Goal: Information Seeking & Learning: Find specific fact

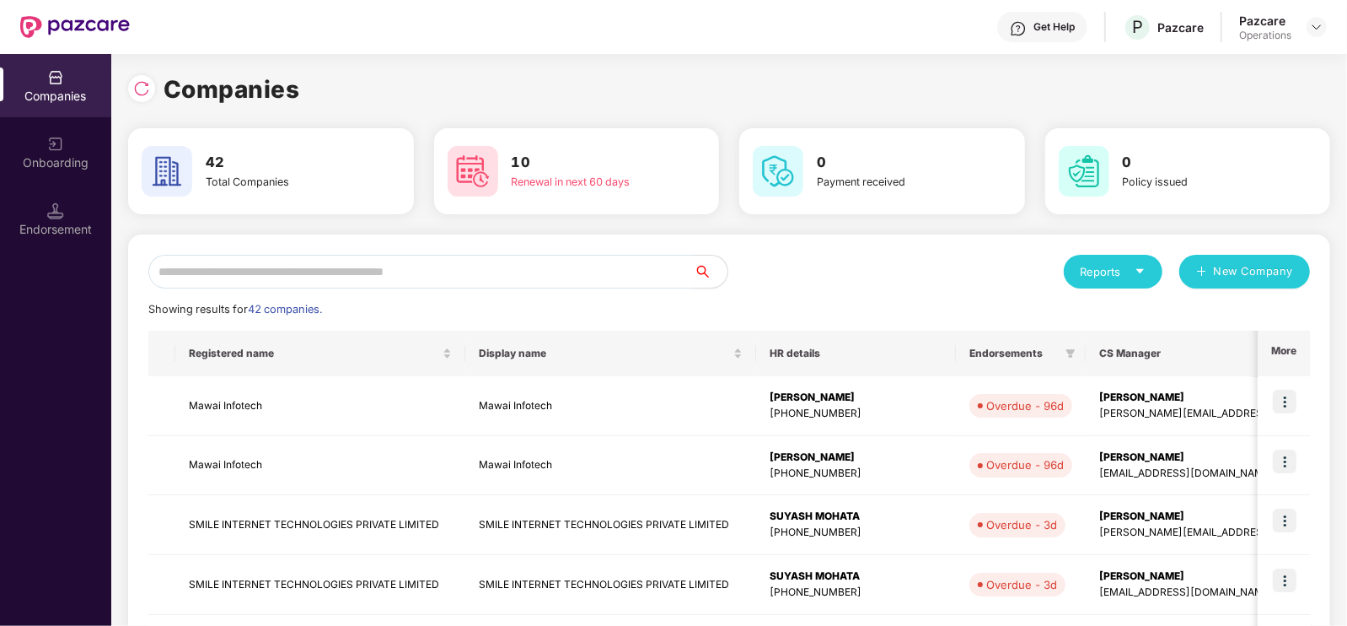
click at [486, 266] on input "text" at bounding box center [420, 272] width 545 height 34
paste input "*********"
type input "*"
click at [145, 90] on img at bounding box center [141, 88] width 17 height 17
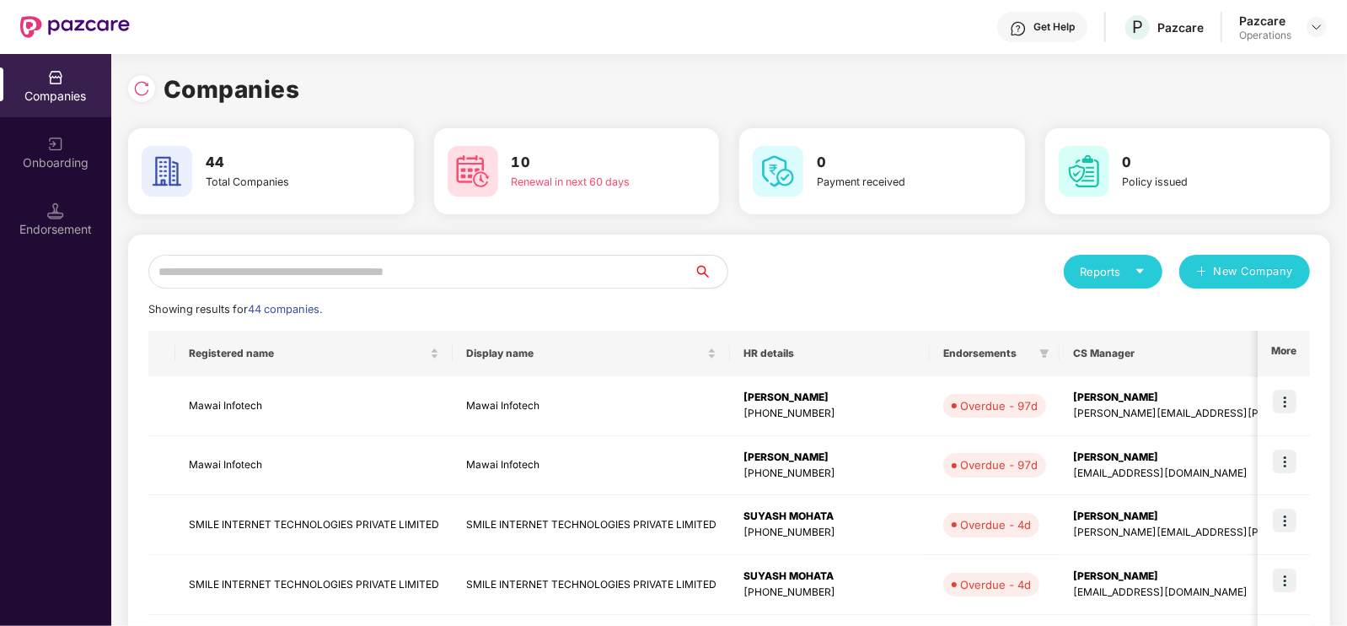
click at [244, 268] on input "text" at bounding box center [420, 272] width 545 height 34
paste input "*********"
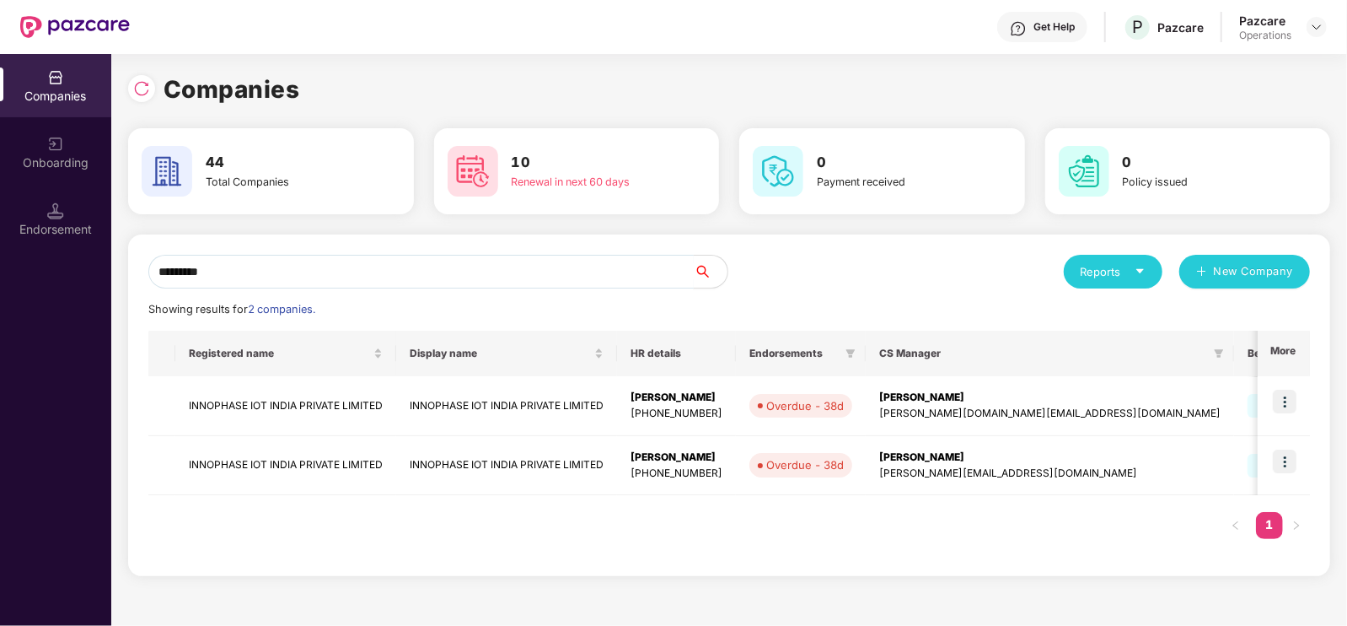
type input "*********"
click at [351, 406] on td "INNOPHASE IOT INDIA PRIVATE LIMITED" at bounding box center [285, 406] width 221 height 60
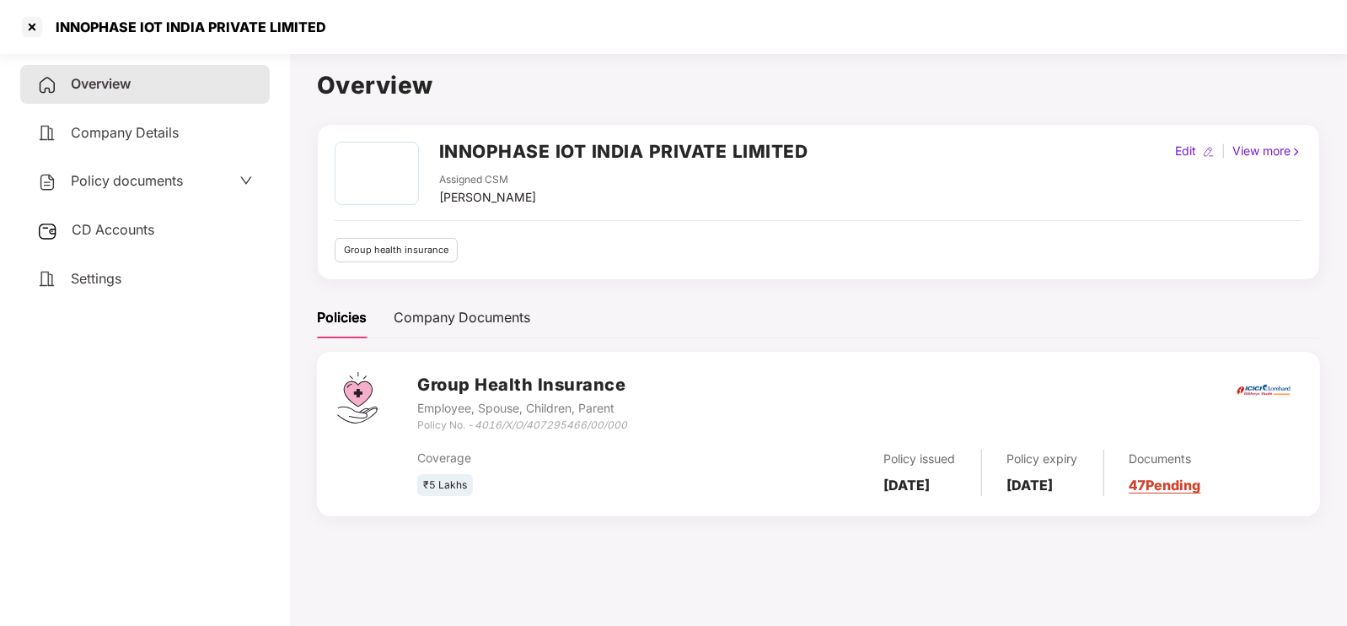
click at [76, 277] on span "Settings" at bounding box center [96, 278] width 51 height 17
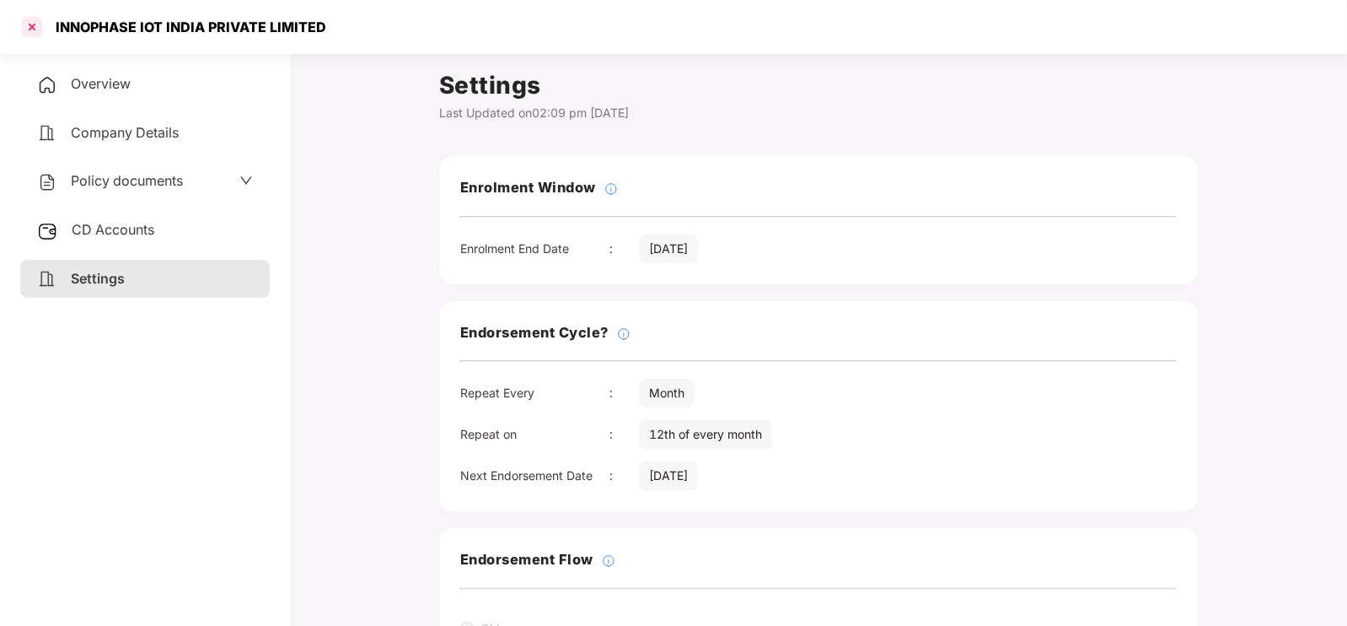
click at [29, 16] on div at bounding box center [32, 26] width 27 height 27
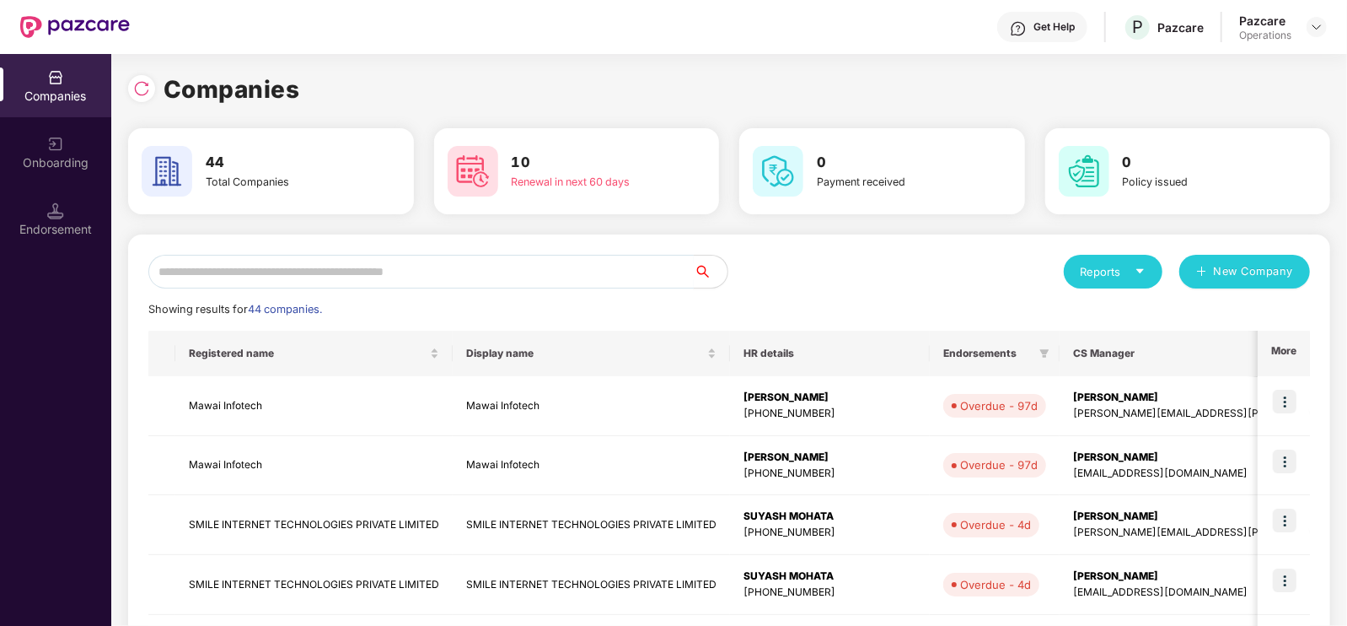
click at [251, 282] on input "text" at bounding box center [420, 272] width 545 height 34
paste input "*********"
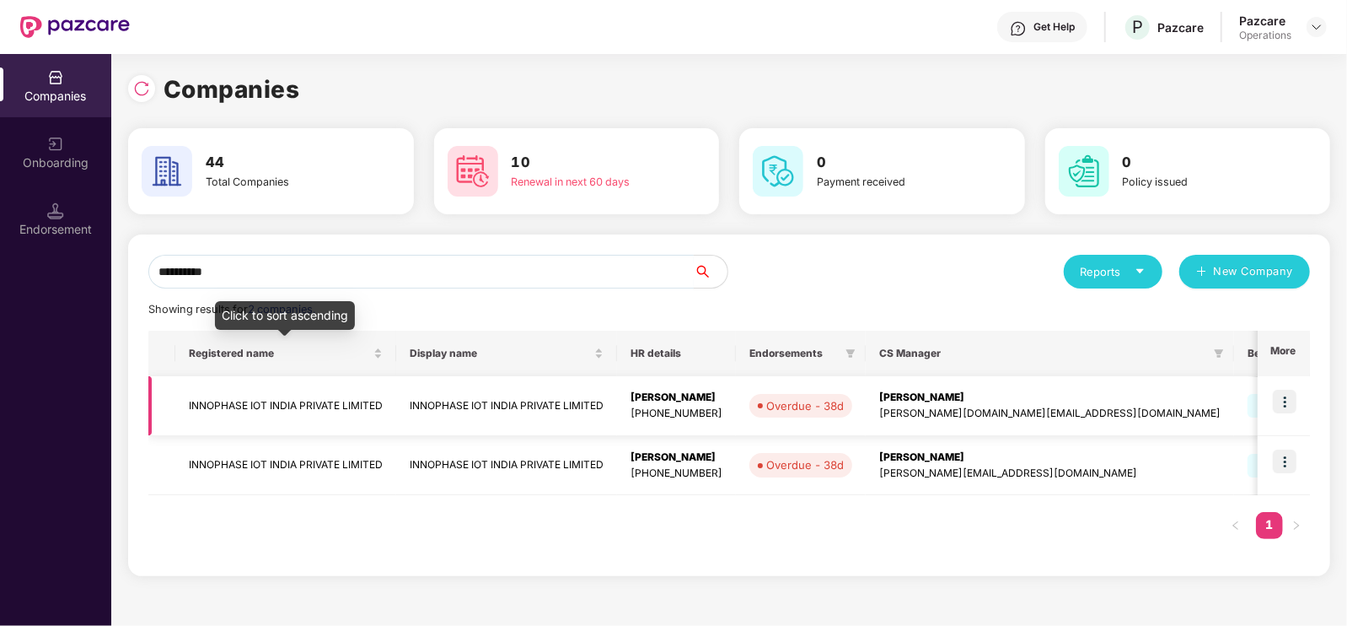
type input "*********"
click at [287, 397] on td "INNOPHASE IOT INDIA PRIVATE LIMITED" at bounding box center [285, 406] width 221 height 60
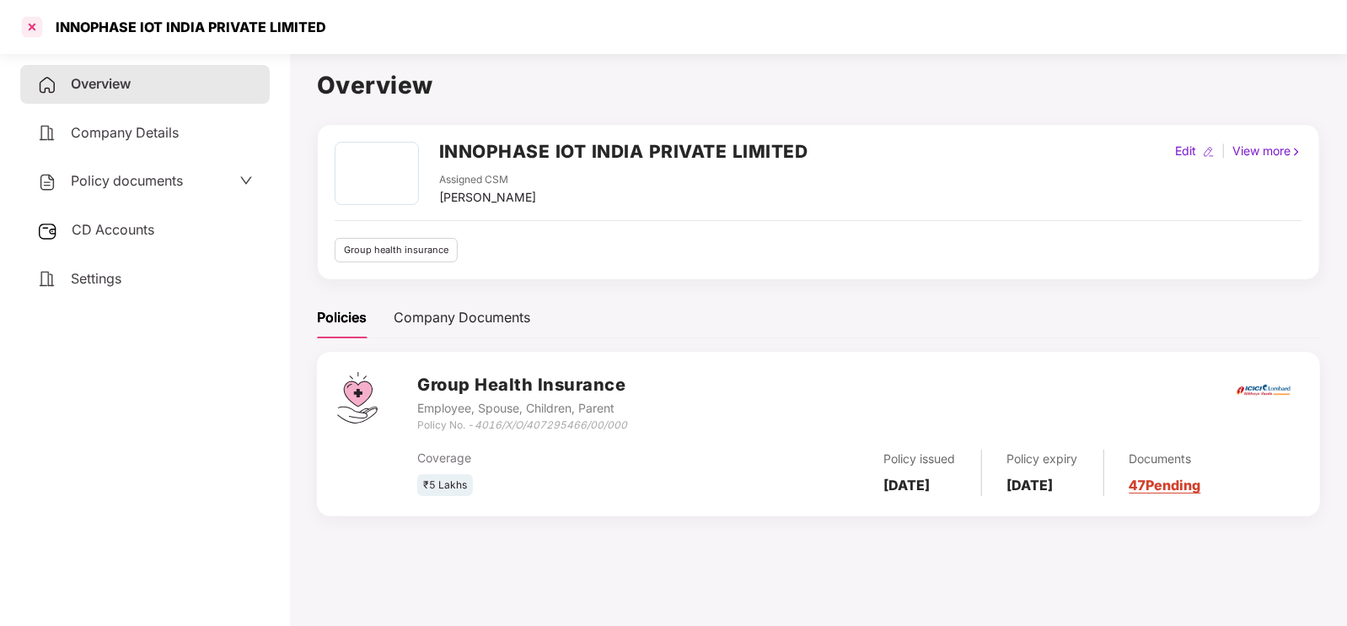
click at [39, 27] on div at bounding box center [32, 26] width 27 height 27
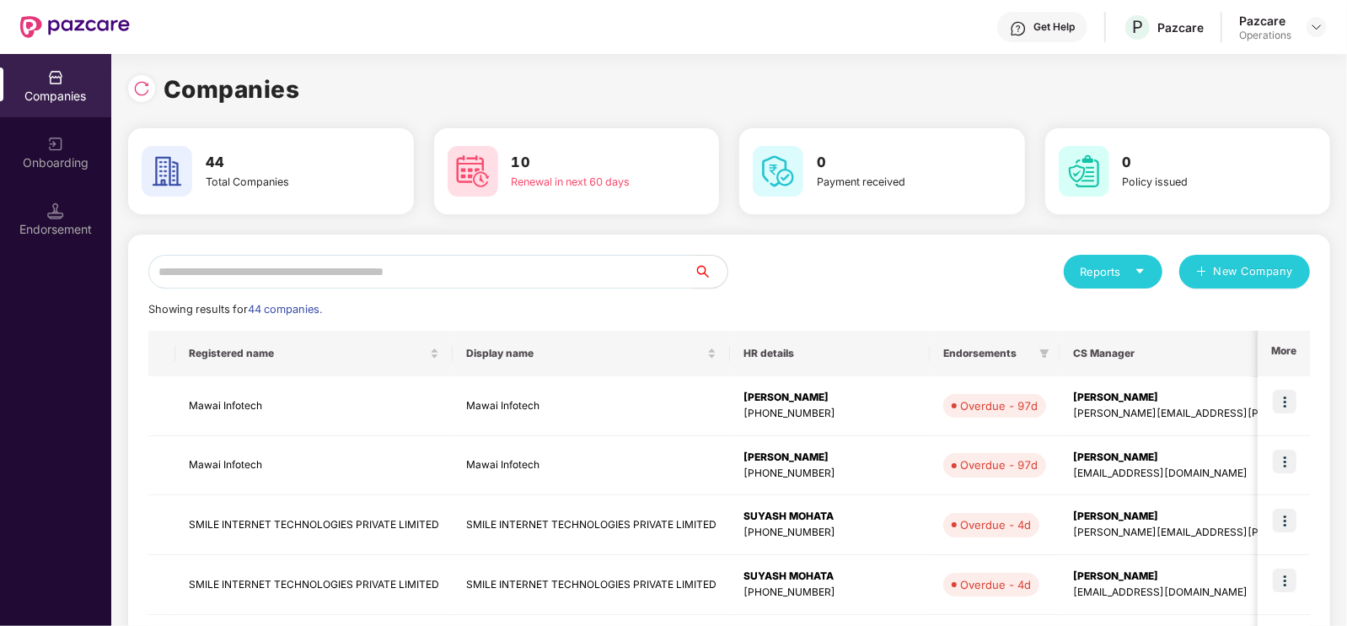
click at [342, 260] on input "text" at bounding box center [420, 272] width 545 height 34
paste input "*********"
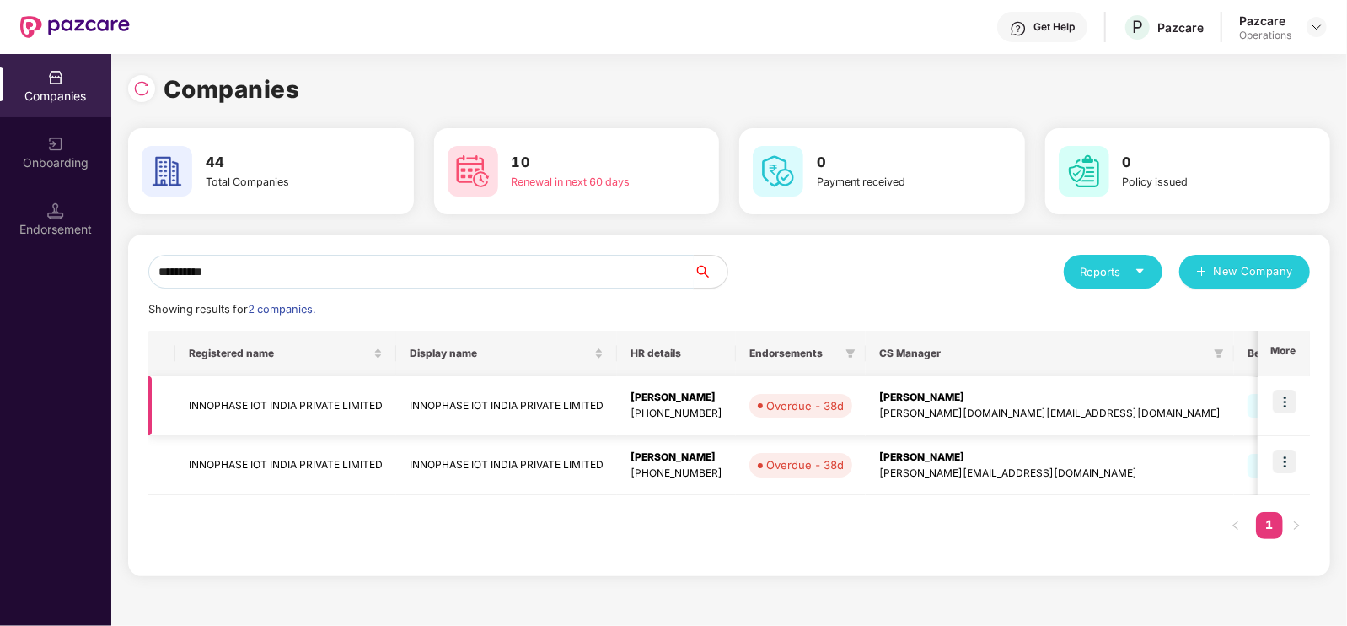
type input "*********"
click at [1286, 402] on img at bounding box center [1285, 401] width 24 height 24
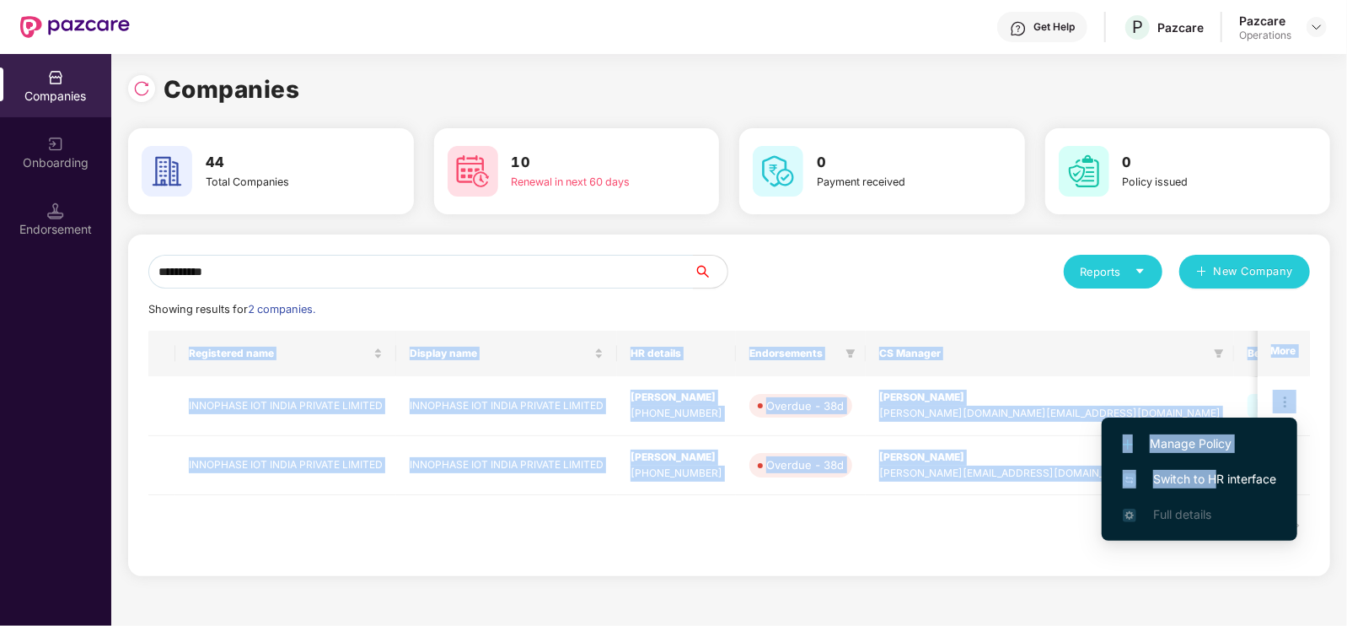
drag, startPoint x: 1218, startPoint y: 469, endPoint x: 1028, endPoint y: 541, distance: 203.1
click at [1028, 541] on body "Get Help P Pazcare Pazcare Operations Companies Onboarding Endorsement Companie…" at bounding box center [673, 313] width 1347 height 626
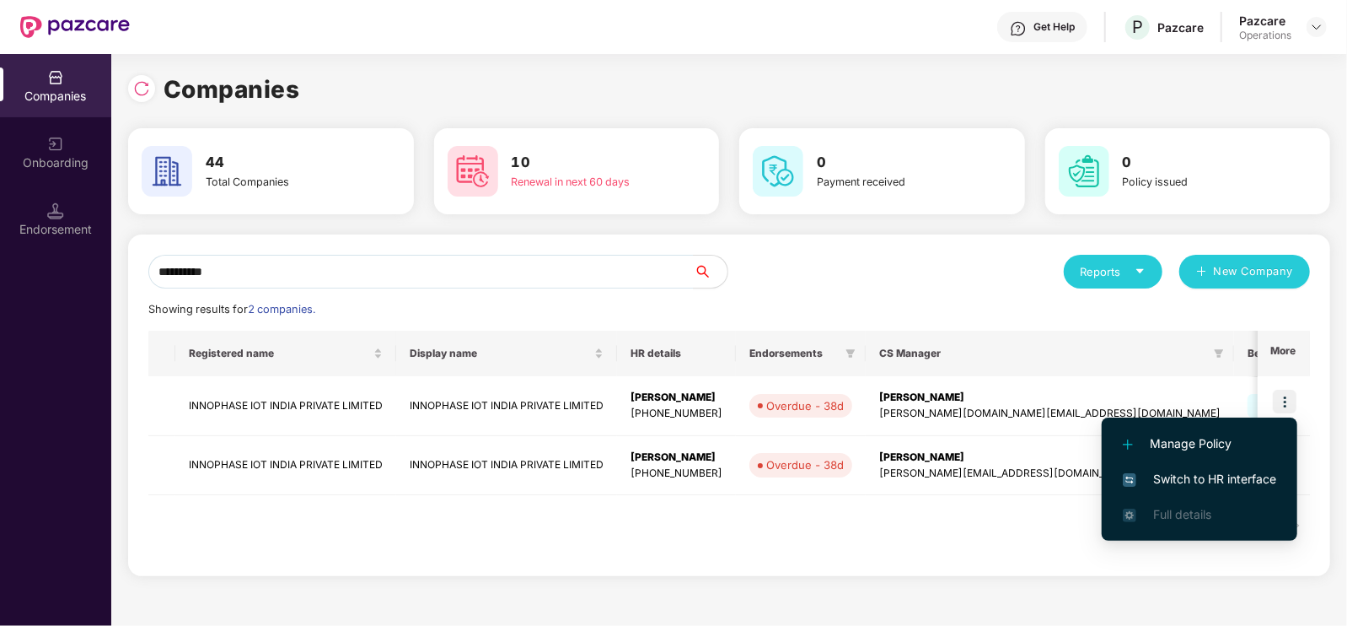
click at [1028, 541] on div "Registered name Display name HR details Endorsements CS Manager Benefits Earlie…" at bounding box center [729, 442] width 1162 height 225
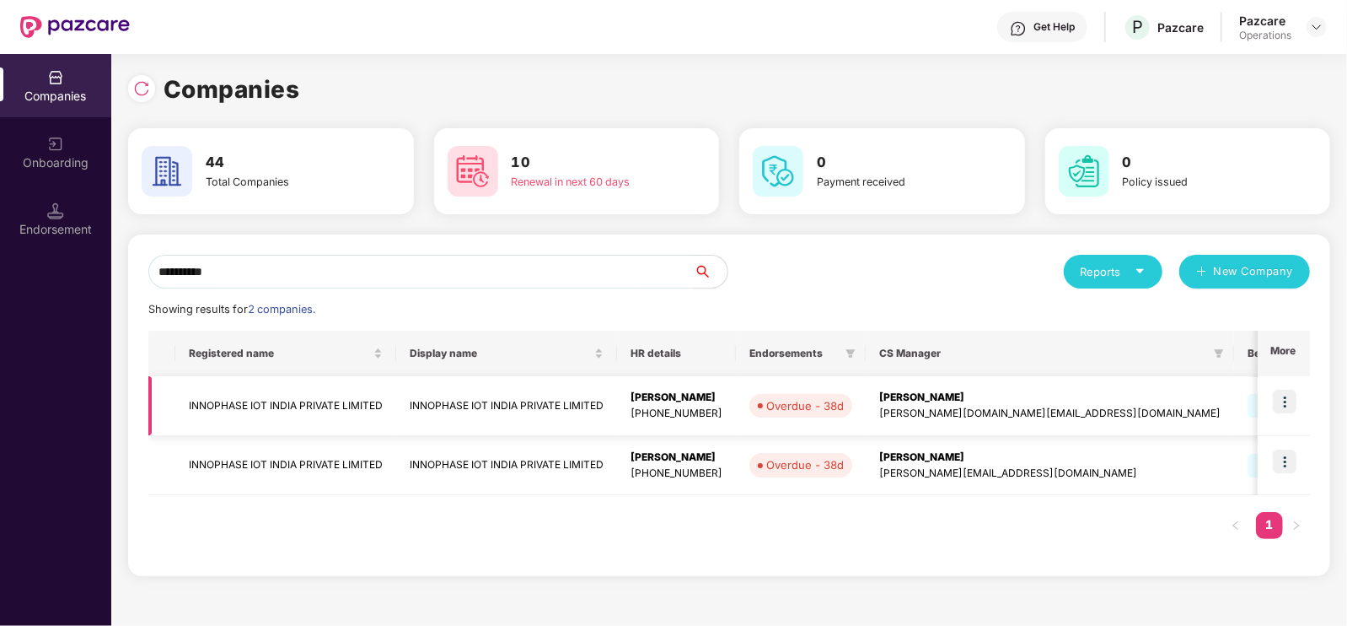
click at [350, 411] on td "INNOPHASE IOT INDIA PRIVATE LIMITED" at bounding box center [285, 406] width 221 height 60
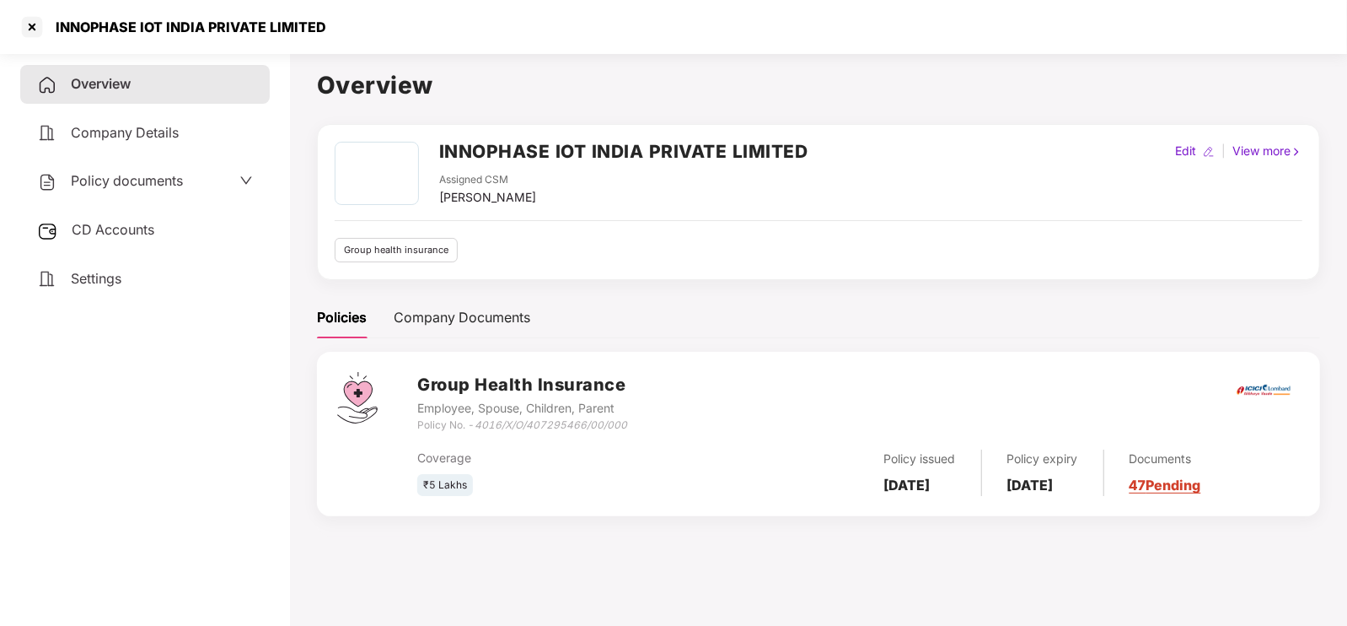
click at [94, 183] on span "Policy documents" at bounding box center [127, 180] width 112 height 17
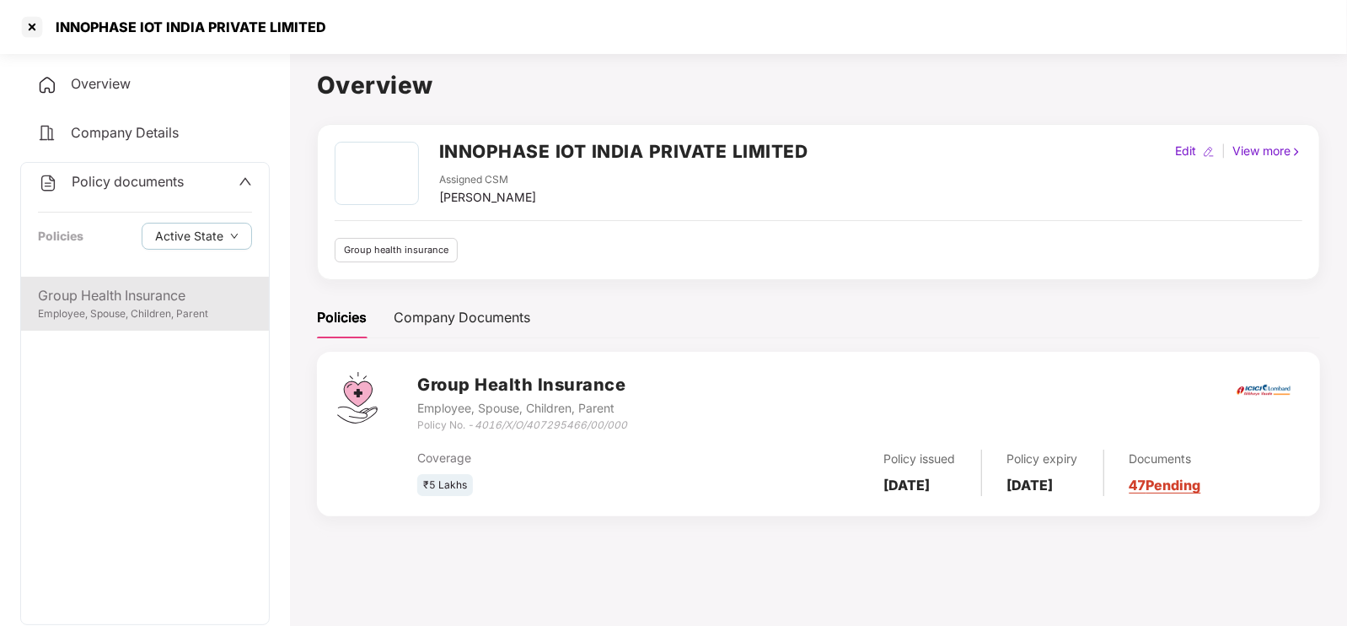
click at [104, 302] on div "Group Health Insurance" at bounding box center [145, 295] width 214 height 21
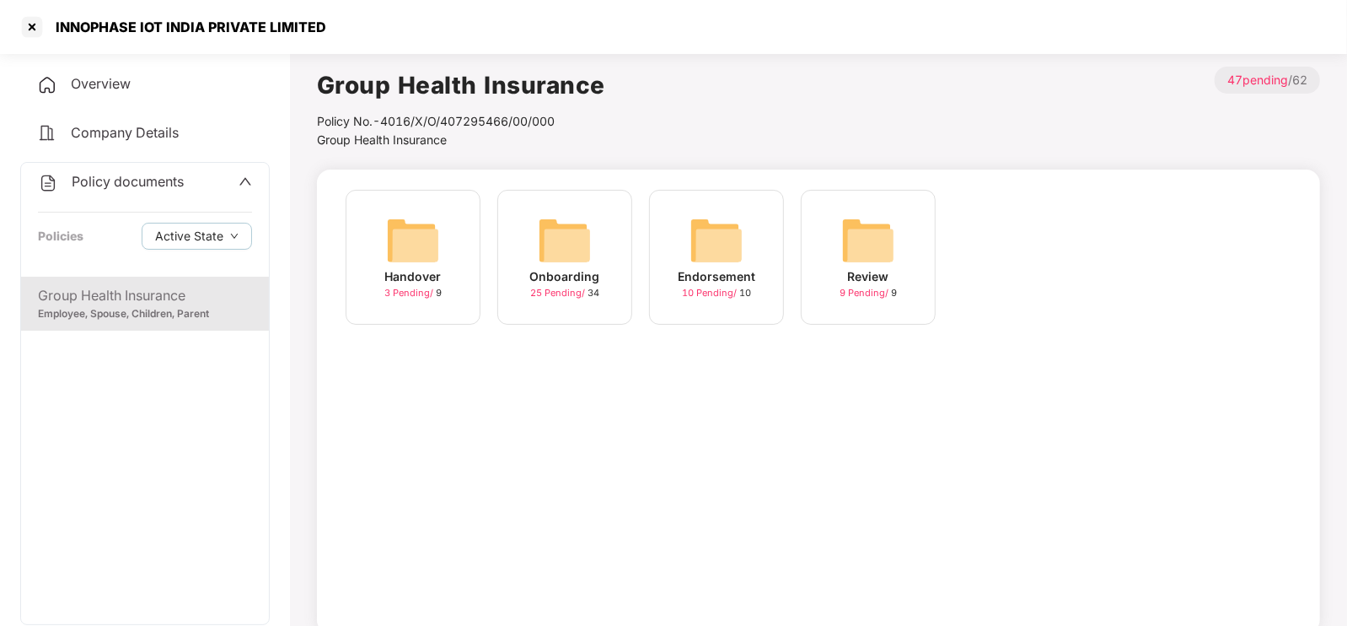
click at [565, 230] on img at bounding box center [565, 240] width 54 height 54
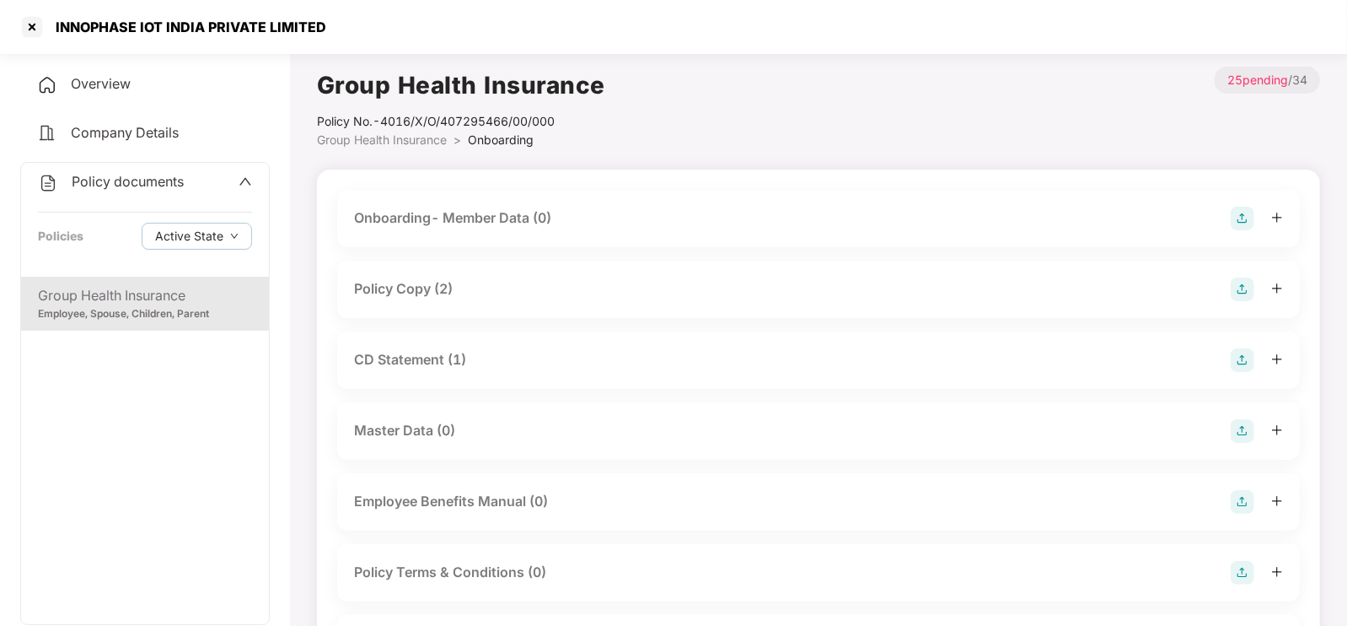
click at [550, 293] on div "Policy Copy (2)" at bounding box center [818, 289] width 929 height 24
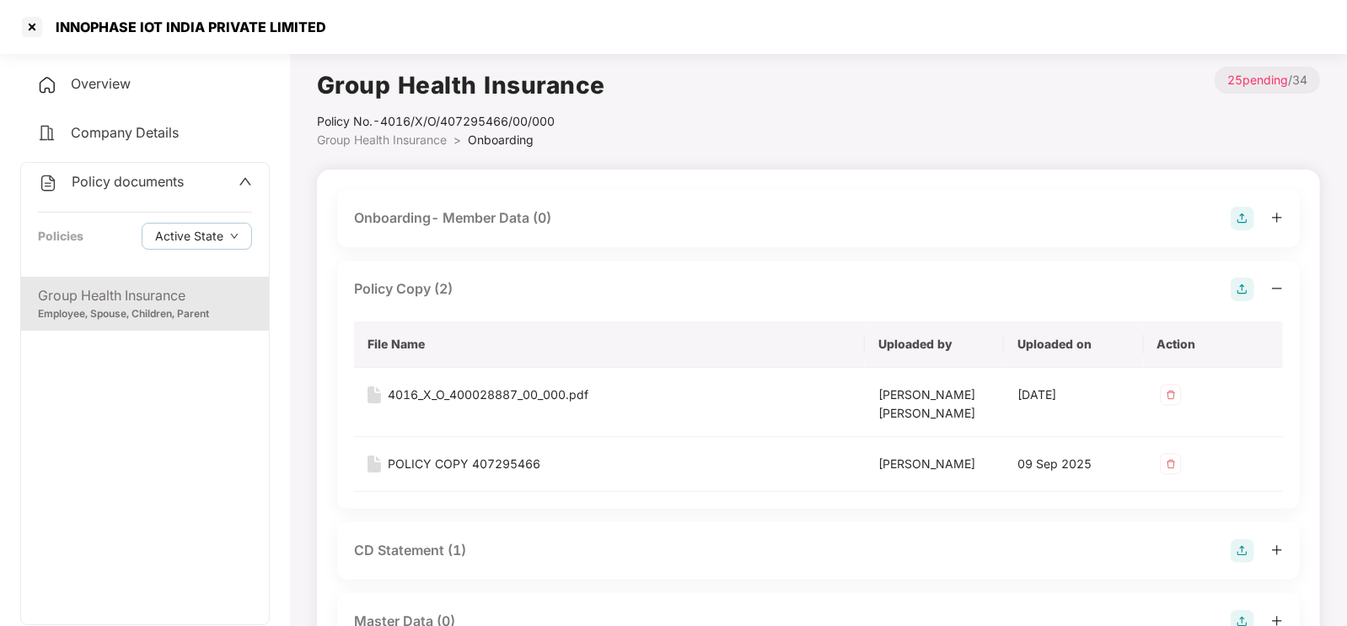
click at [550, 293] on div "Policy Copy (2)" at bounding box center [818, 289] width 929 height 24
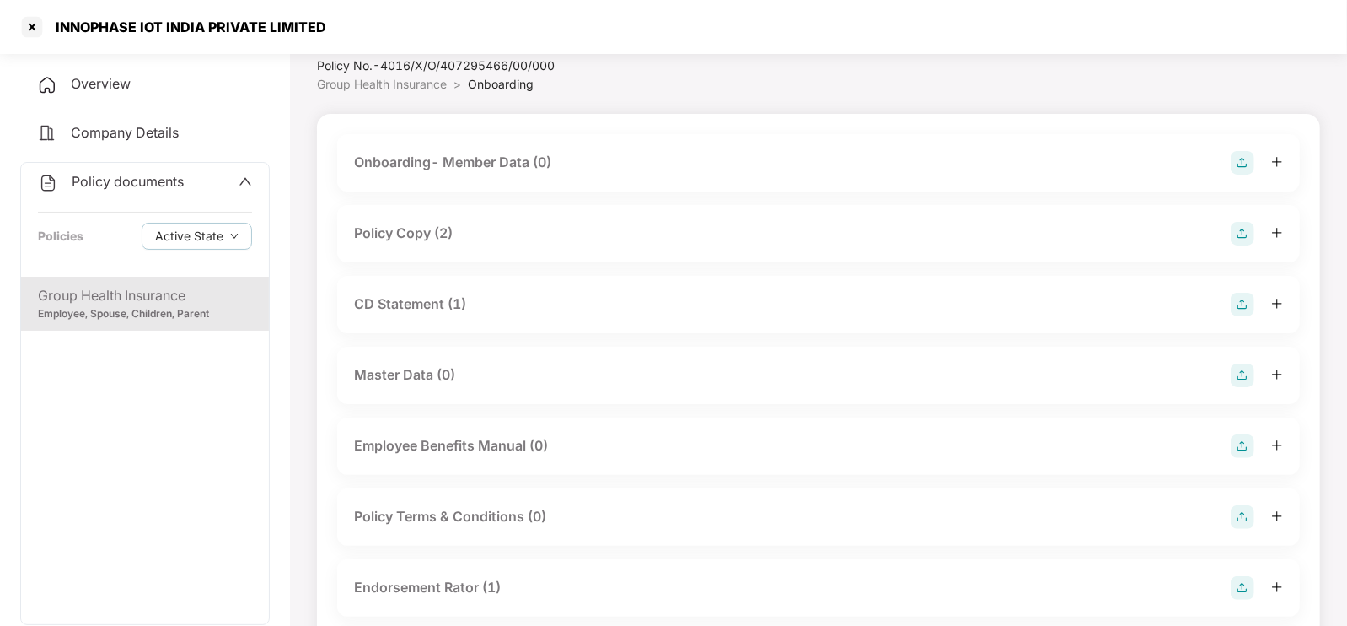
scroll to position [56, 0]
click at [529, 301] on div "CD Statement (1)" at bounding box center [818, 304] width 929 height 24
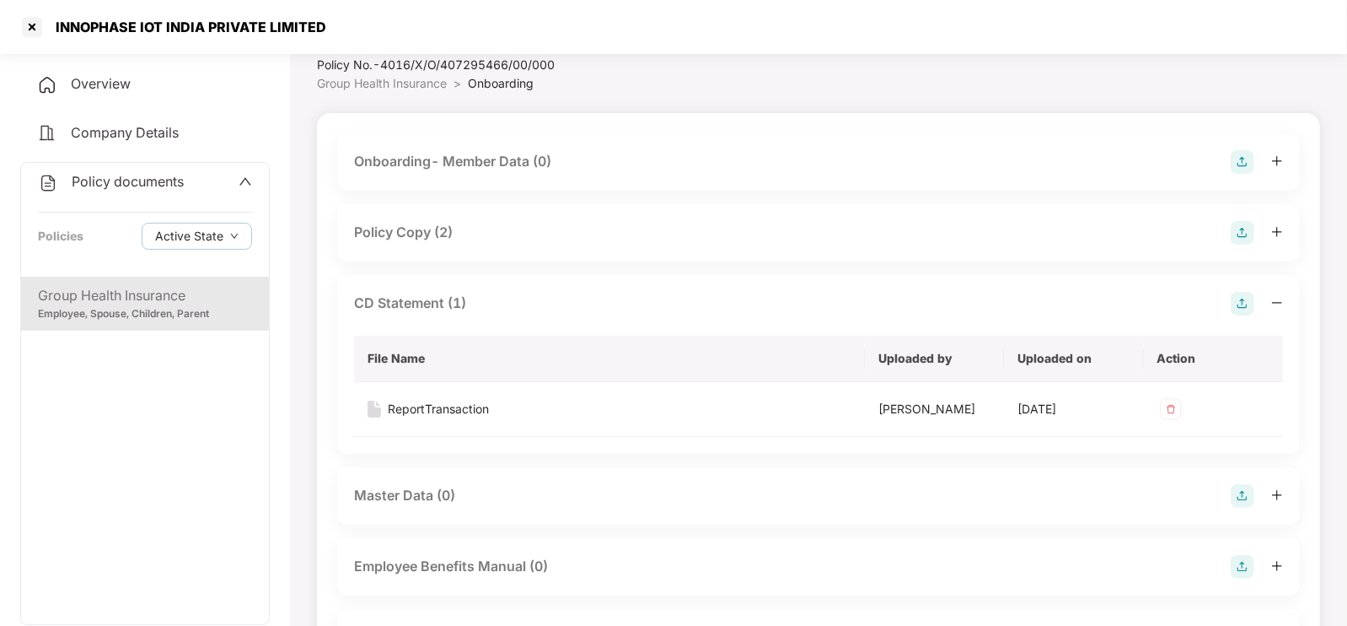
click at [529, 301] on div "CD Statement (1)" at bounding box center [818, 304] width 929 height 24
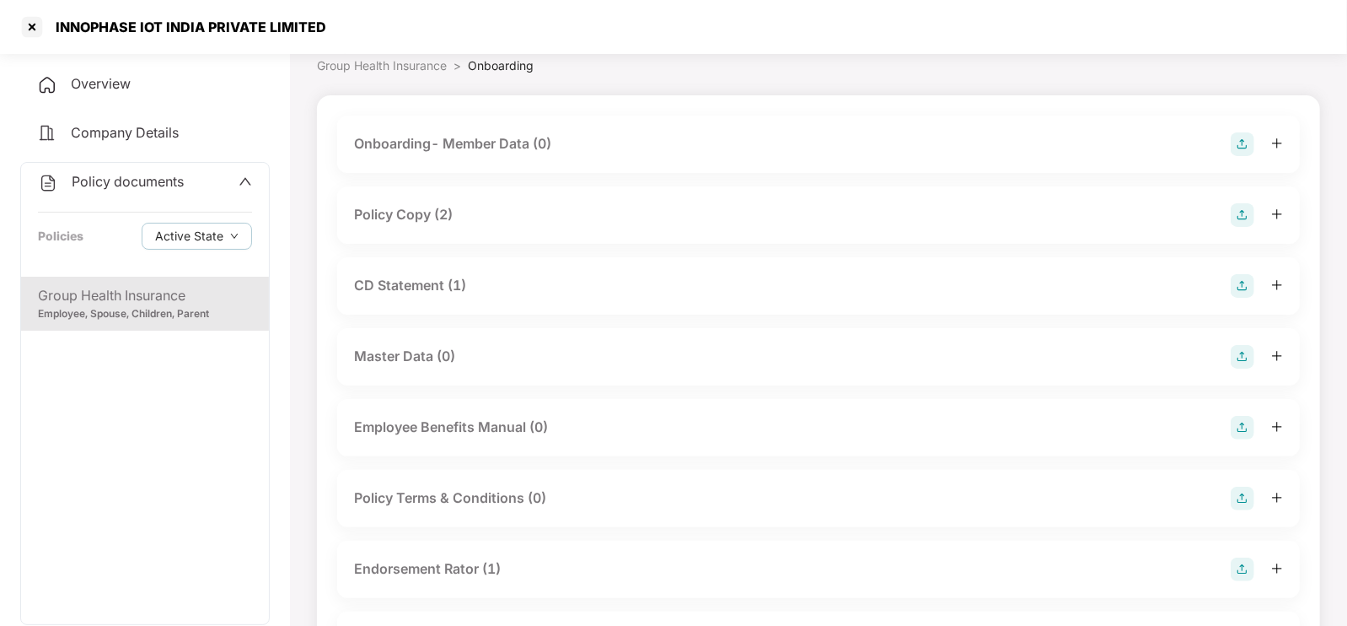
scroll to position [0, 0]
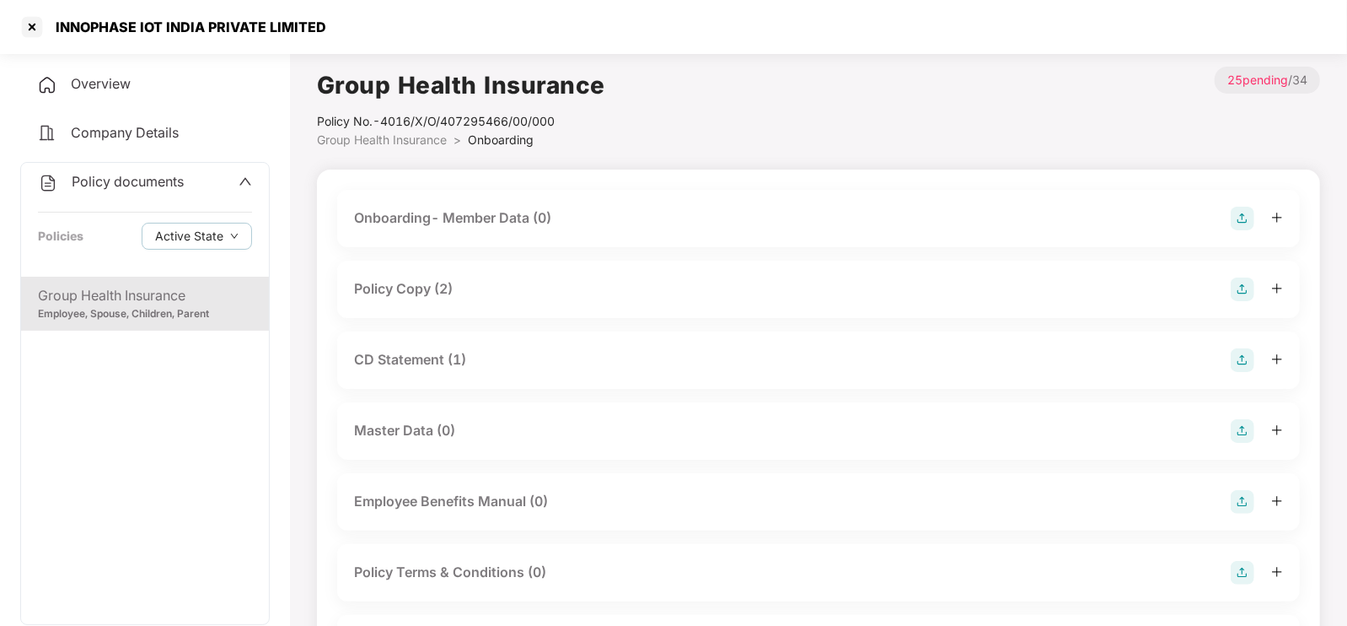
click at [381, 291] on div "Policy Copy (2)" at bounding box center [403, 288] width 99 height 21
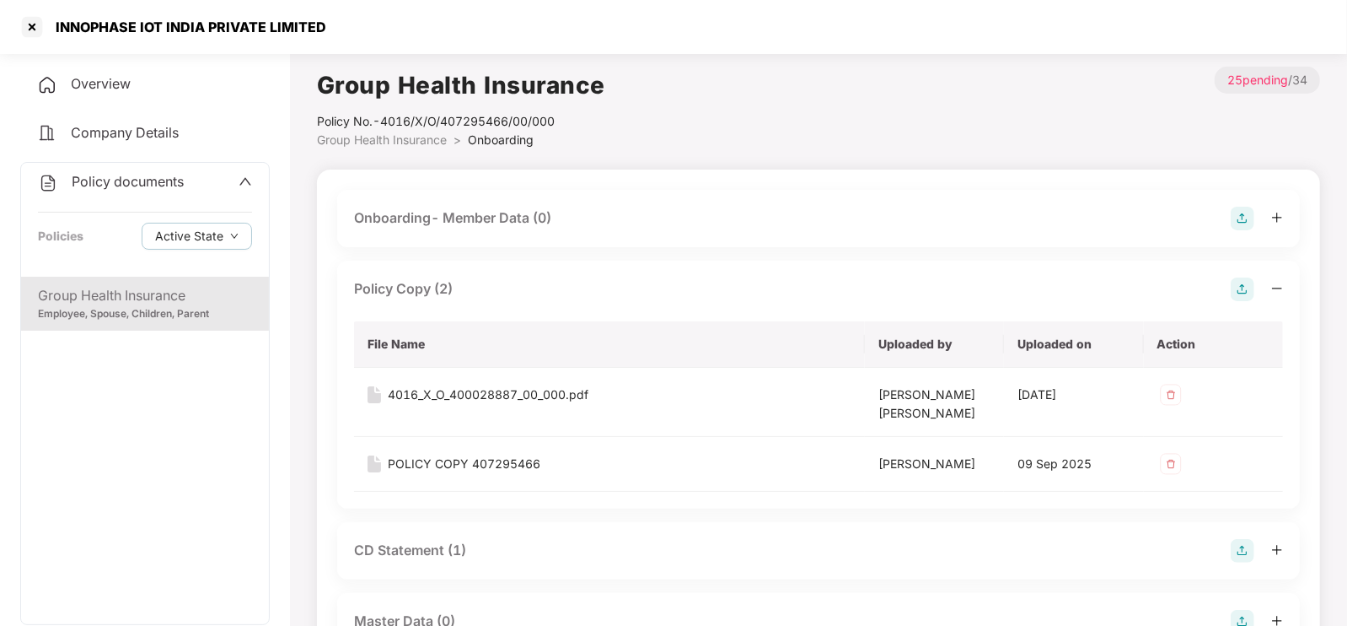
click at [168, 188] on span "Policy documents" at bounding box center [128, 181] width 112 height 17
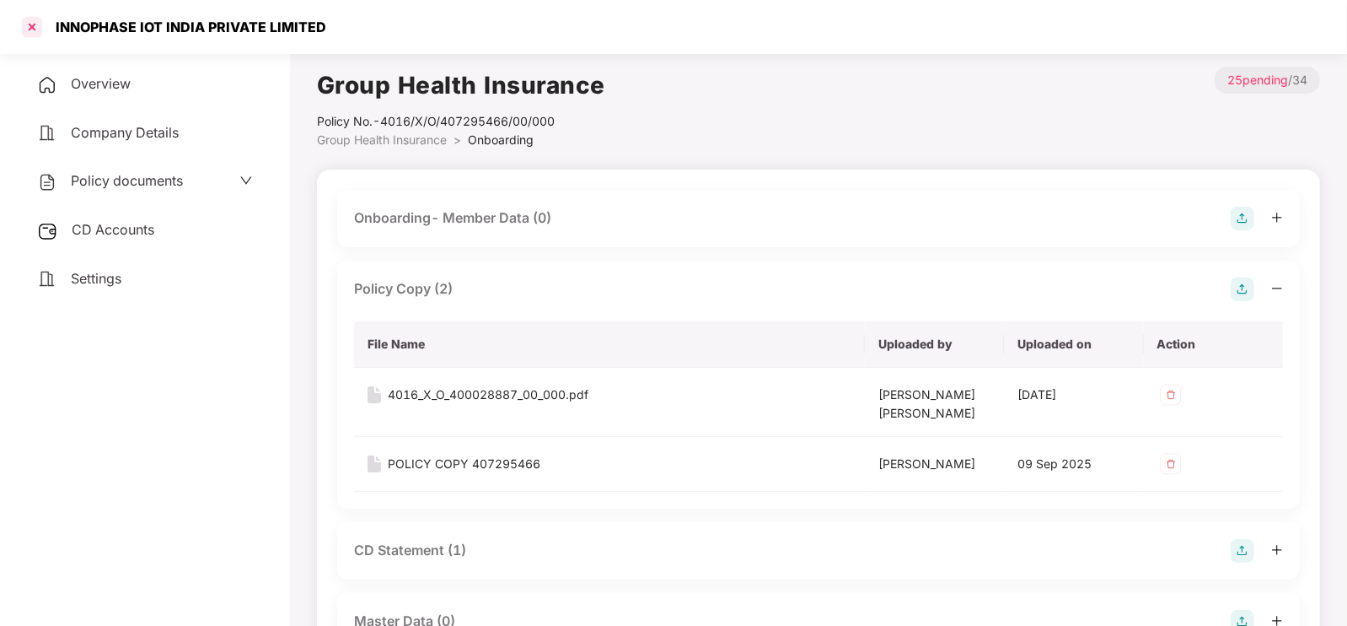
click at [33, 25] on div at bounding box center [32, 26] width 27 height 27
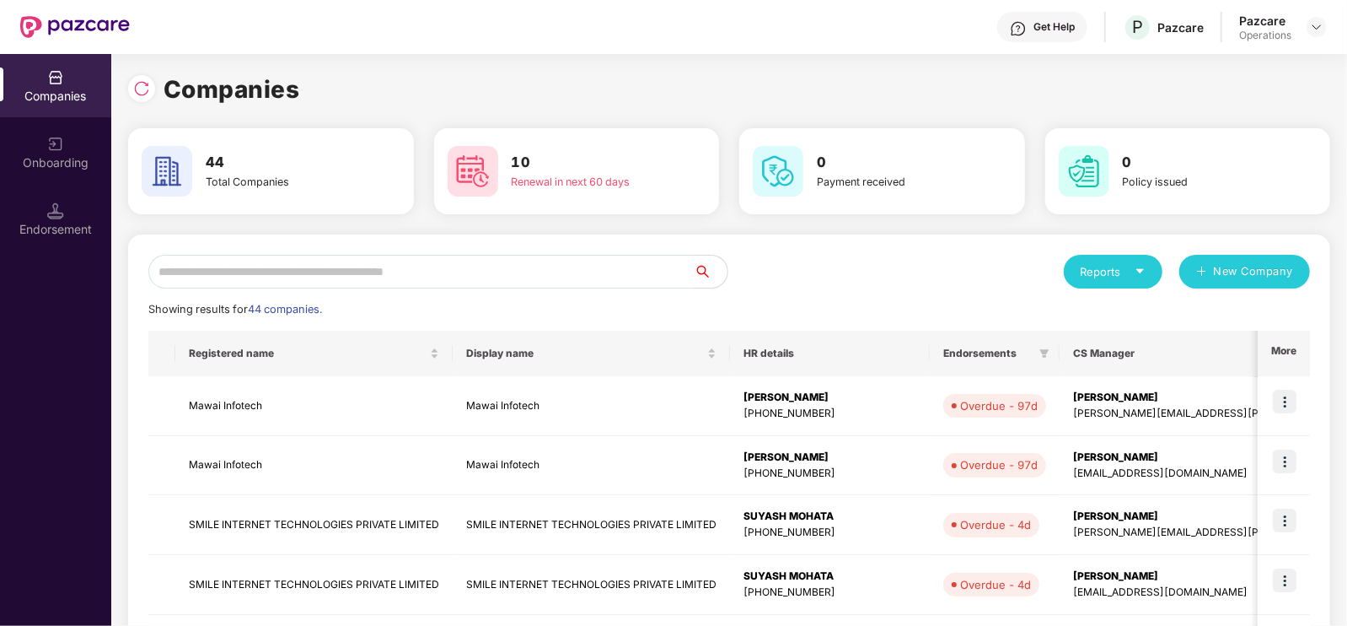
click at [345, 272] on input "text" at bounding box center [420, 272] width 545 height 34
type input "*"
click at [139, 78] on div at bounding box center [141, 88] width 27 height 27
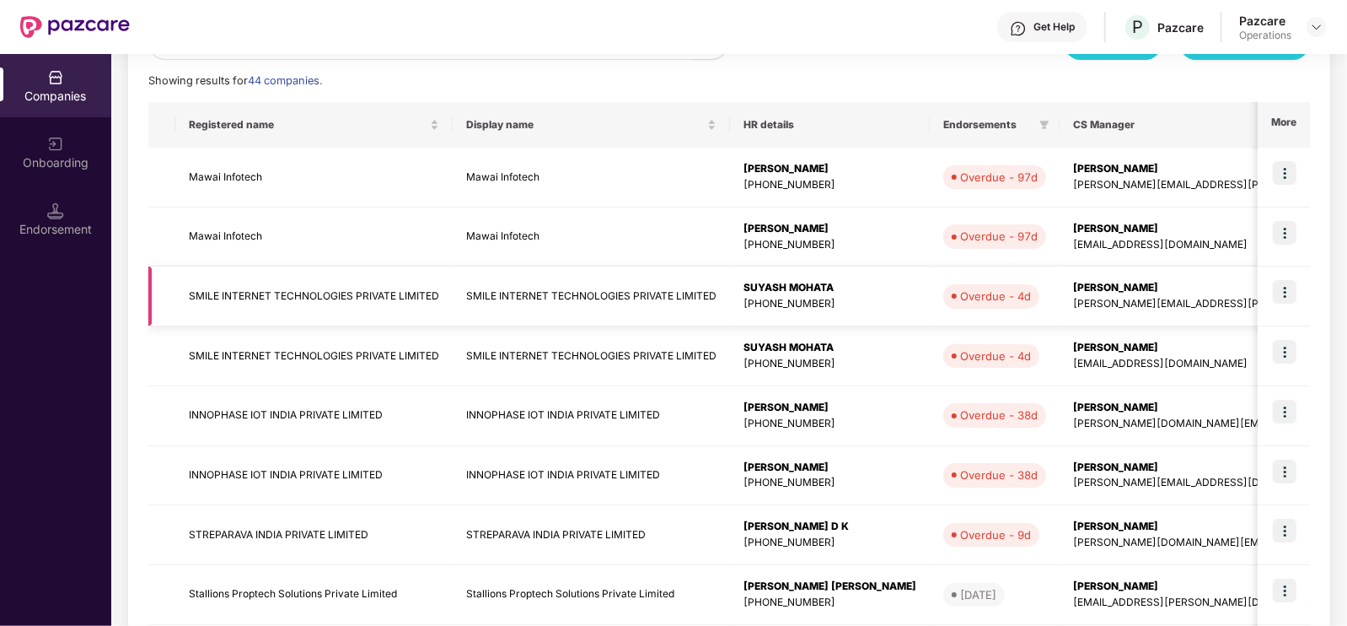
scroll to position [229, 0]
click at [291, 482] on td "INNOPHASE IOT INDIA PRIVATE LIMITED" at bounding box center [313, 475] width 277 height 60
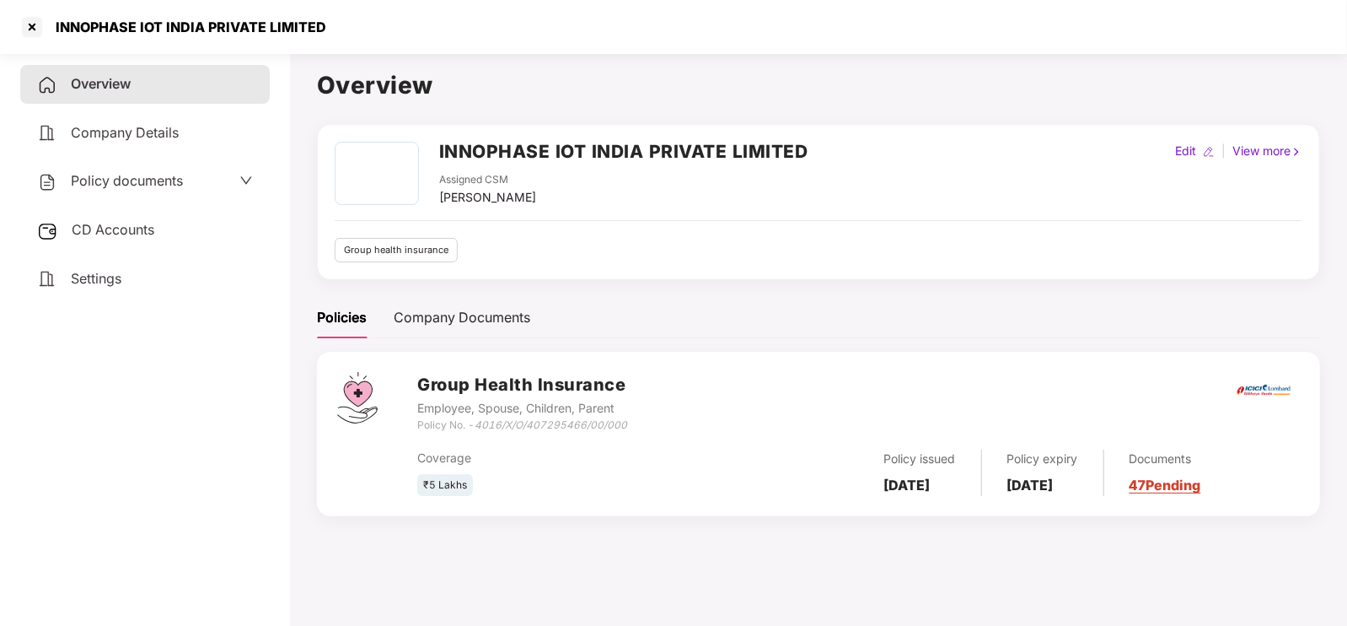
click at [177, 185] on span "Policy documents" at bounding box center [127, 180] width 112 height 17
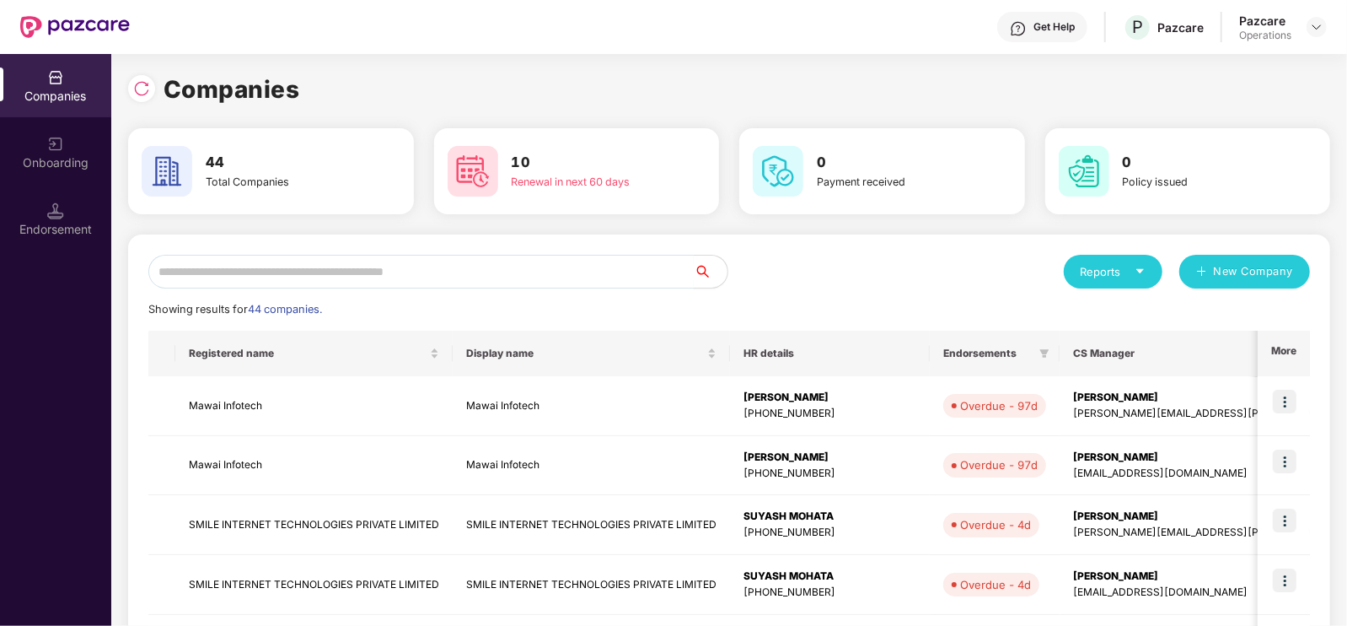
click at [303, 263] on input "text" at bounding box center [420, 272] width 545 height 34
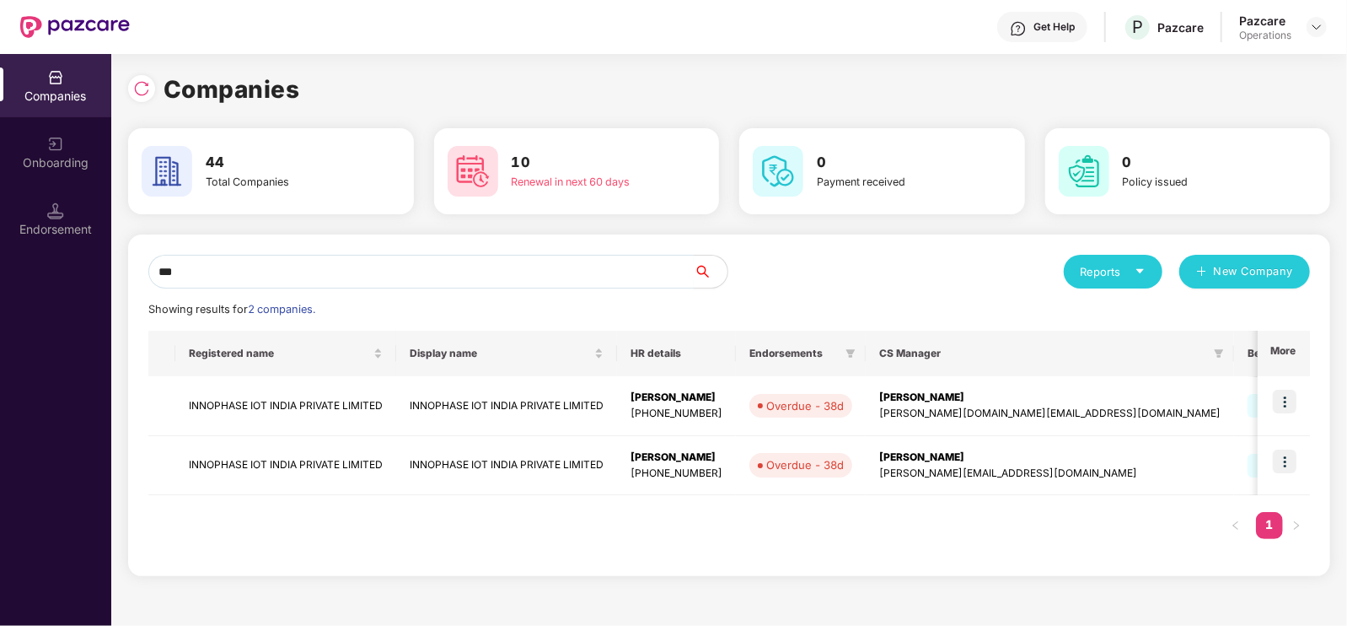
type input "***"
click at [1291, 413] on td at bounding box center [1284, 406] width 52 height 60
click at [333, 399] on td "INNOPHASE IOT INDIA PRIVATE LIMITED" at bounding box center [285, 406] width 221 height 60
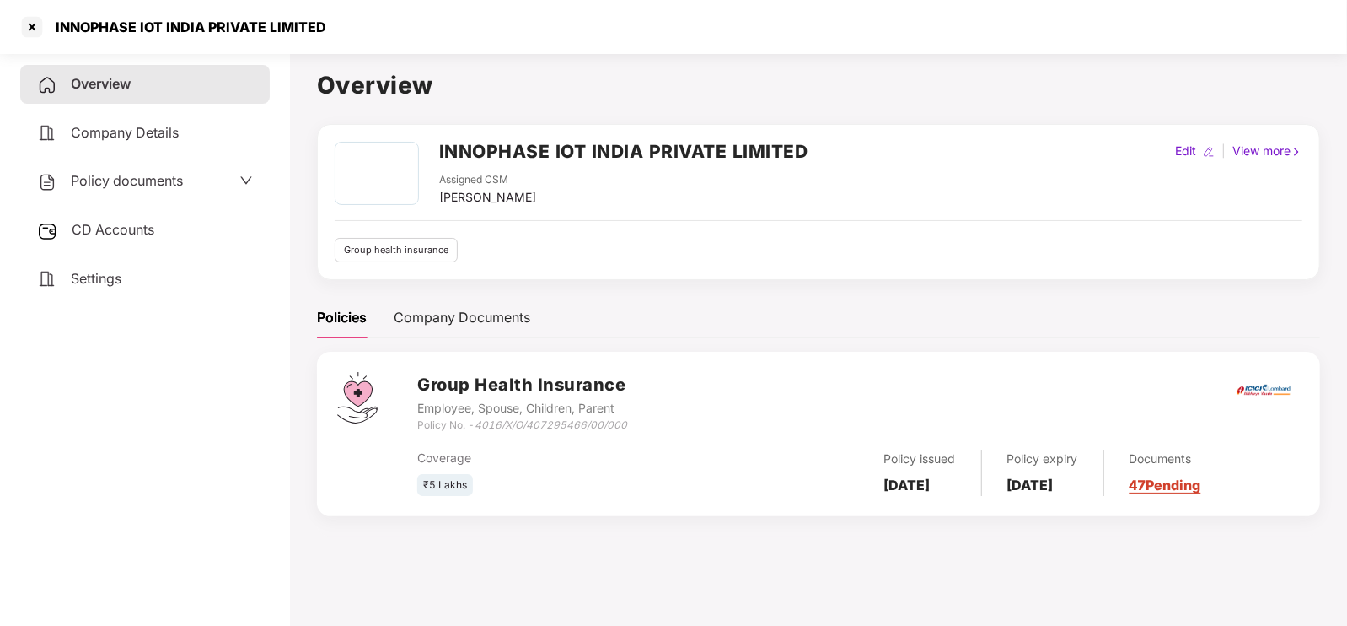
click at [174, 176] on span "Policy documents" at bounding box center [127, 180] width 112 height 17
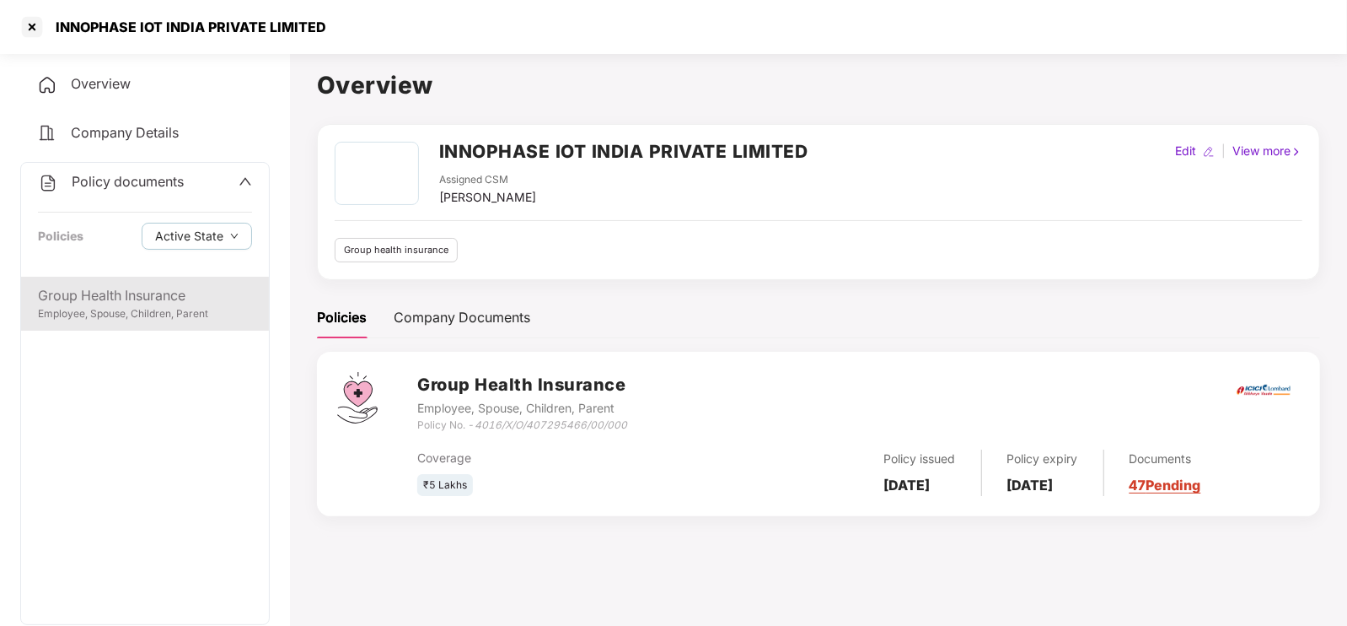
click at [168, 287] on div "Group Health Insurance" at bounding box center [145, 295] width 214 height 21
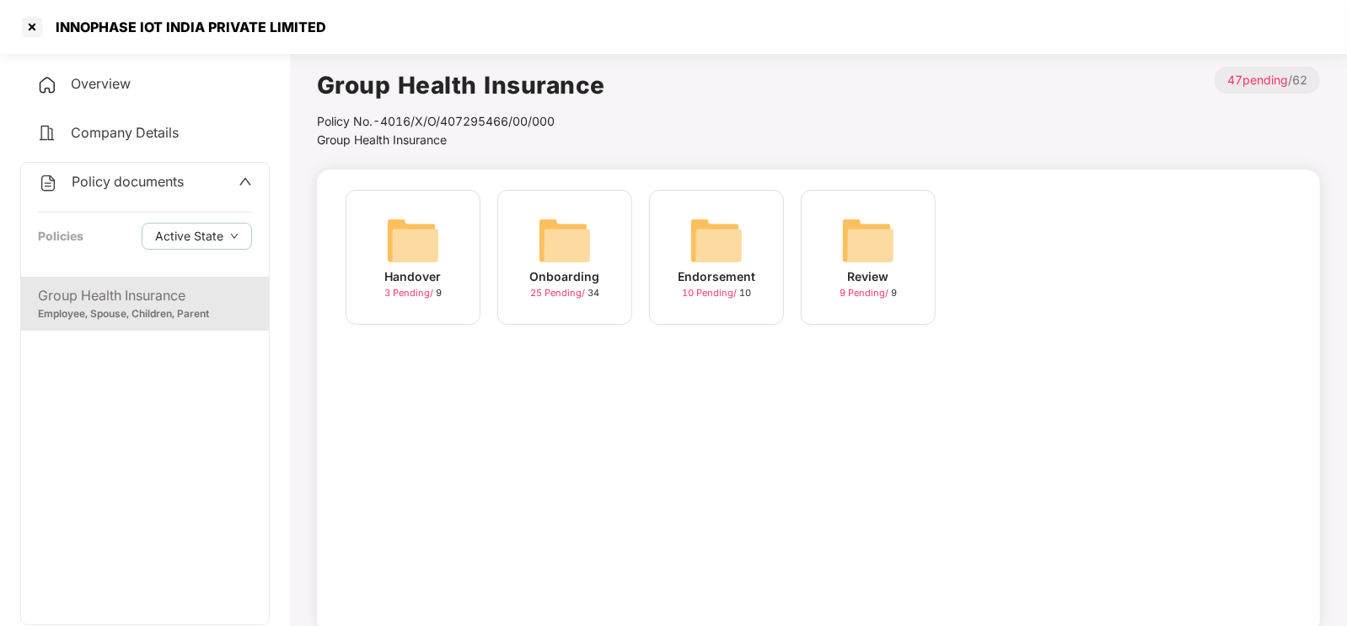
click at [588, 225] on img at bounding box center [565, 240] width 54 height 54
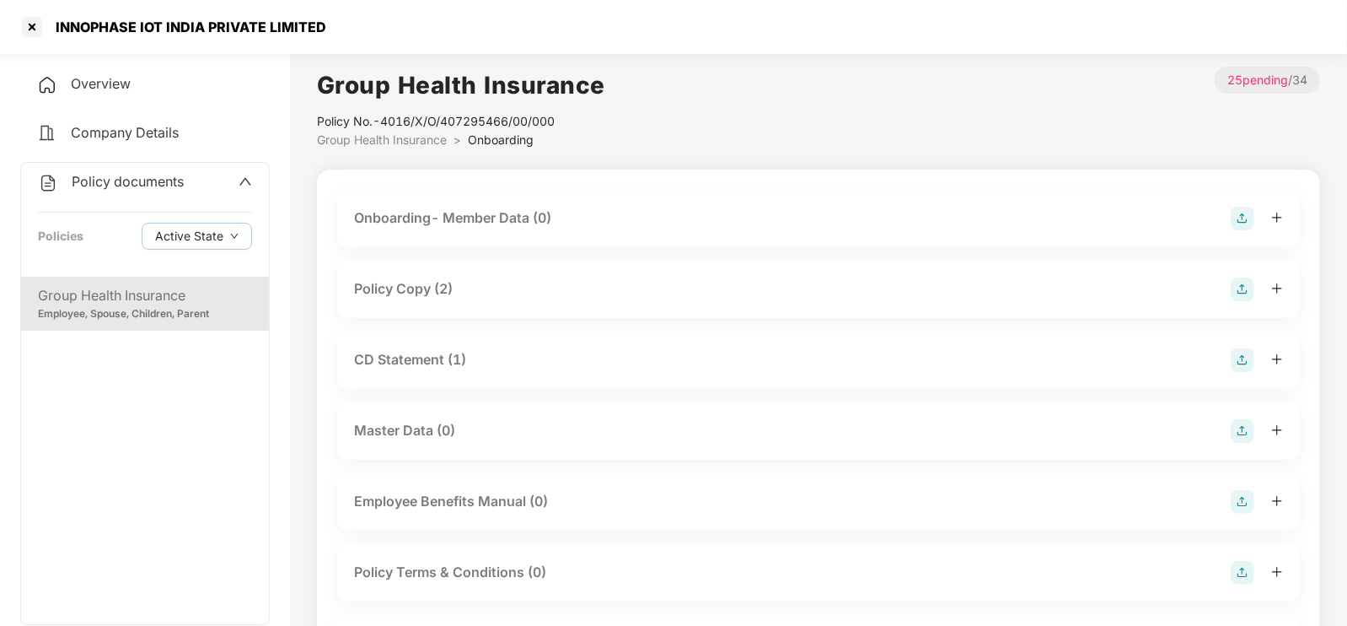
click at [449, 281] on div "Policy Copy (2)" at bounding box center [403, 288] width 99 height 21
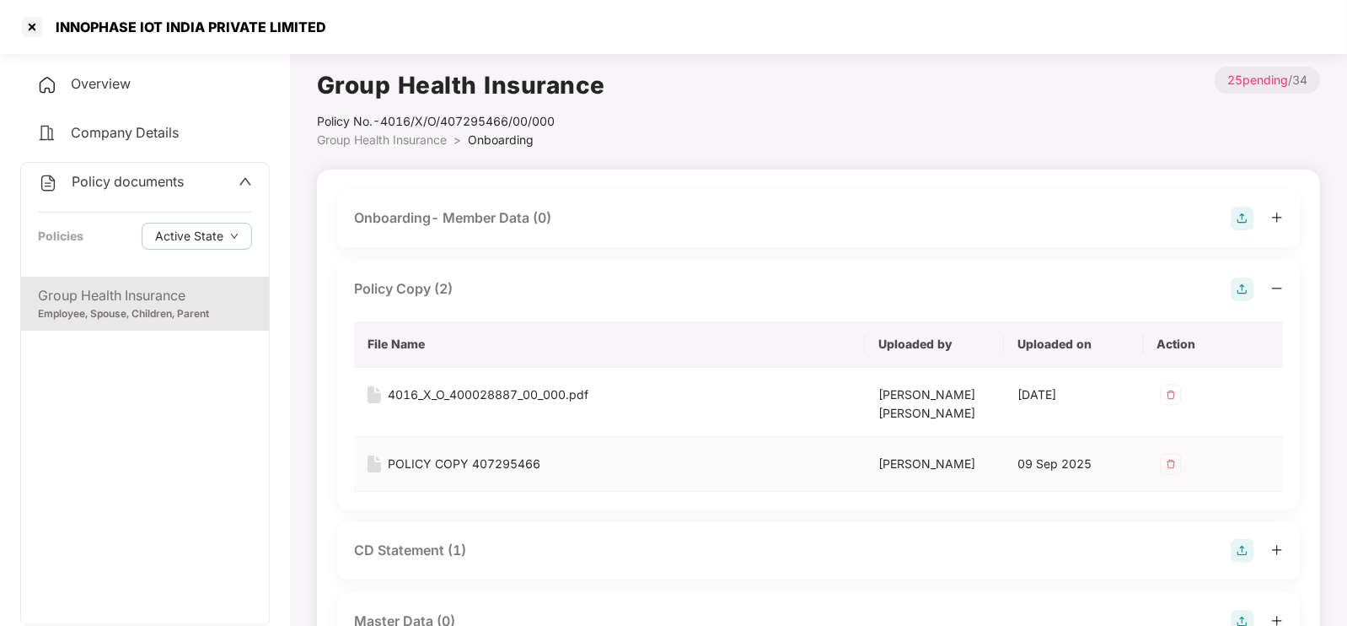
click at [497, 462] on div "POLICY COPY 407295466" at bounding box center [464, 463] width 153 height 19
click at [514, 390] on div "4016_X_O_400028887_00_000.pdf" at bounding box center [488, 394] width 201 height 19
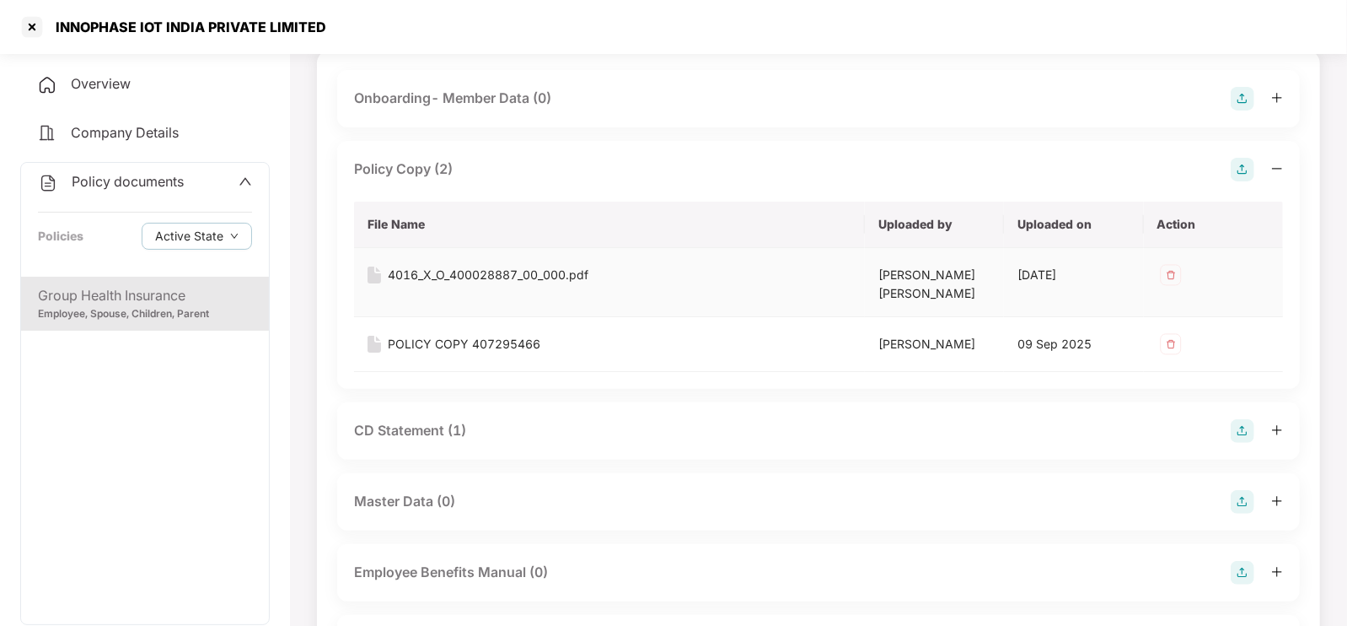
scroll to position [149, 0]
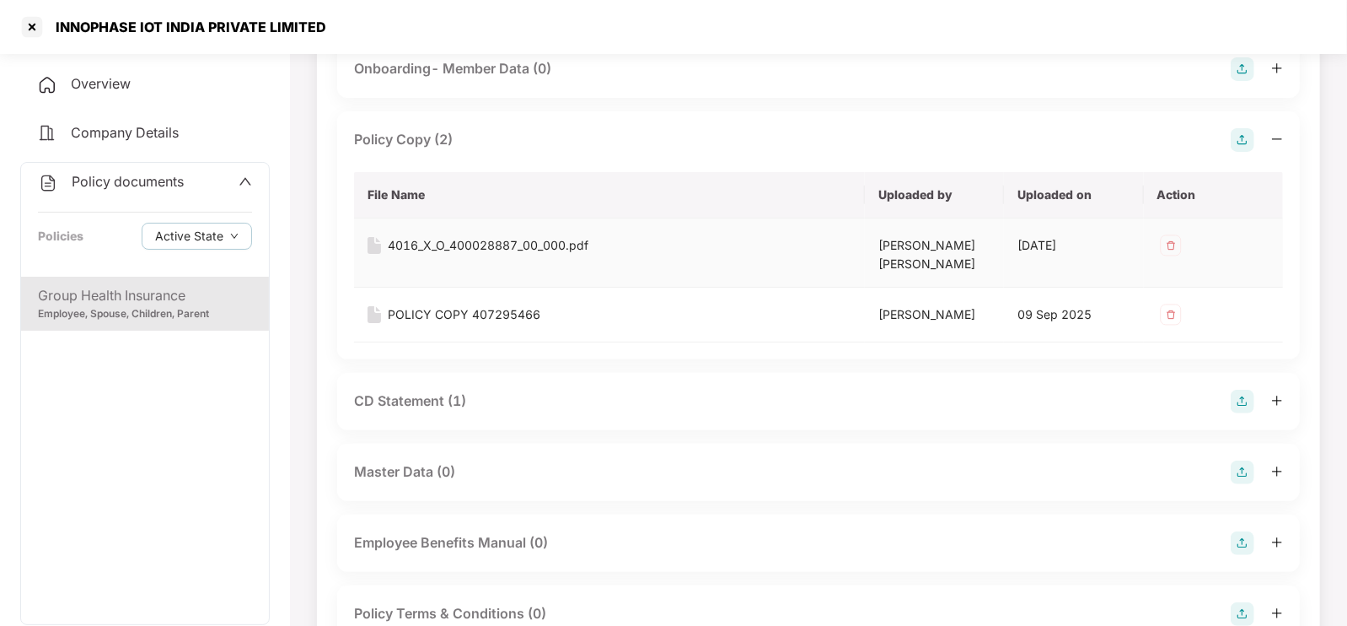
click at [514, 390] on div "CD Statement (1)" at bounding box center [818, 401] width 929 height 24
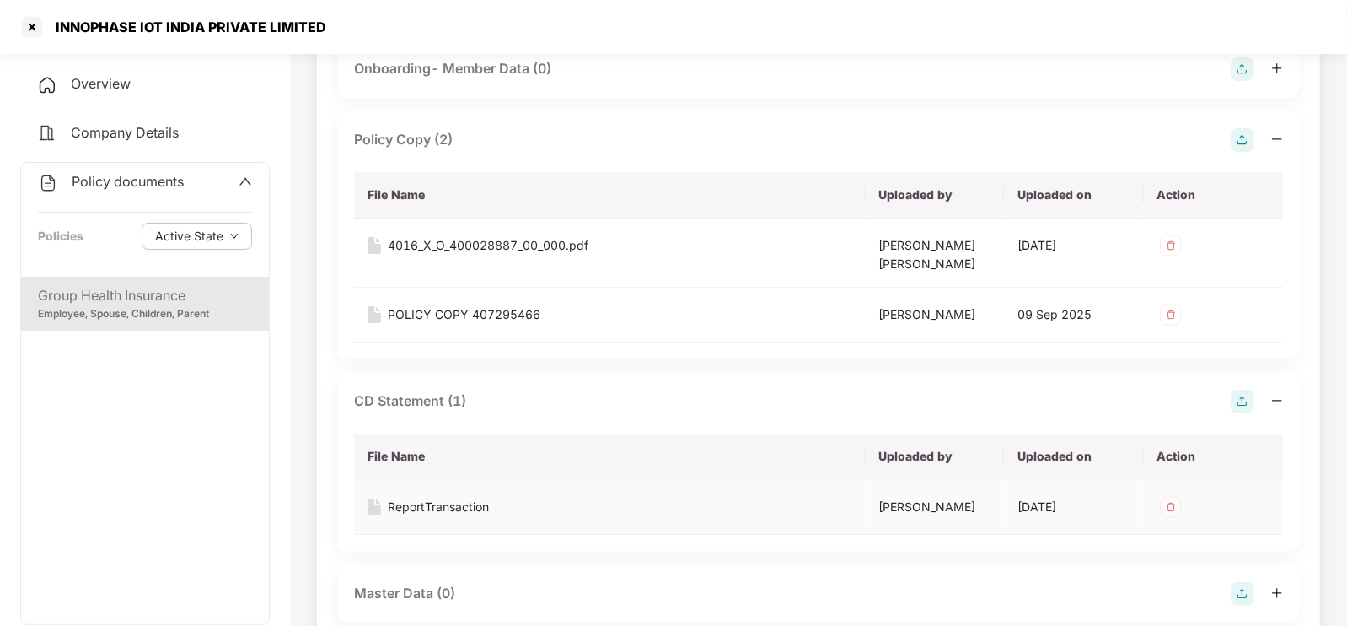
click at [464, 503] on div "ReportTransaction" at bounding box center [438, 506] width 101 height 19
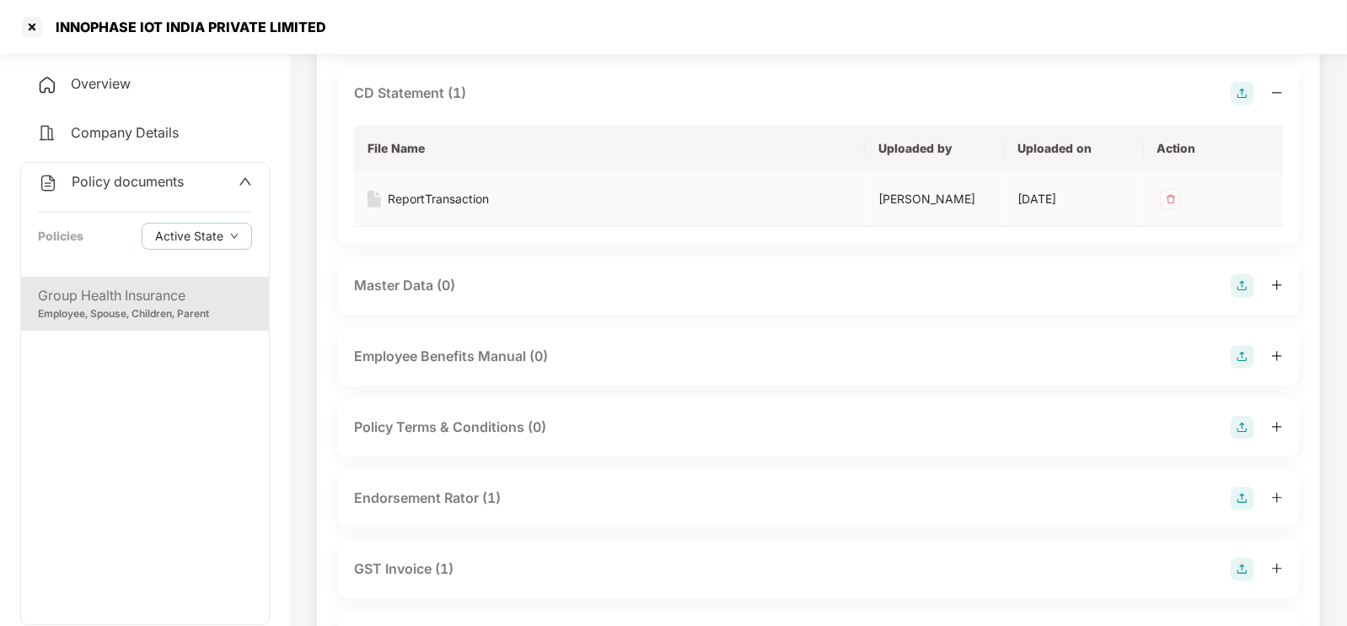
scroll to position [459, 0]
click at [464, 503] on div "Endorsement Rator (1)" at bounding box center [427, 496] width 147 height 21
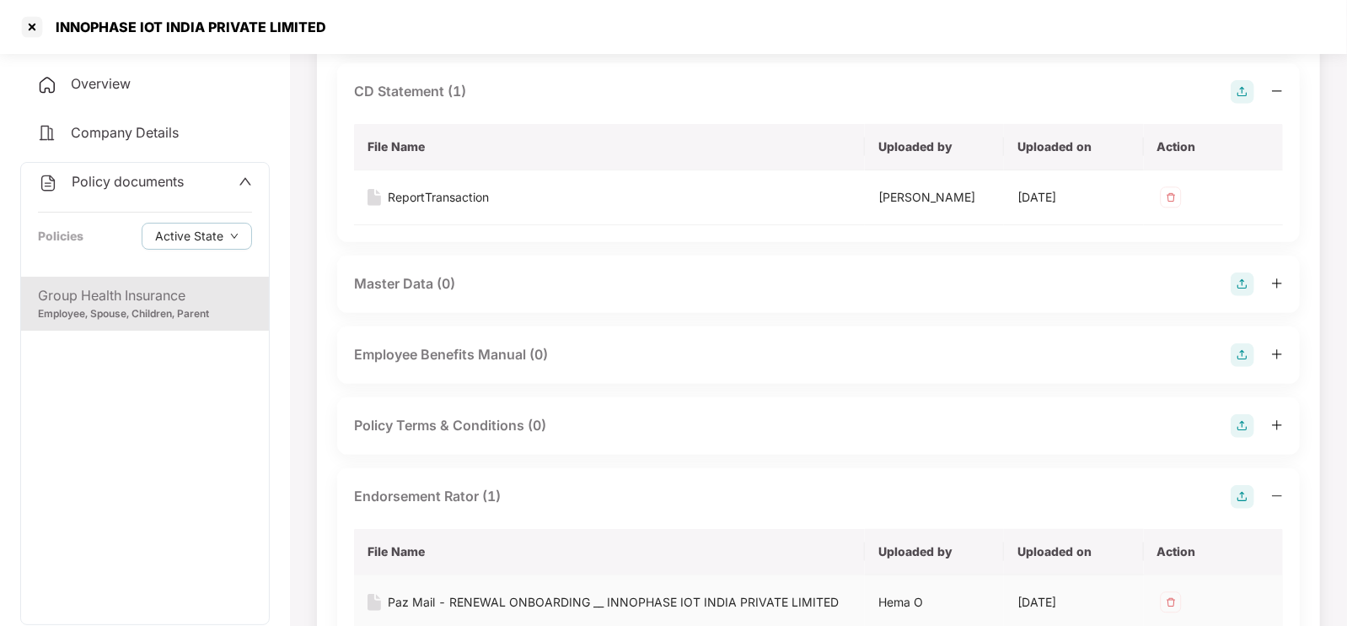
click at [472, 593] on div "Paz Mail - RENEWAL ONBOARDING __ INNOPHASE IOT INDIA PRIVATE LIMITED" at bounding box center [613, 602] width 451 height 19
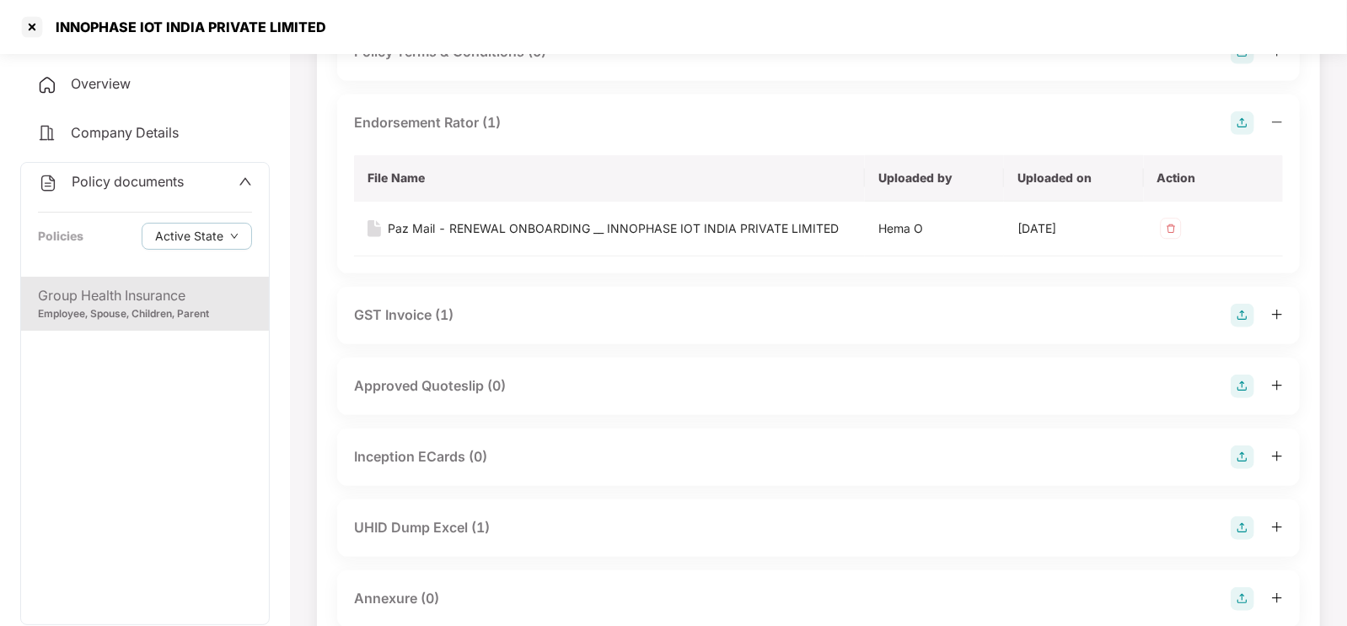
scroll to position [834, 0]
click at [462, 515] on div "UHID Dump Excel (1)" at bounding box center [422, 525] width 136 height 21
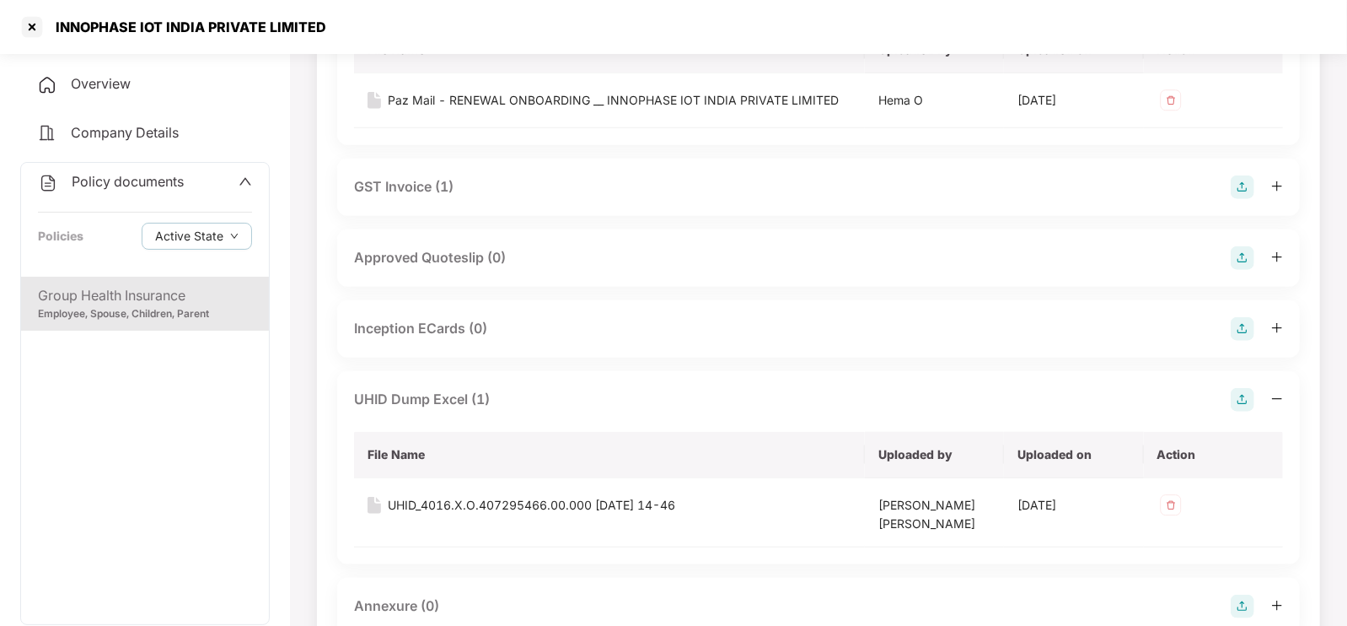
scroll to position [962, 0]
click at [451, 502] on div "UHID_4016.X.O.407295466.00.000 [DATE] 14-46" at bounding box center [531, 503] width 287 height 19
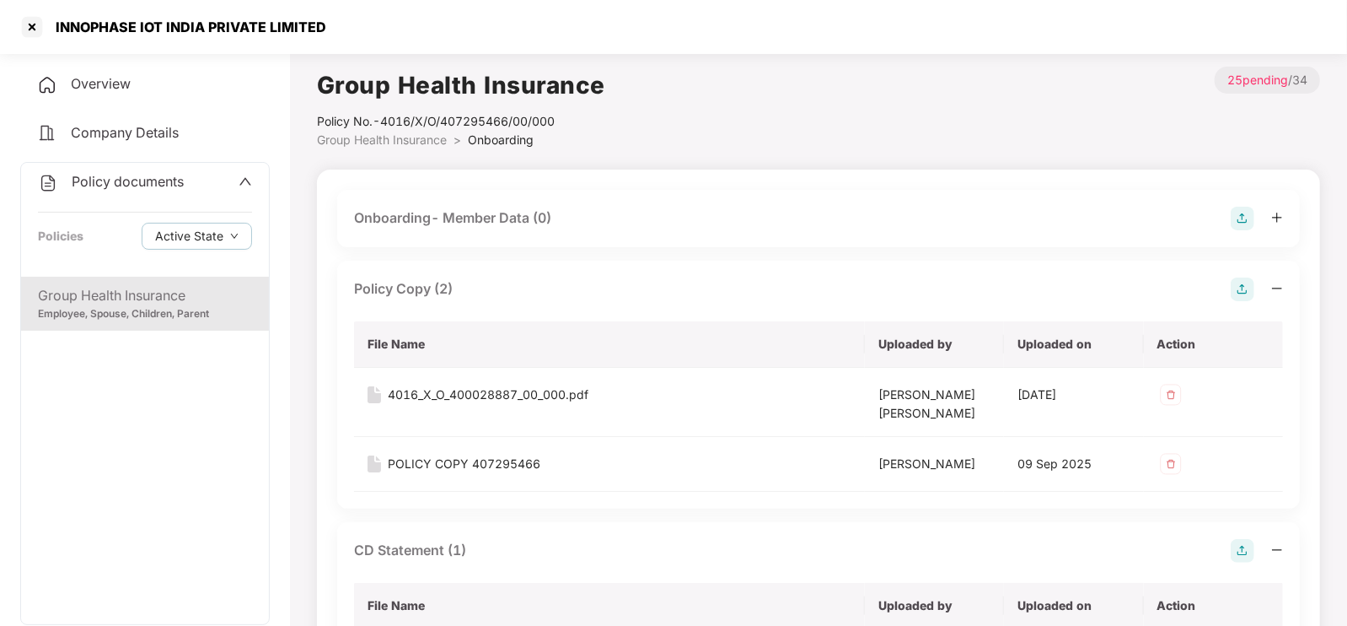
scroll to position [96, 0]
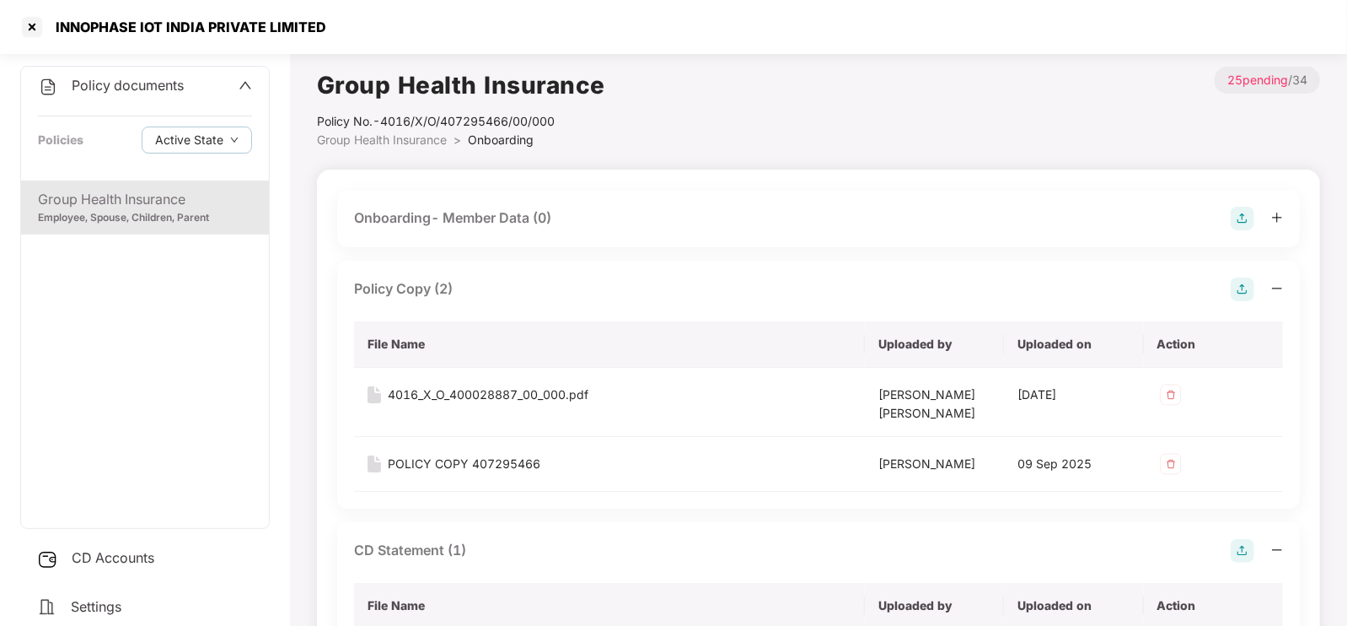
click at [114, 608] on span "Settings" at bounding box center [96, 606] width 51 height 17
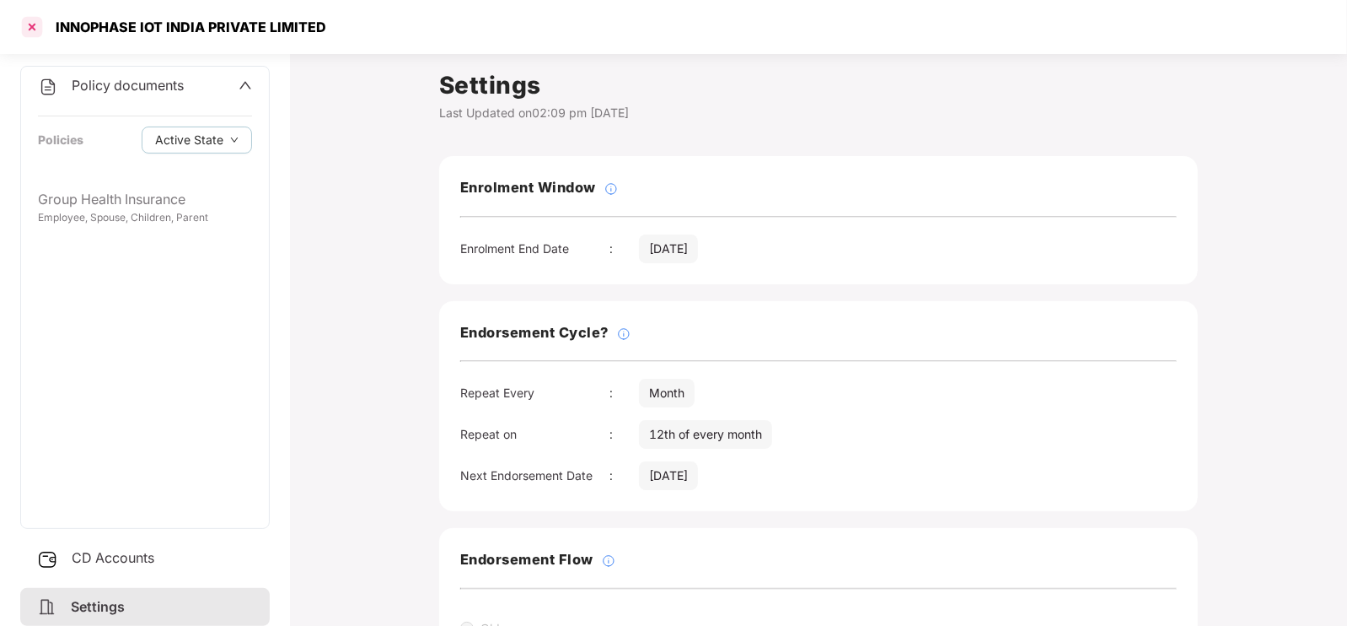
click at [31, 33] on div at bounding box center [32, 26] width 27 height 27
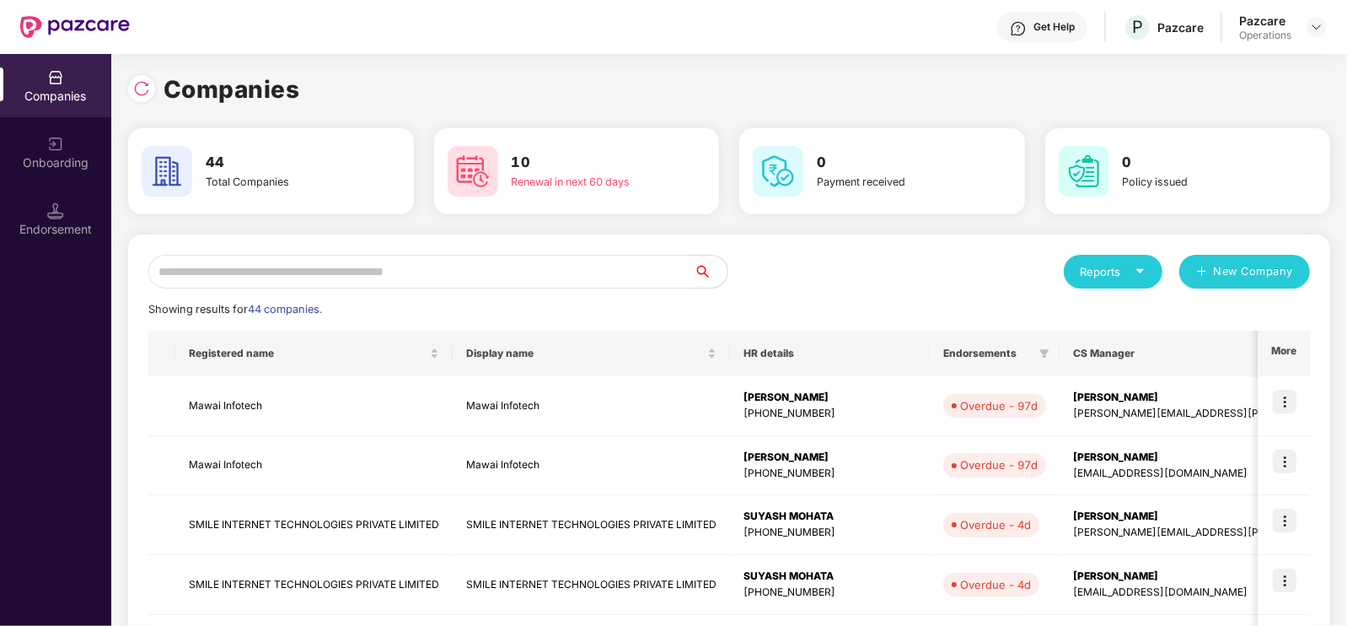
click at [296, 272] on input "text" at bounding box center [420, 272] width 545 height 34
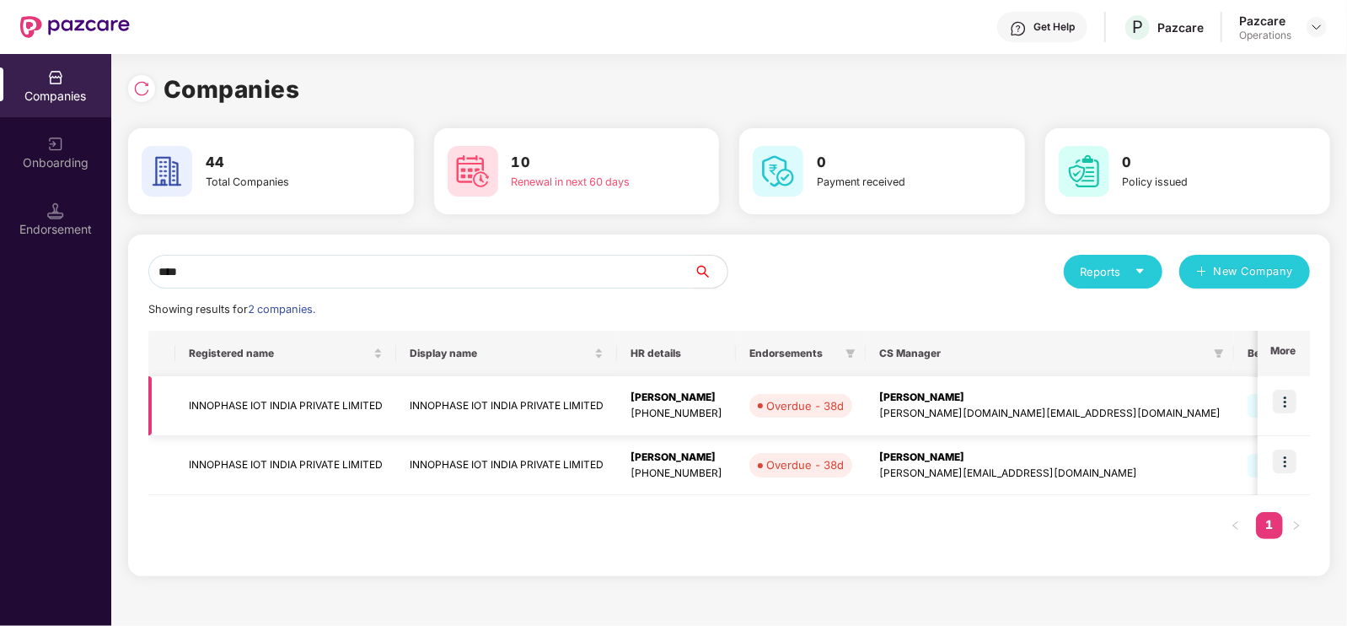
type input "****"
click at [269, 414] on td "INNOPHASE IOT INDIA PRIVATE LIMITED" at bounding box center [285, 406] width 221 height 60
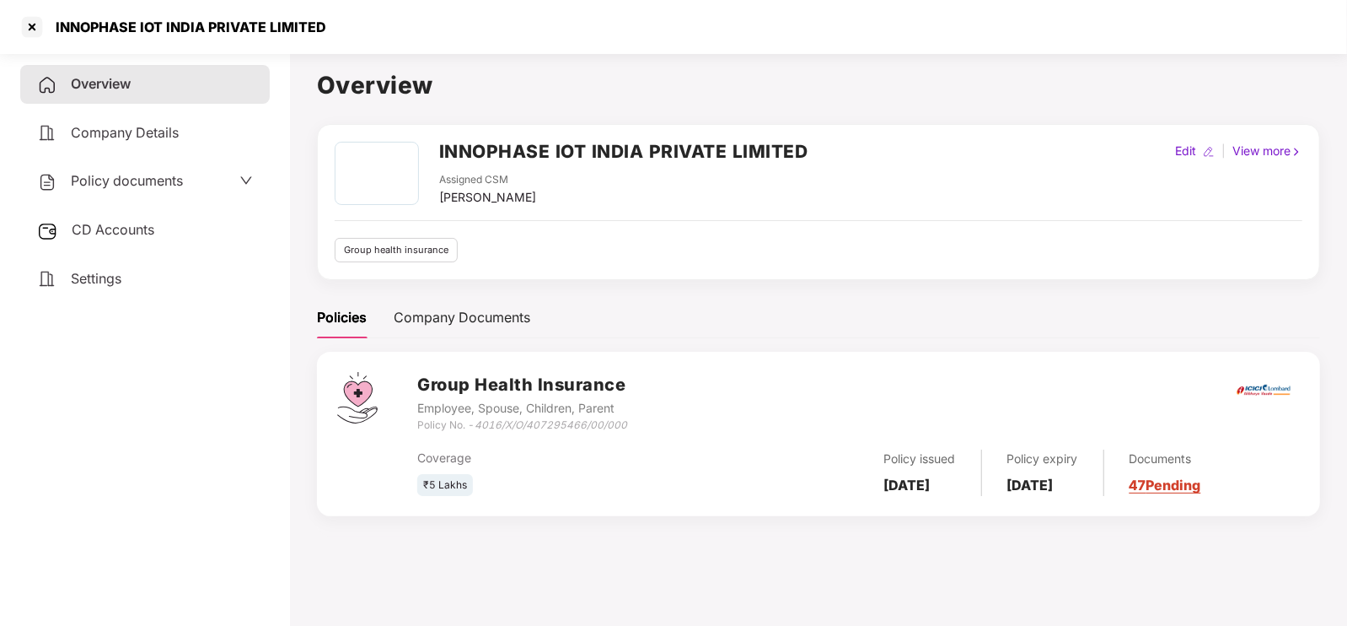
click at [180, 172] on span "Policy documents" at bounding box center [127, 180] width 112 height 17
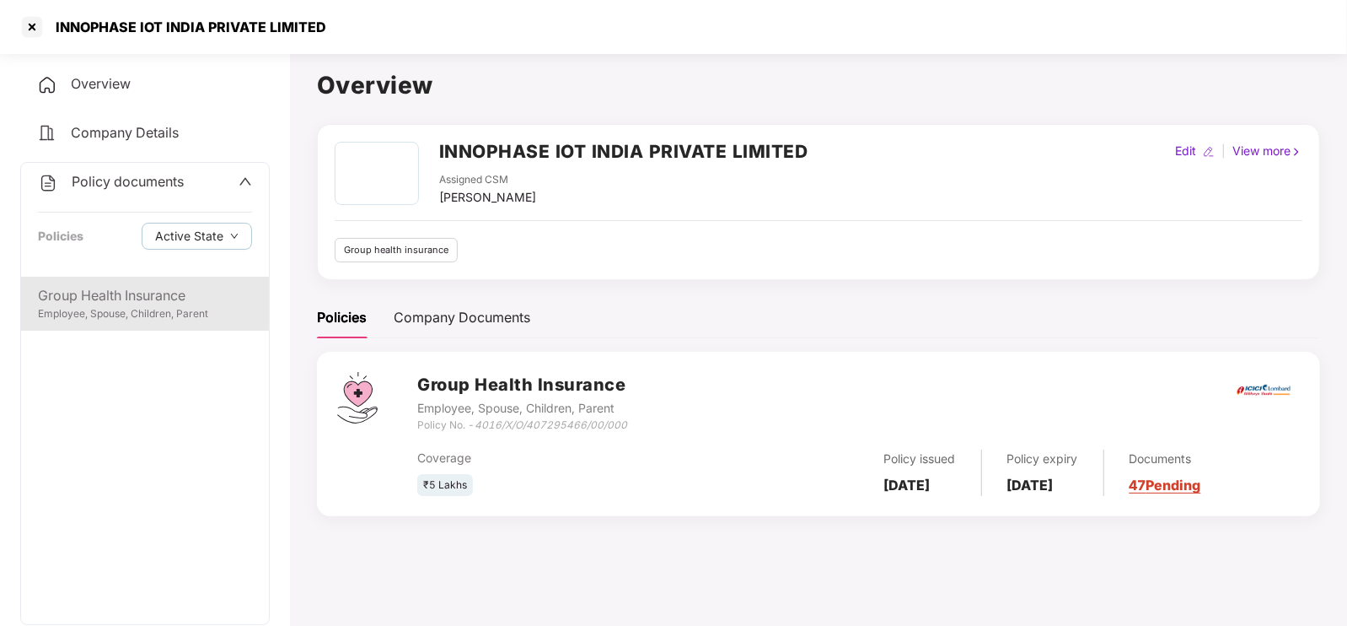
click at [153, 293] on div "Group Health Insurance" at bounding box center [145, 295] width 214 height 21
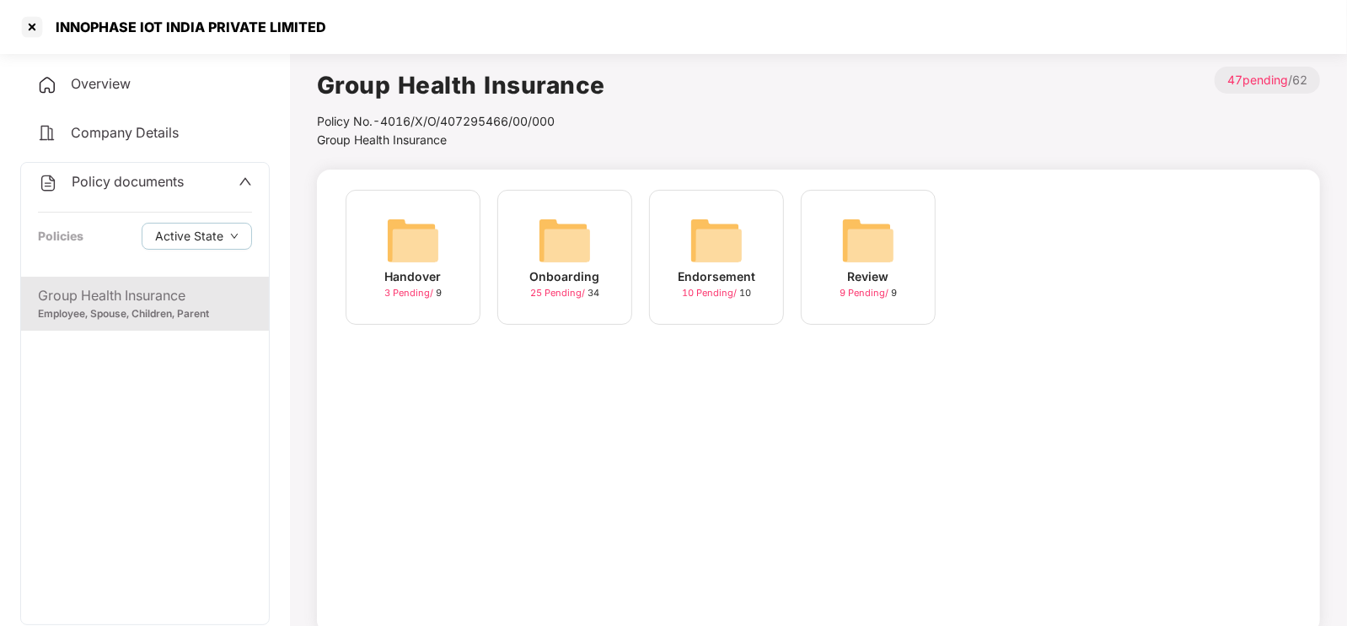
click at [564, 274] on div "Onboarding" at bounding box center [565, 276] width 70 height 19
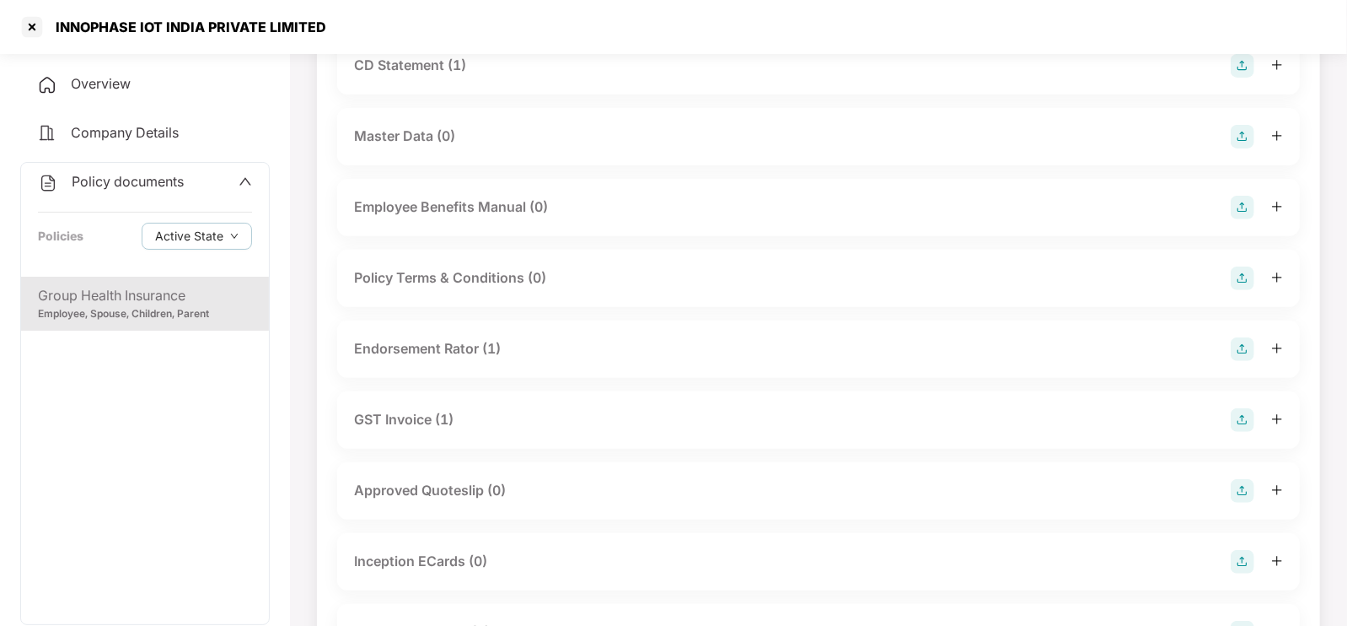
scroll to position [295, 0]
click at [447, 335] on div "Endorsement Rator (1)" at bounding box center [818, 347] width 963 height 57
click at [444, 341] on div "Endorsement Rator (1)" at bounding box center [427, 347] width 147 height 21
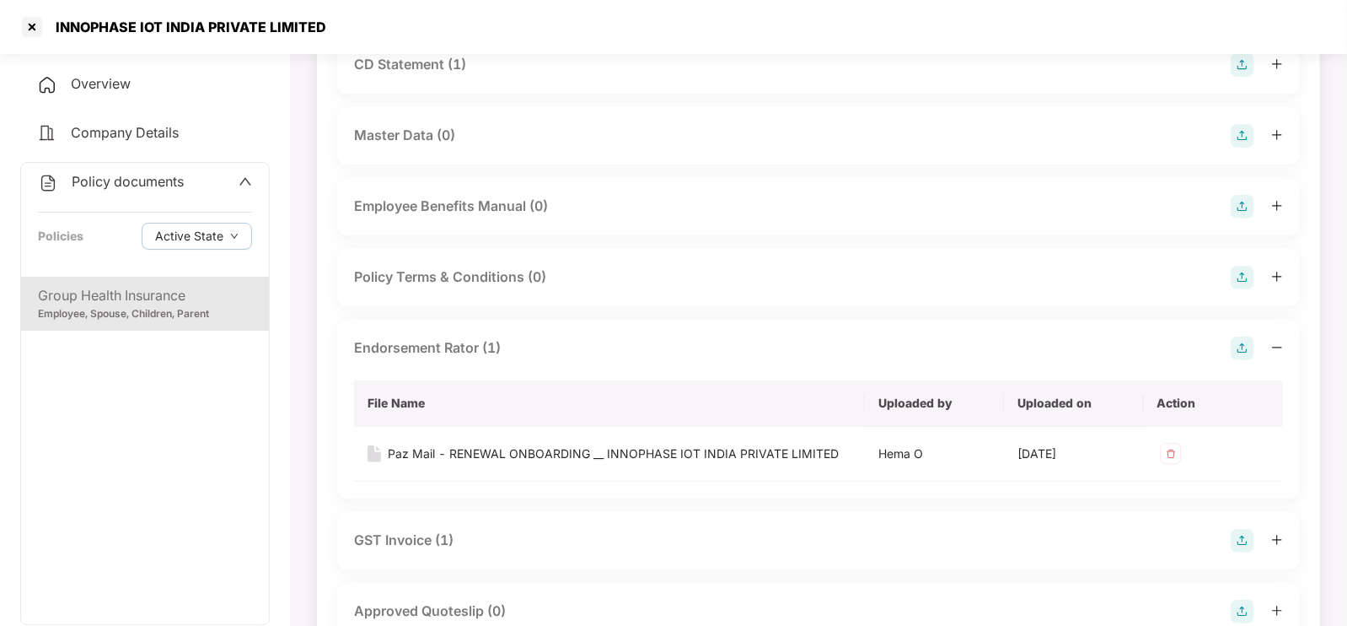
scroll to position [0, 0]
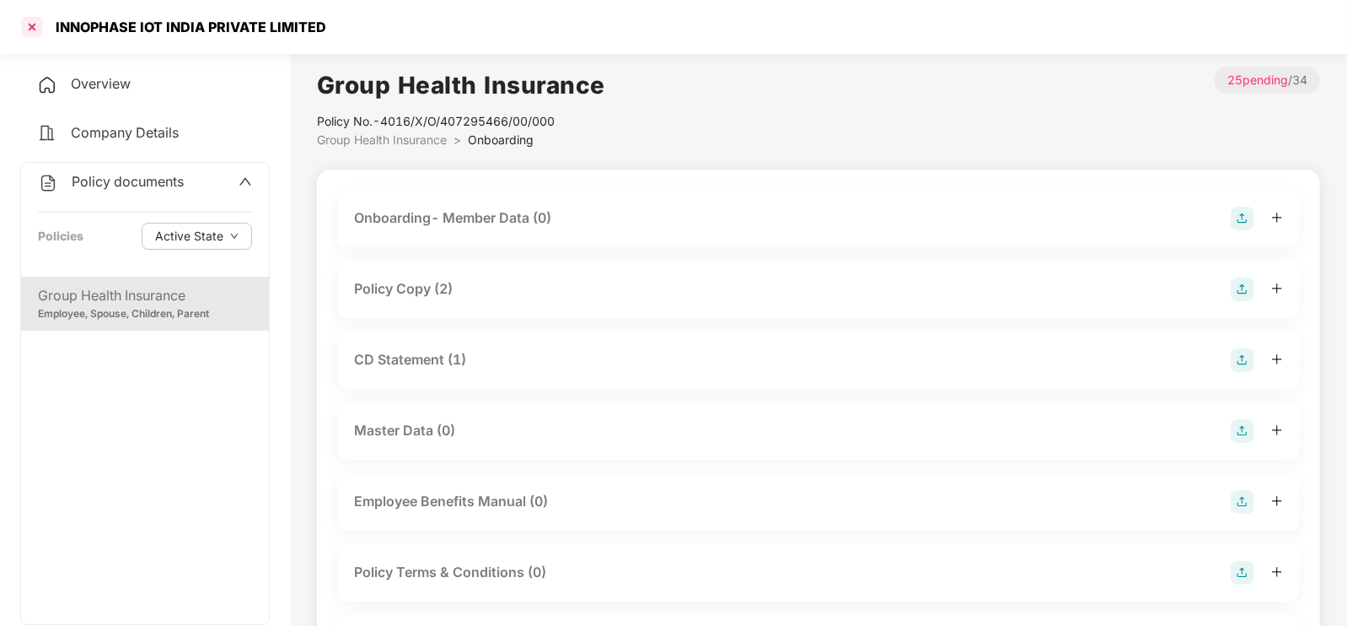
click at [26, 27] on div at bounding box center [32, 26] width 27 height 27
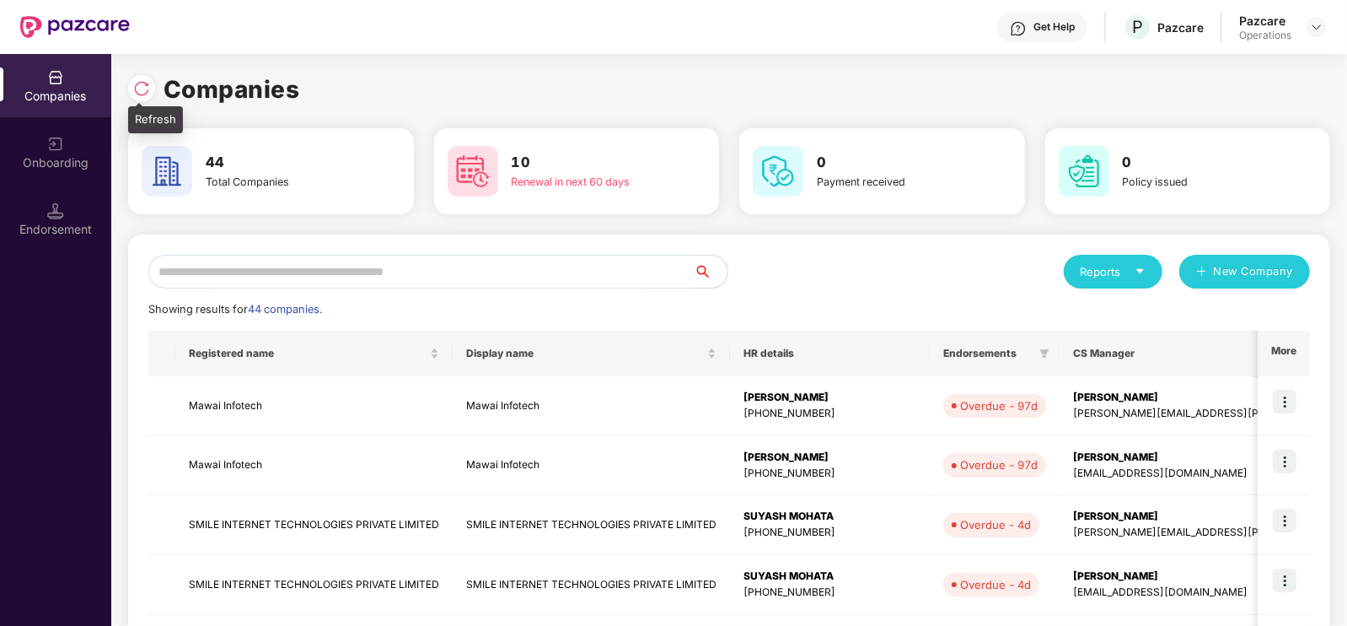
click at [148, 92] on img at bounding box center [141, 88] width 17 height 17
click at [270, 280] on input "text" at bounding box center [420, 272] width 545 height 34
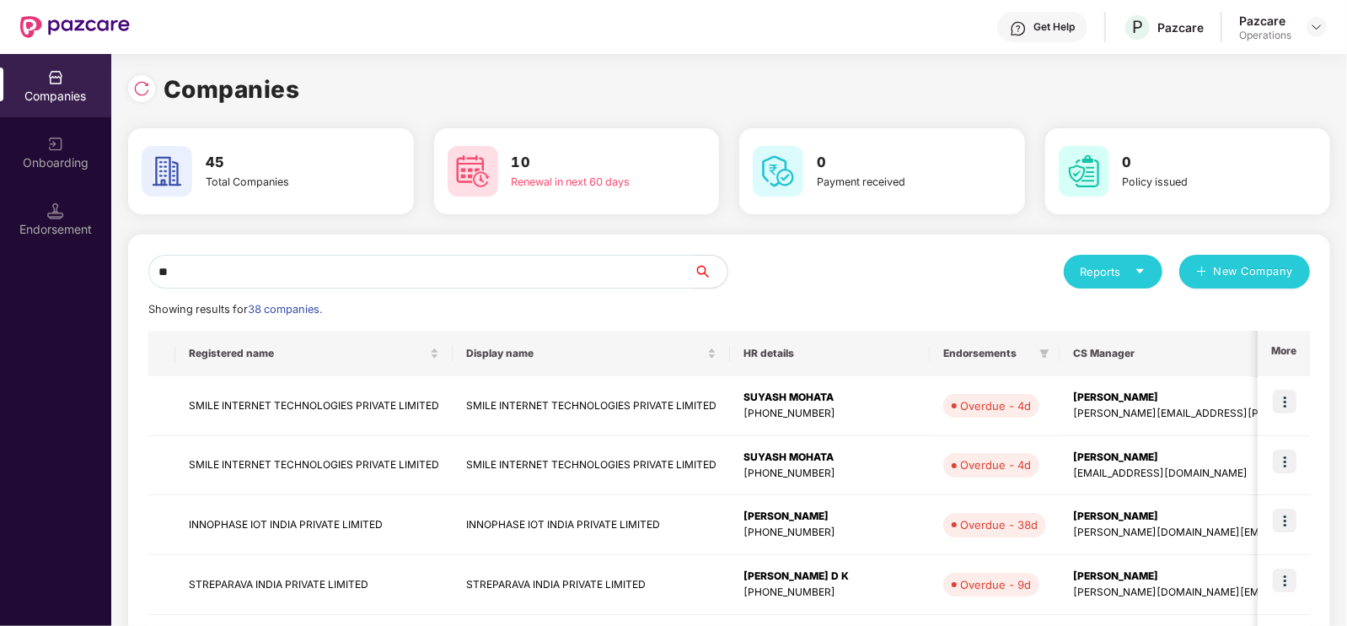
type input "*"
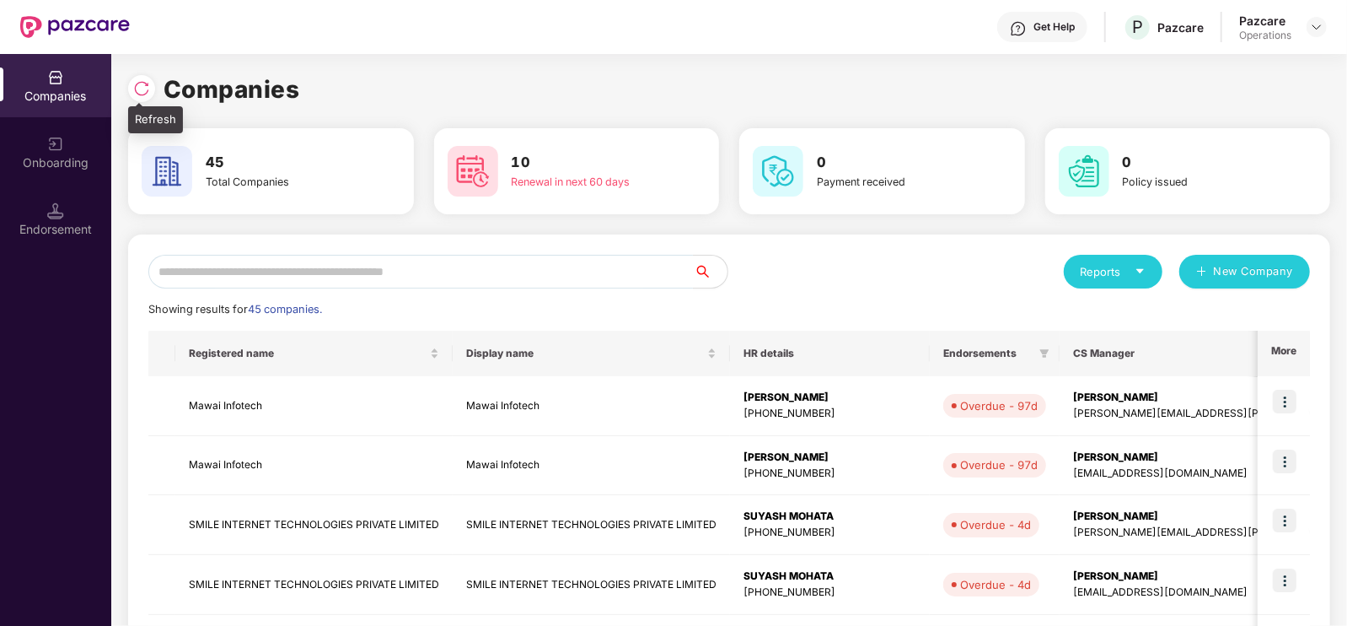
click at [142, 89] on img at bounding box center [141, 88] width 17 height 17
click at [321, 276] on input "text" at bounding box center [420, 272] width 545 height 34
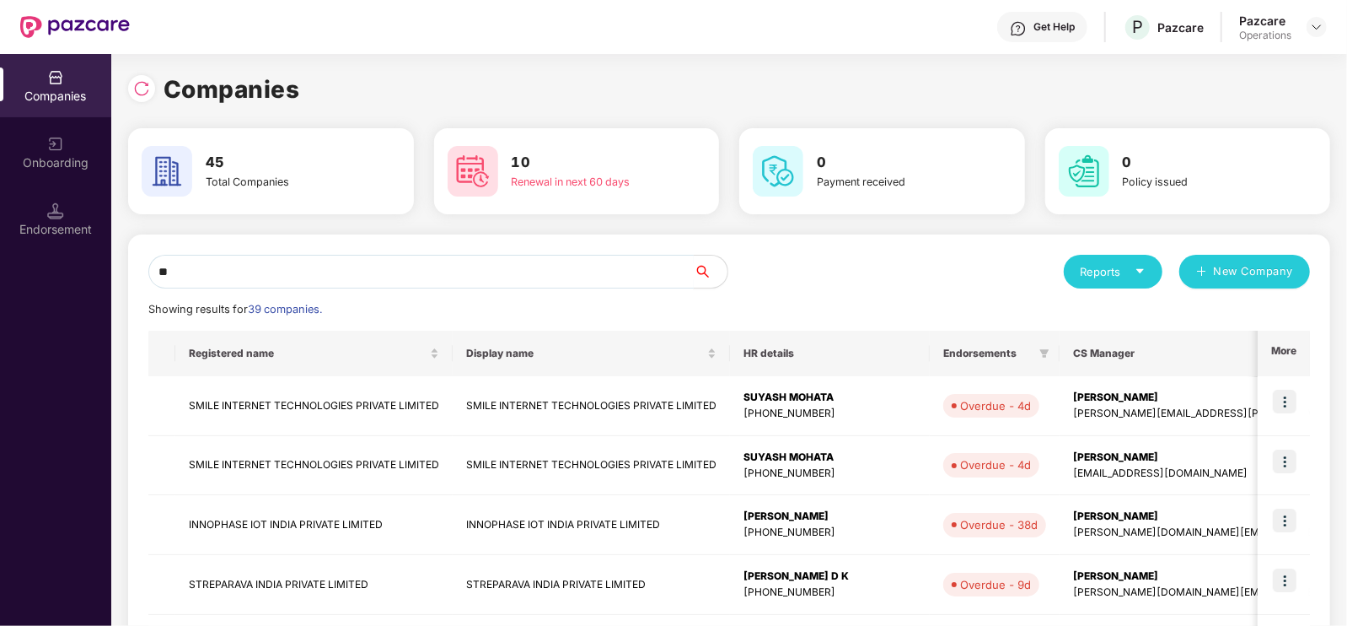
type input "*"
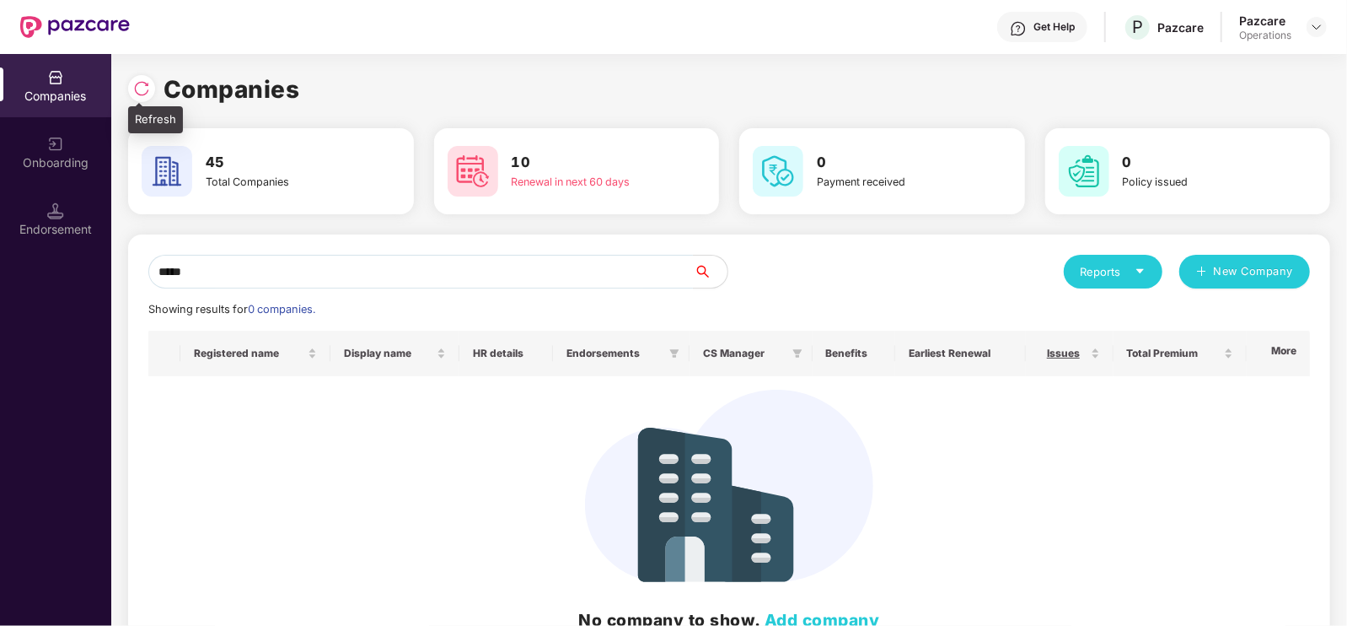
click at [128, 74] on div at bounding box center [145, 86] width 35 height 31
click at [144, 91] on img at bounding box center [141, 88] width 17 height 17
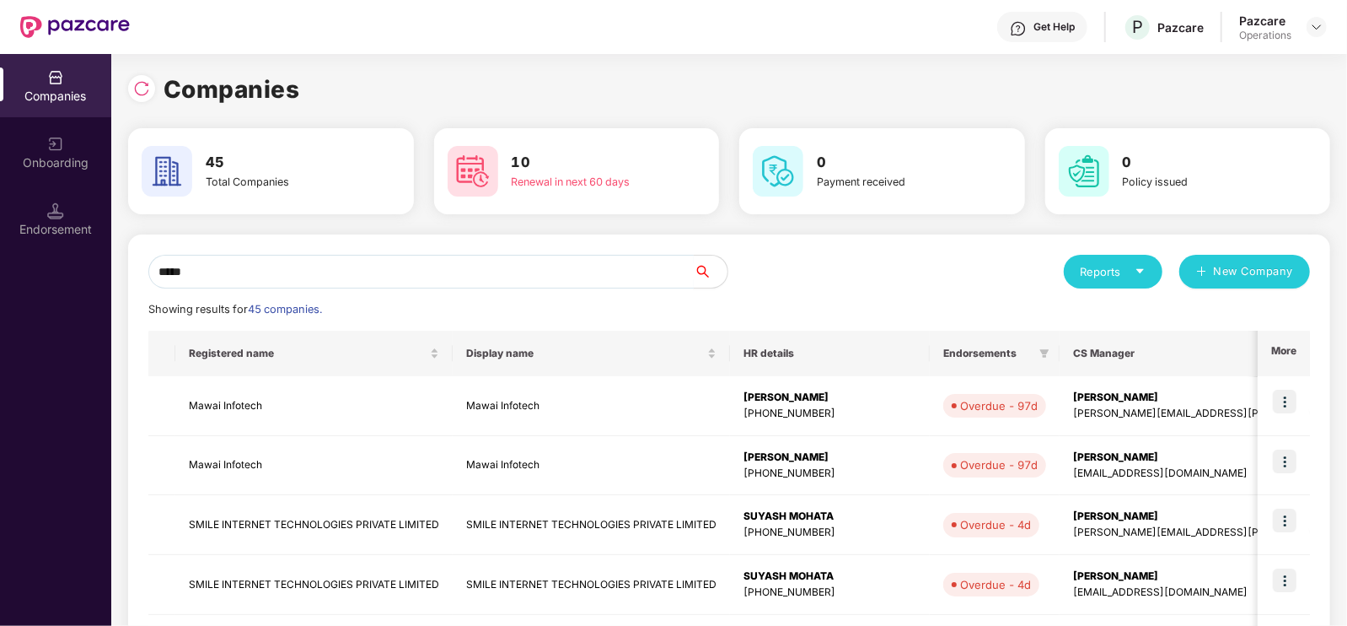
click at [220, 276] on input "*****" at bounding box center [420, 272] width 545 height 34
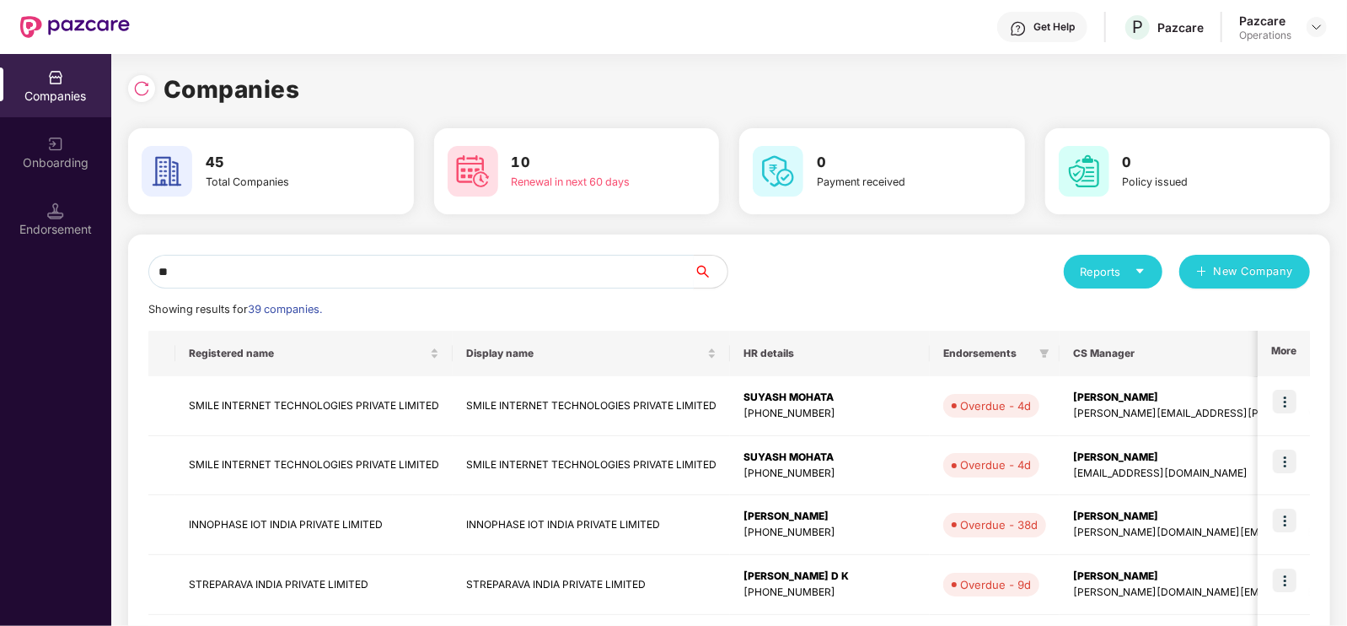
type input "*"
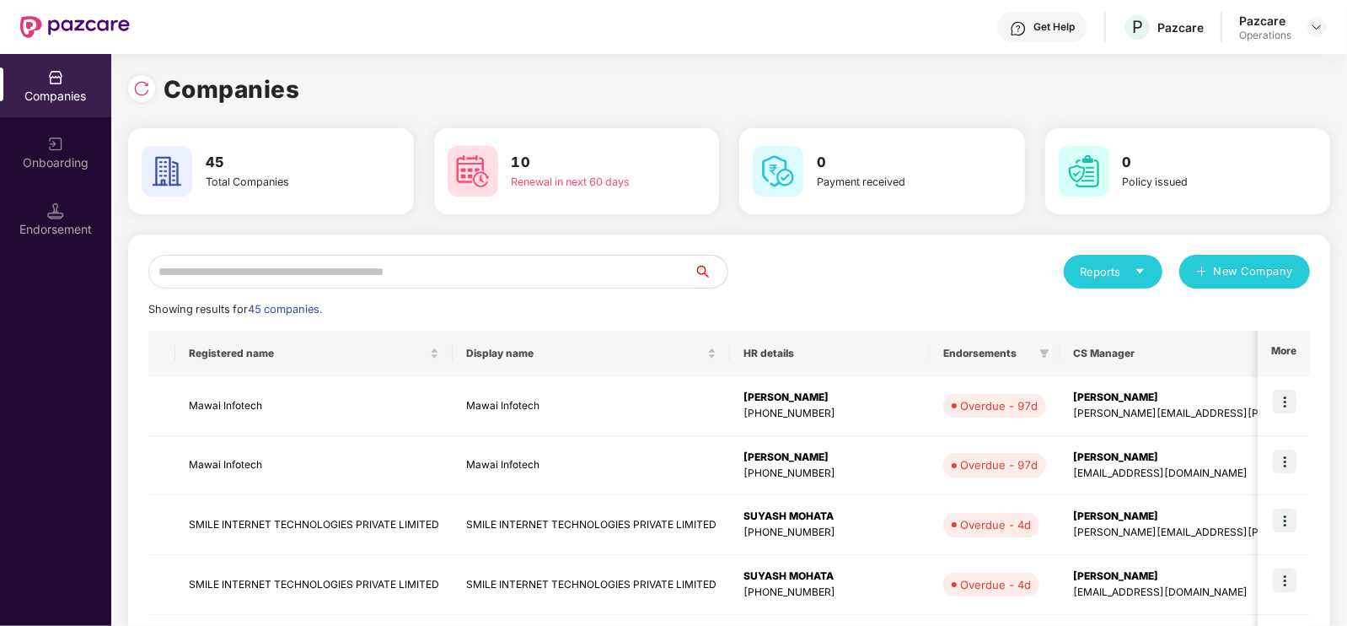
click at [190, 234] on div "Companies 45 Total Companies 10 Renewal in next 60 days 0 Payment received 0 Po…" at bounding box center [729, 569] width 1202 height 996
click at [148, 90] on img at bounding box center [141, 88] width 17 height 17
click at [287, 282] on input "text" at bounding box center [420, 272] width 545 height 34
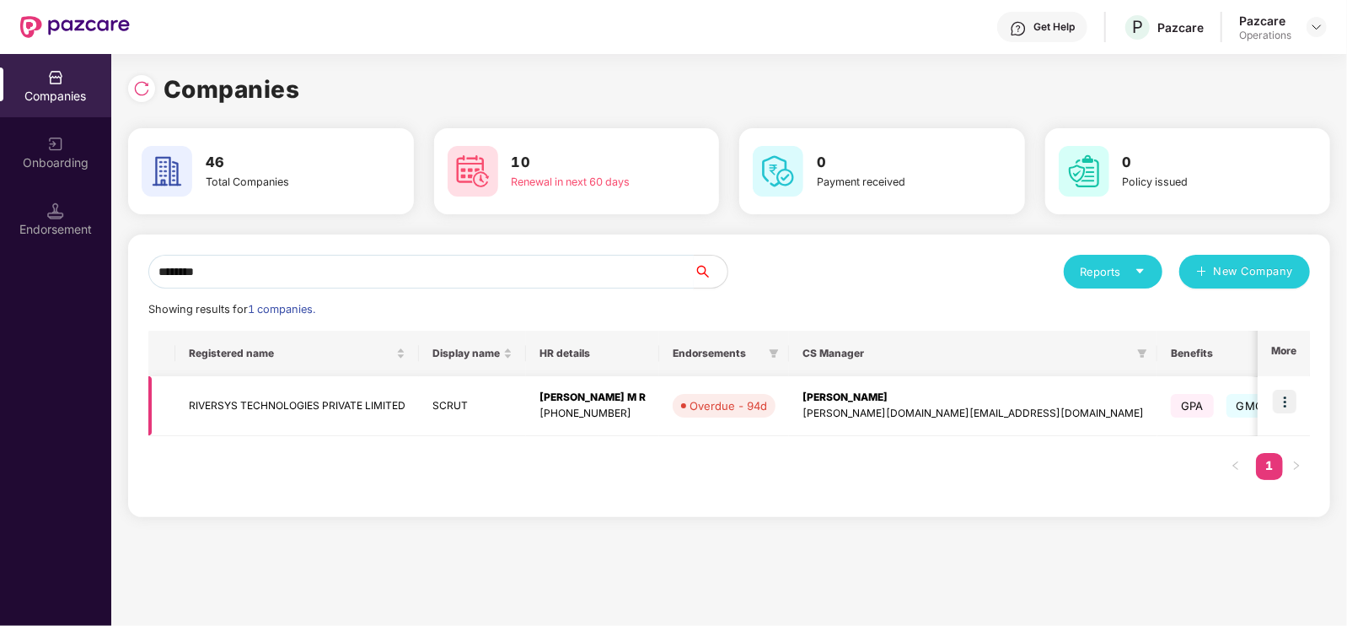
type input "********"
click at [316, 400] on td "RIVERSYS TECHNOLOGIES PRIVATE LIMITED" at bounding box center [297, 406] width 244 height 60
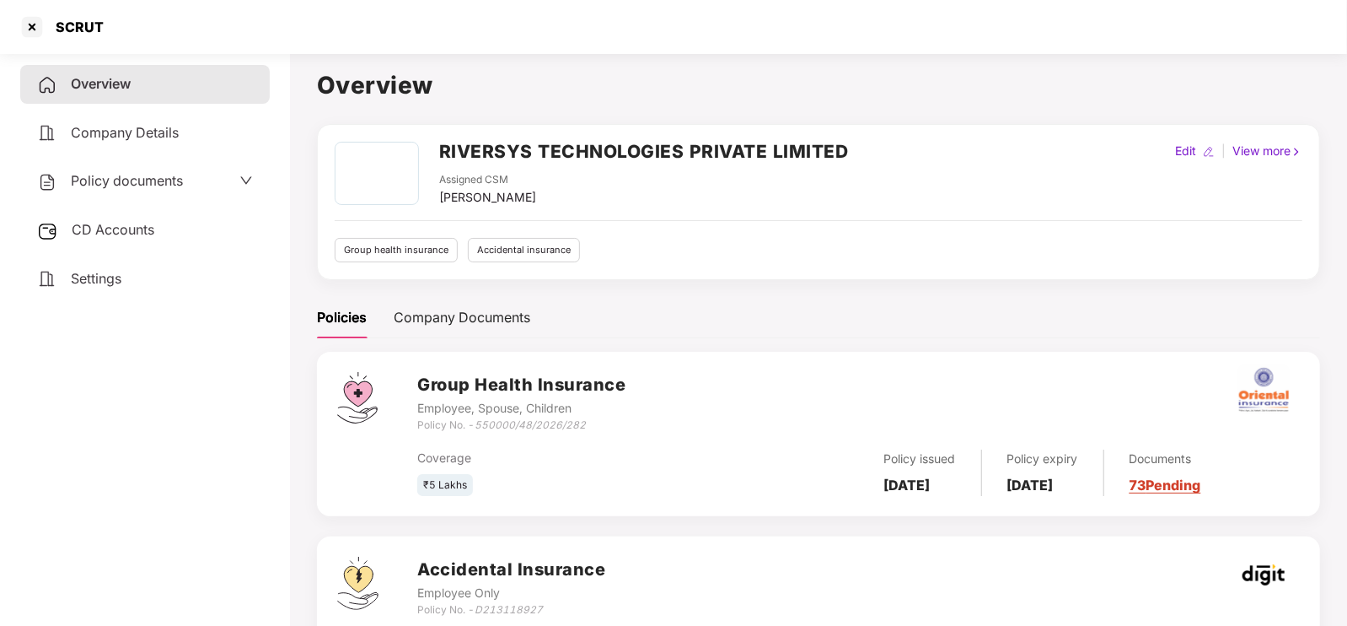
click at [101, 182] on span "Policy documents" at bounding box center [127, 180] width 112 height 17
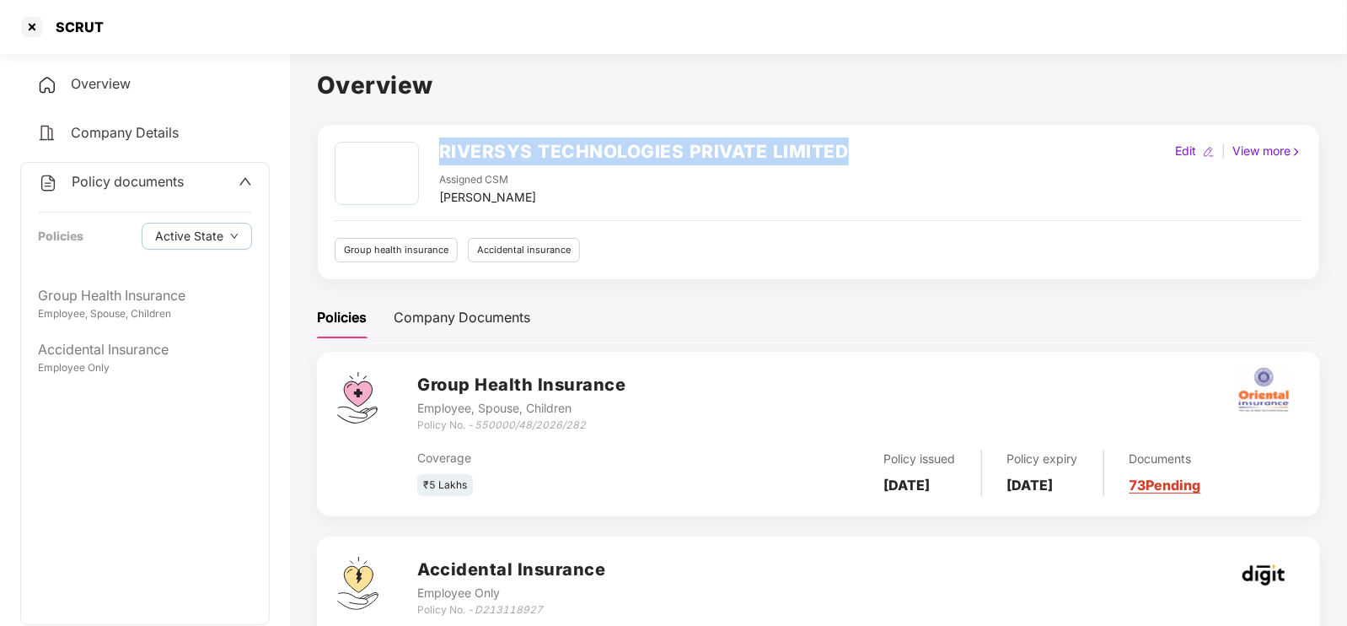
drag, startPoint x: 438, startPoint y: 137, endPoint x: 875, endPoint y: 128, distance: 437.6
click at [875, 128] on div "RIVERSYS TECHNOLOGIES PRIVATE LIMITED Assigned CSM [PERSON_NAME] Edit | View mo…" at bounding box center [818, 202] width 1003 height 156
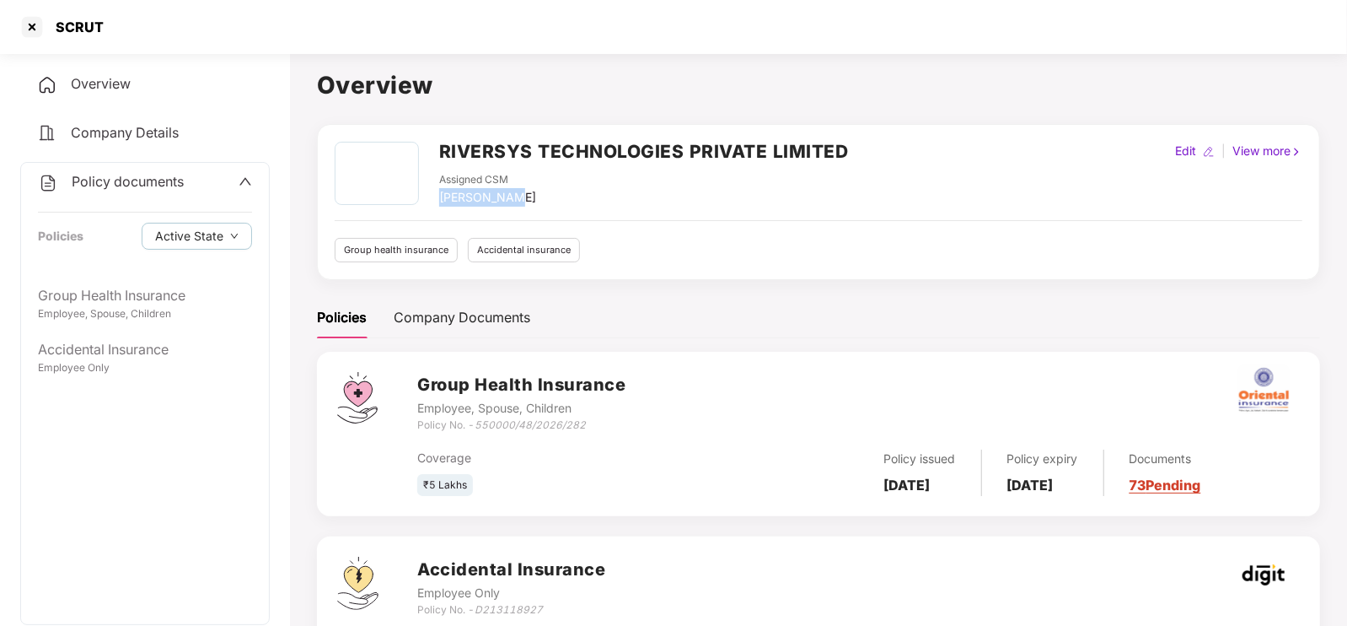
drag, startPoint x: 443, startPoint y: 195, endPoint x: 510, endPoint y: 201, distance: 67.7
click at [510, 201] on div "Assigned CSM [PERSON_NAME]" at bounding box center [644, 189] width 410 height 35
copy div "[PERSON_NAME]"
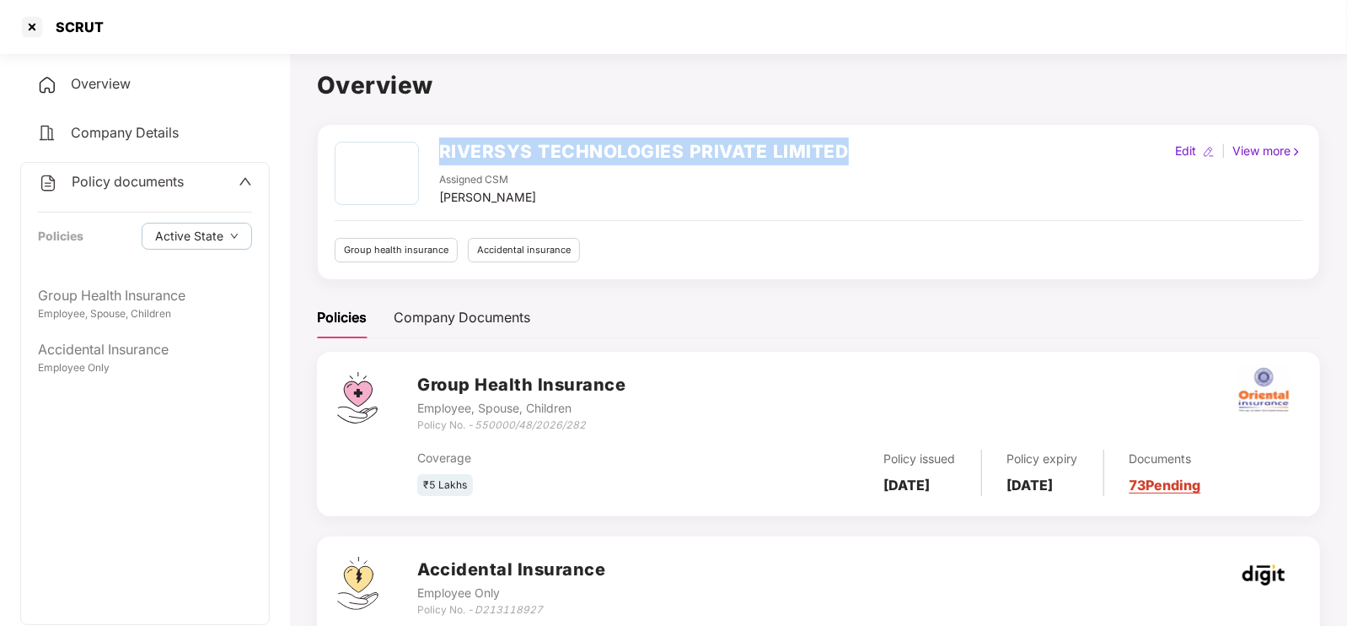
drag, startPoint x: 441, startPoint y: 142, endPoint x: 896, endPoint y: 133, distance: 455.3
click at [896, 133] on div "RIVERSYS TECHNOLOGIES PRIVATE LIMITED Assigned CSM [PERSON_NAME] Edit | View mo…" at bounding box center [818, 202] width 1003 height 156
copy h2 "RIVERSYS TECHNOLOGIES PRIVATE LIMITED"
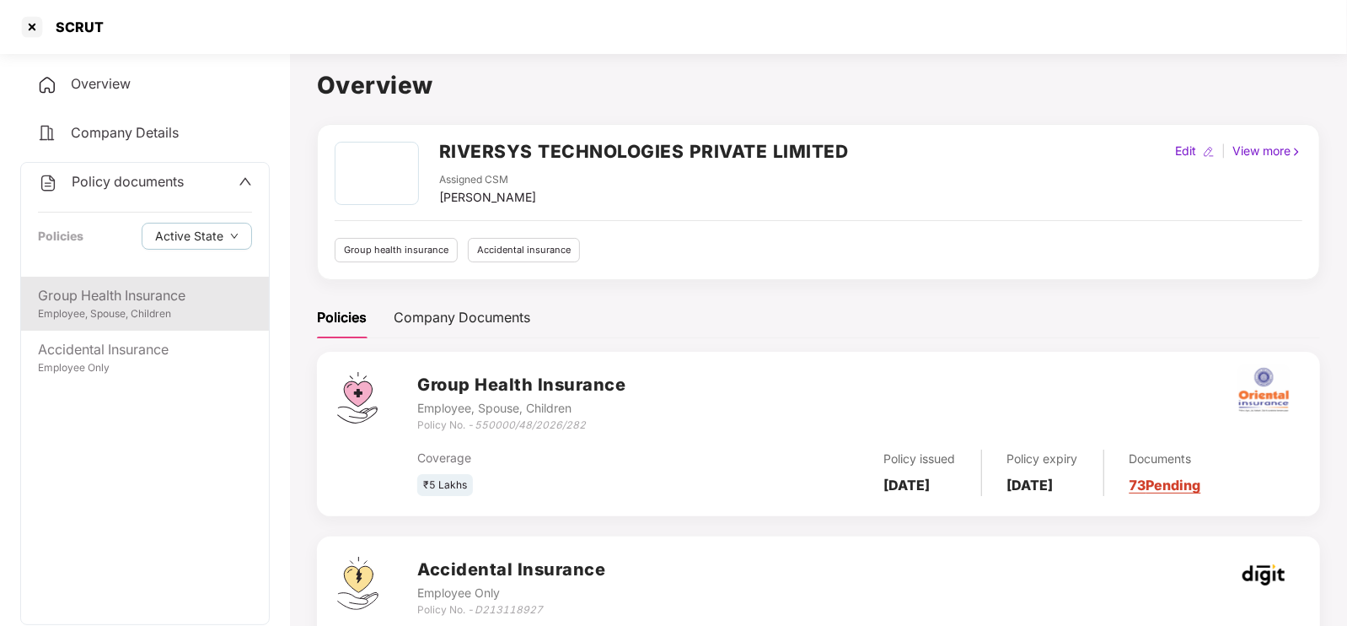
click at [165, 306] on div "Employee, Spouse, Children" at bounding box center [145, 314] width 214 height 16
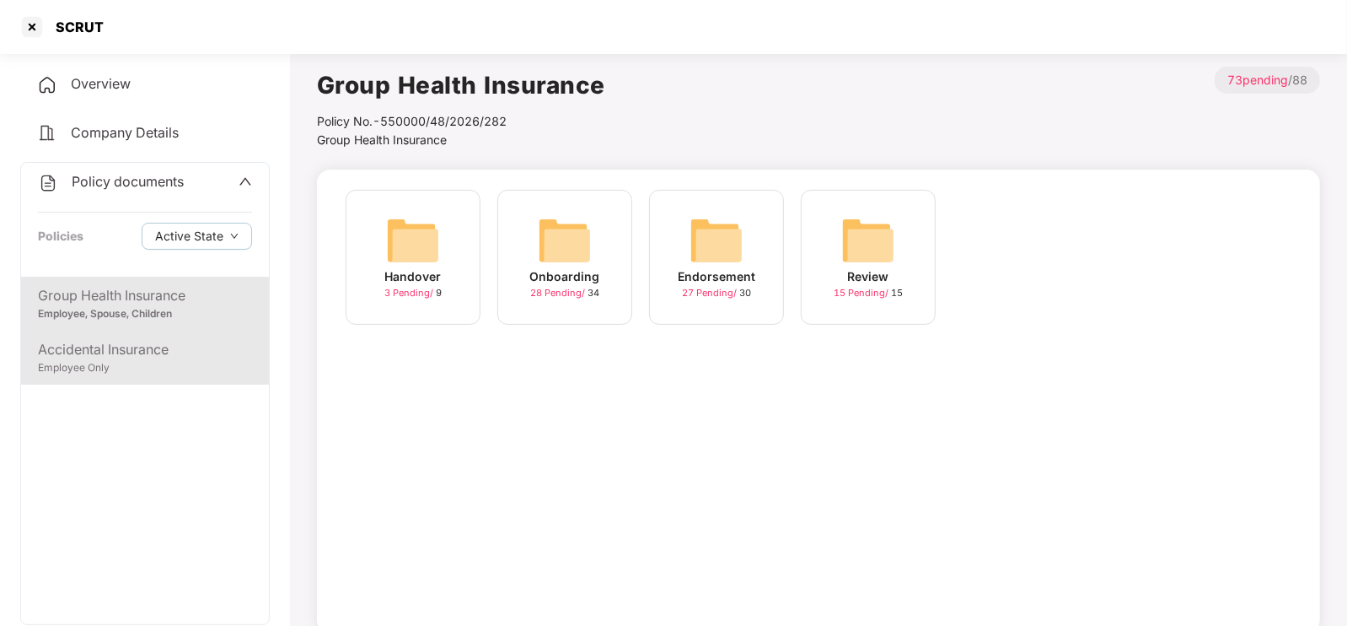
click at [105, 354] on div "Accidental Insurance" at bounding box center [145, 349] width 214 height 21
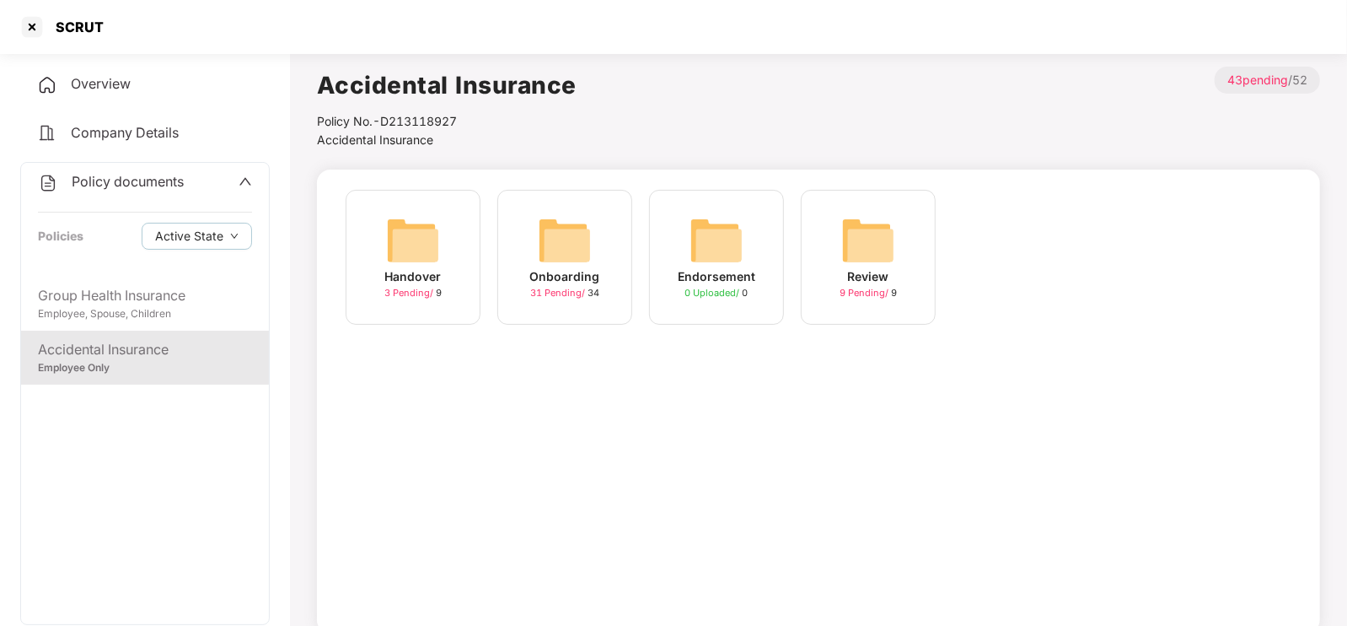
click at [566, 293] on span "31 Pending /" at bounding box center [558, 293] width 57 height 12
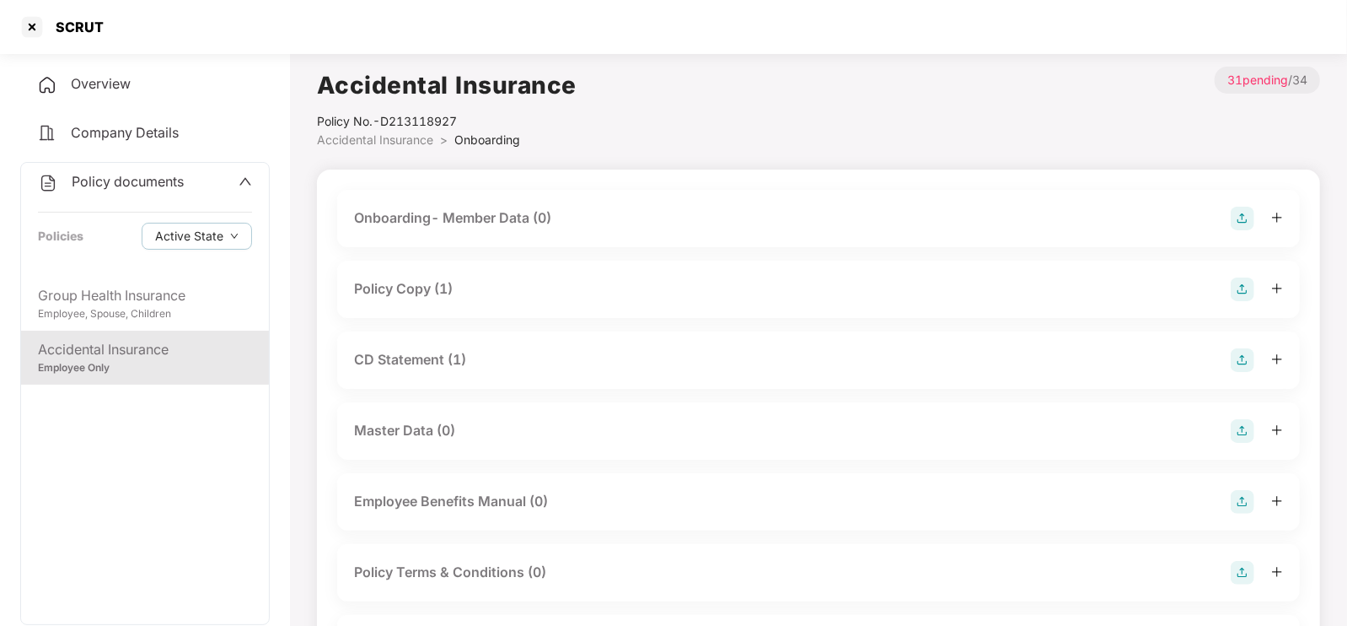
click at [476, 284] on div "Policy Copy (1)" at bounding box center [818, 289] width 929 height 24
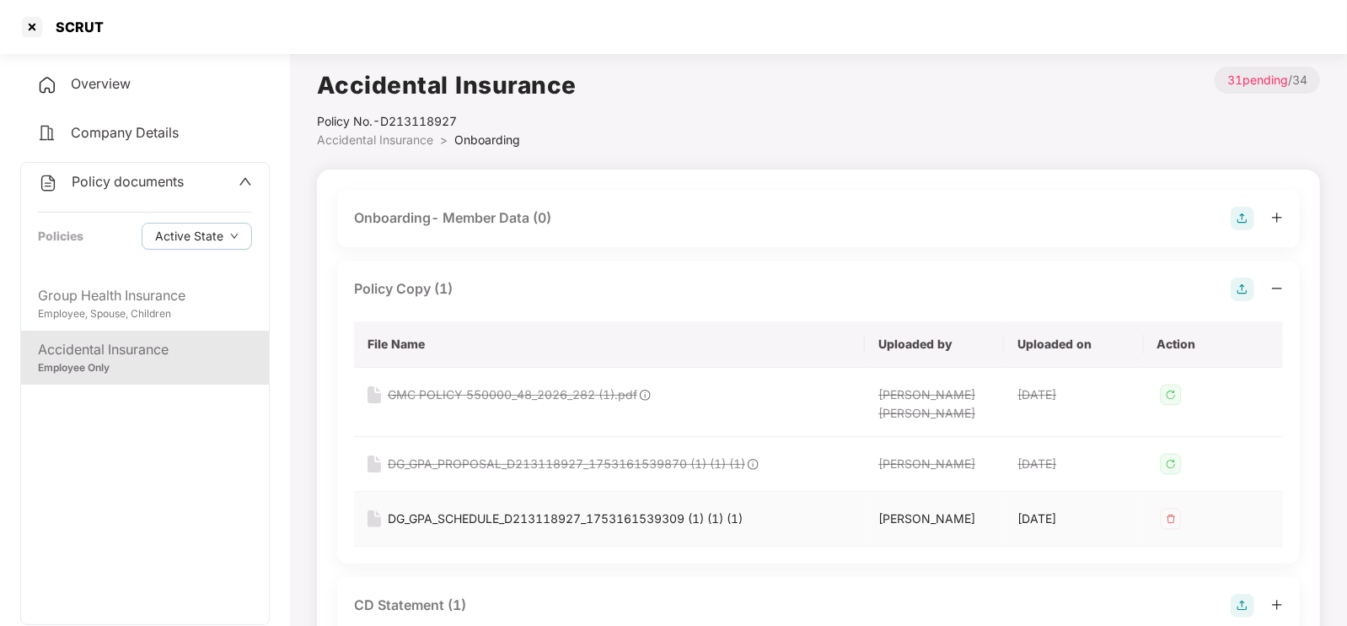
click at [490, 518] on div "DG_GPA_SCHEDULE_D213118927_1753161539309 (1) (1) (1)" at bounding box center [565, 518] width 355 height 19
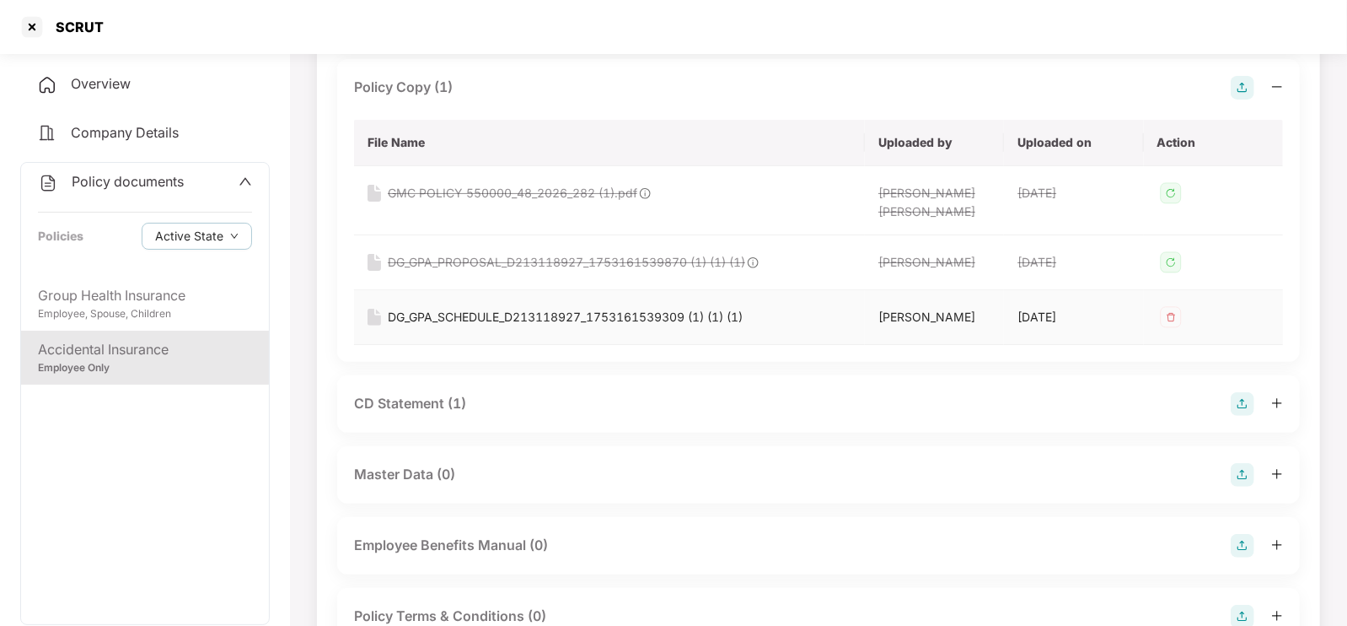
scroll to position [234, 0]
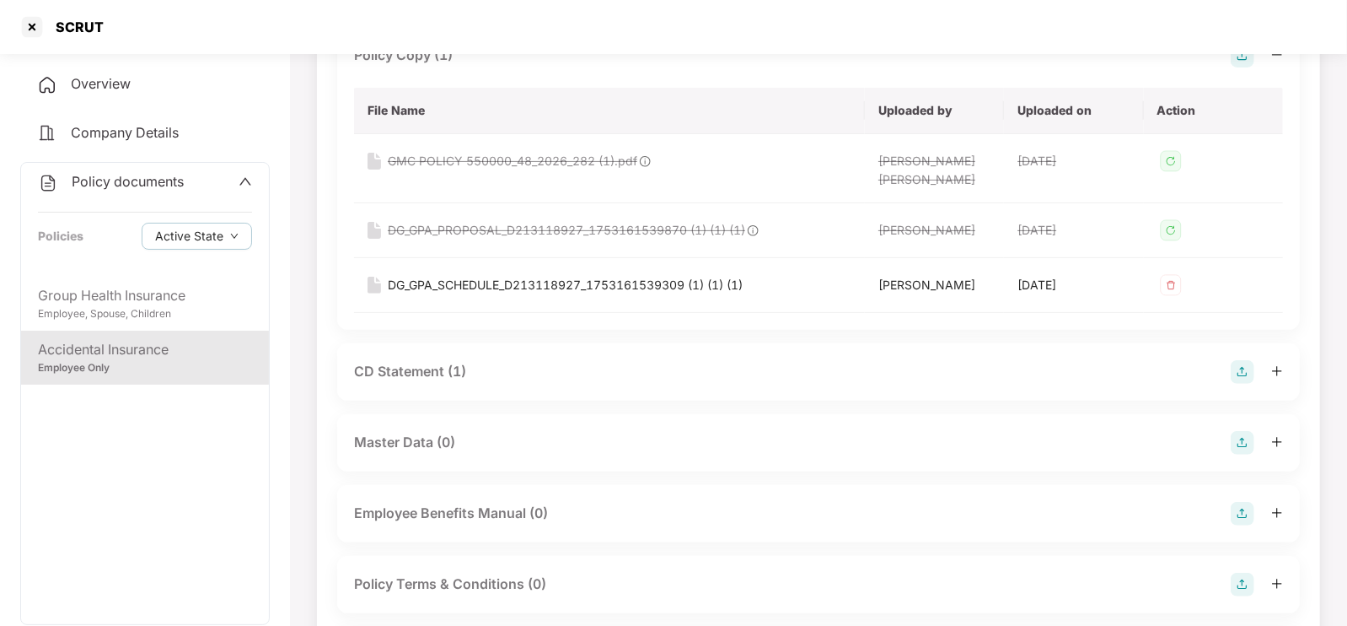
click at [419, 371] on div "CD Statement (1)" at bounding box center [410, 371] width 112 height 21
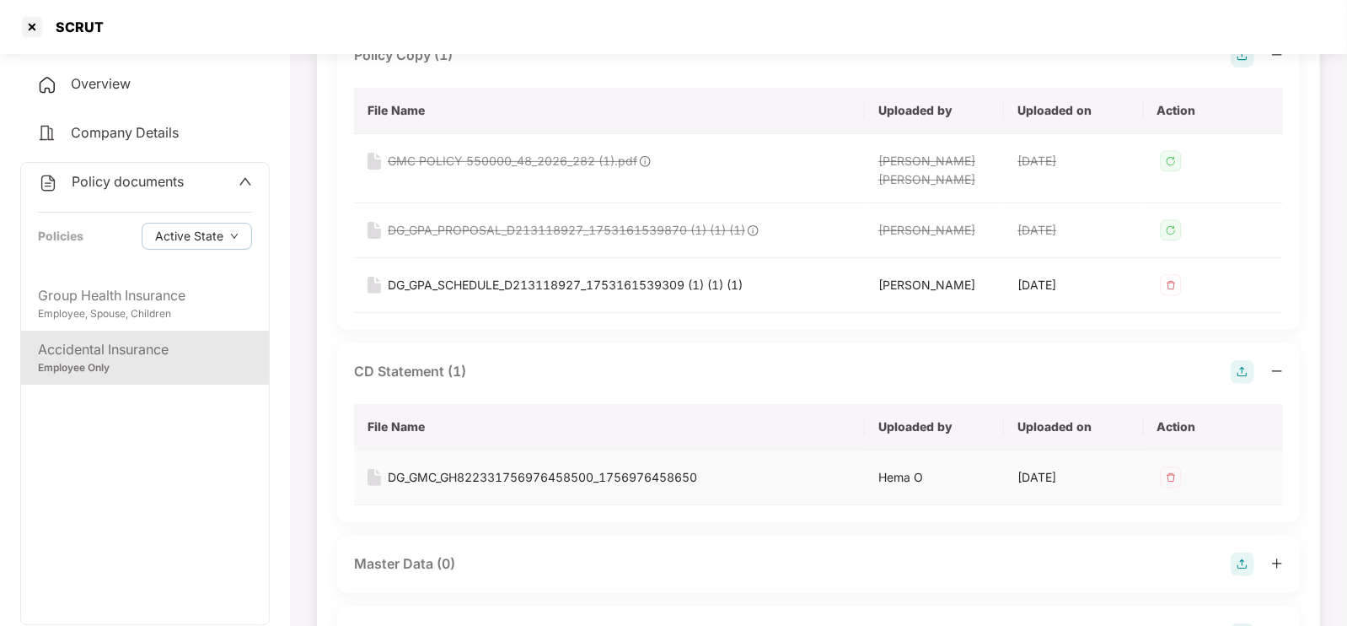
click at [458, 481] on div "DG_GMC_GH822331756976458500_1756976458650" at bounding box center [542, 477] width 309 height 19
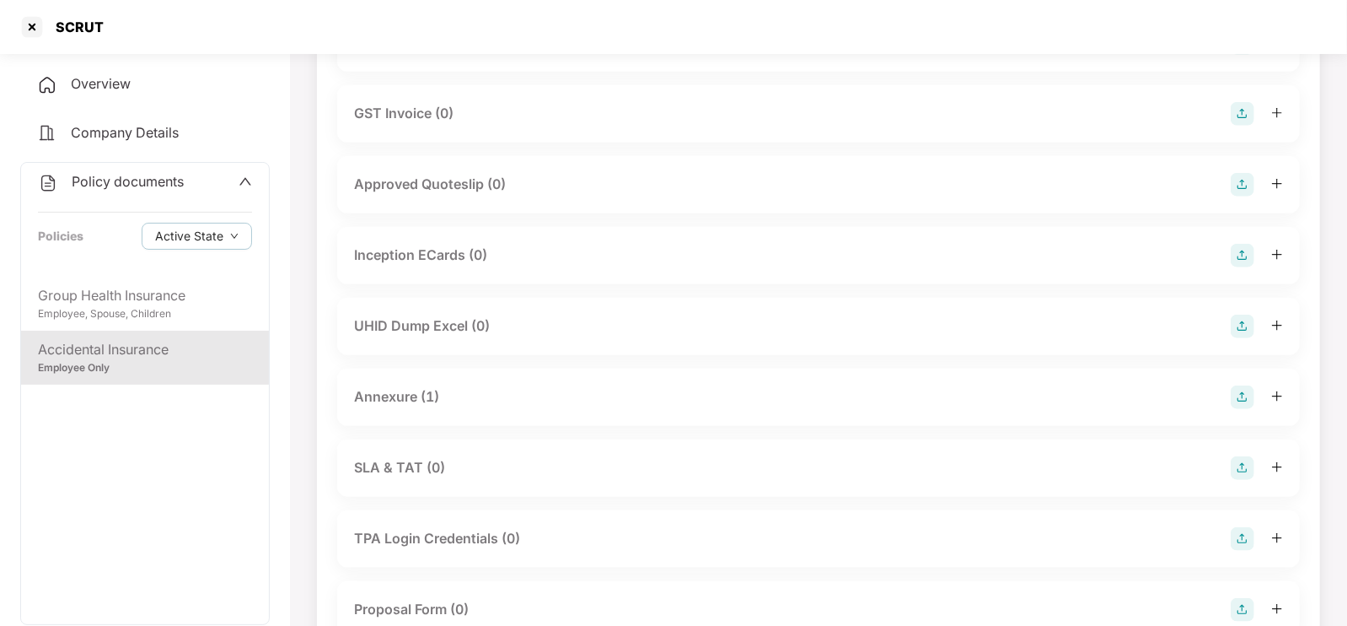
scroll to position [975, 0]
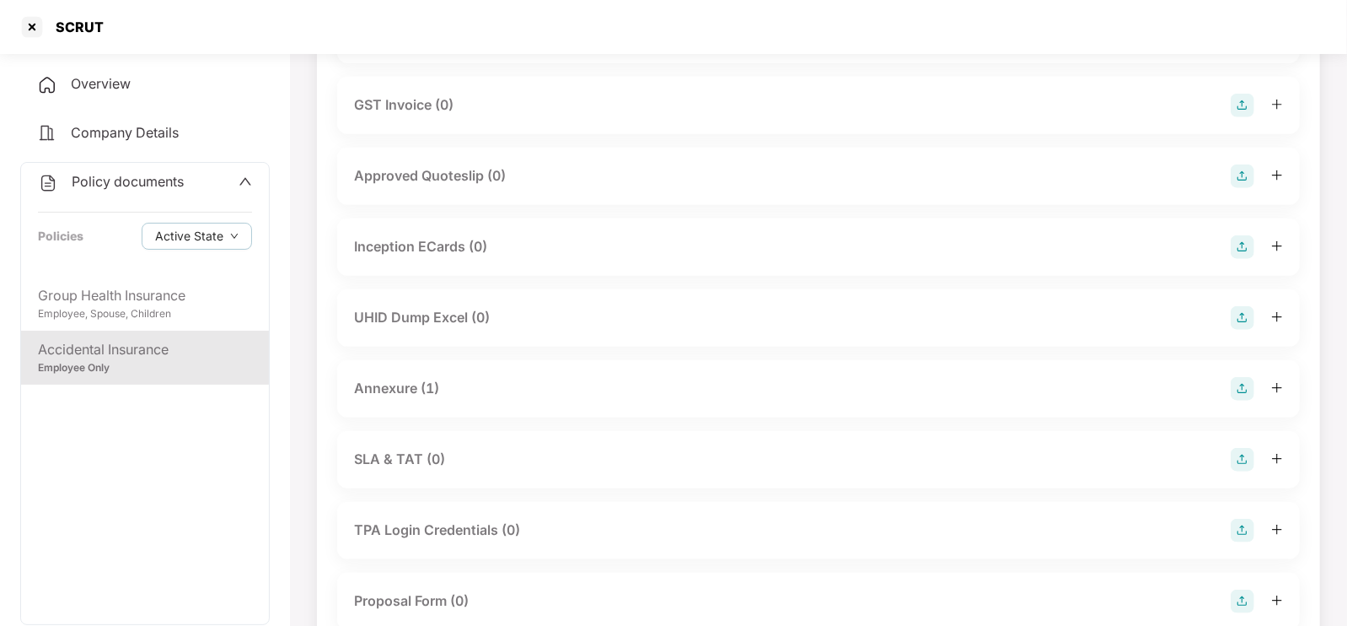
click at [413, 389] on div "Annexure (1)" at bounding box center [396, 388] width 85 height 21
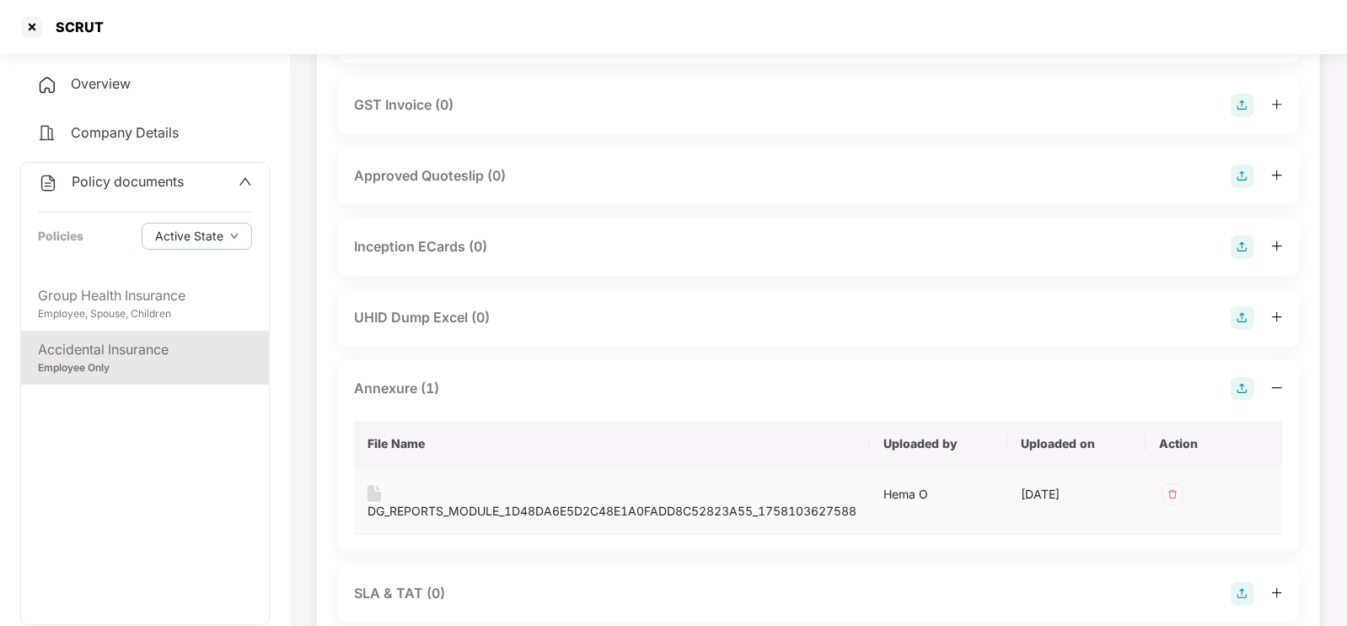
click at [510, 506] on div "DG_REPORTS_MODULE_1D48DA6E5D2C48E1A0FADD8C52823A55_1758103627588" at bounding box center [612, 511] width 489 height 19
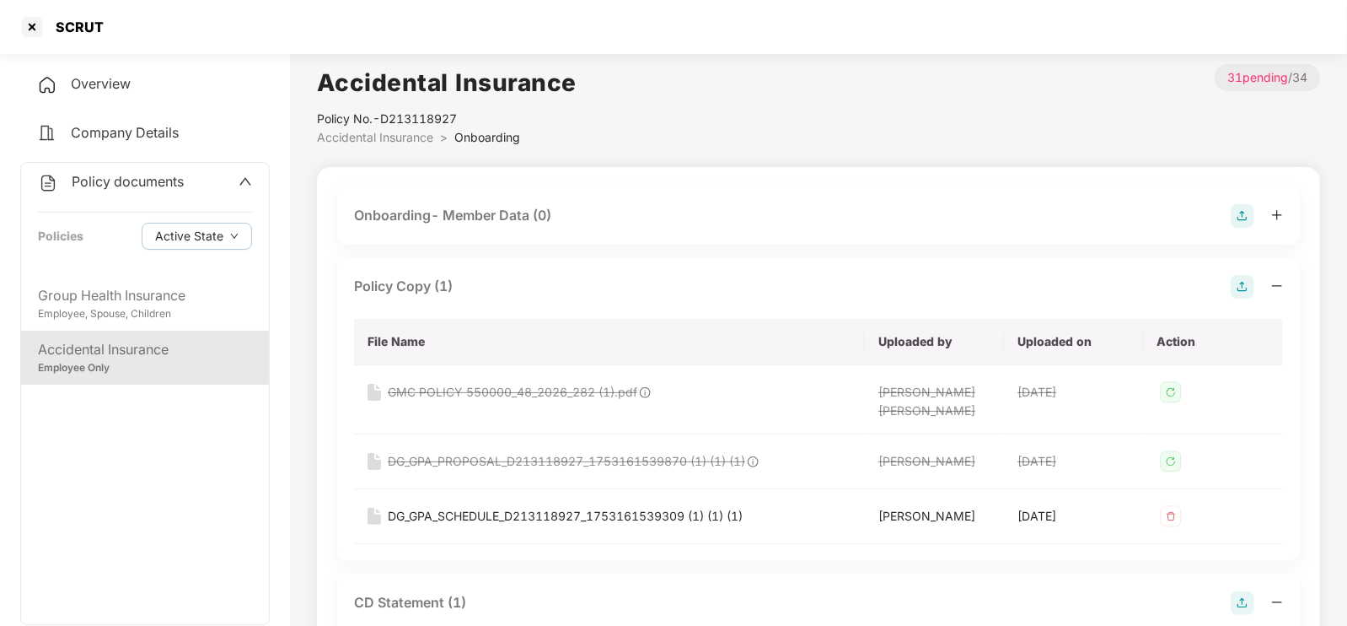
scroll to position [0, 0]
drag, startPoint x: 382, startPoint y: 115, endPoint x: 492, endPoint y: 121, distance: 110.5
click at [492, 121] on div "Policy No.- D213118927" at bounding box center [447, 121] width 260 height 19
copy div "D213118927"
click at [239, 183] on icon "up" at bounding box center [245, 180] width 13 height 13
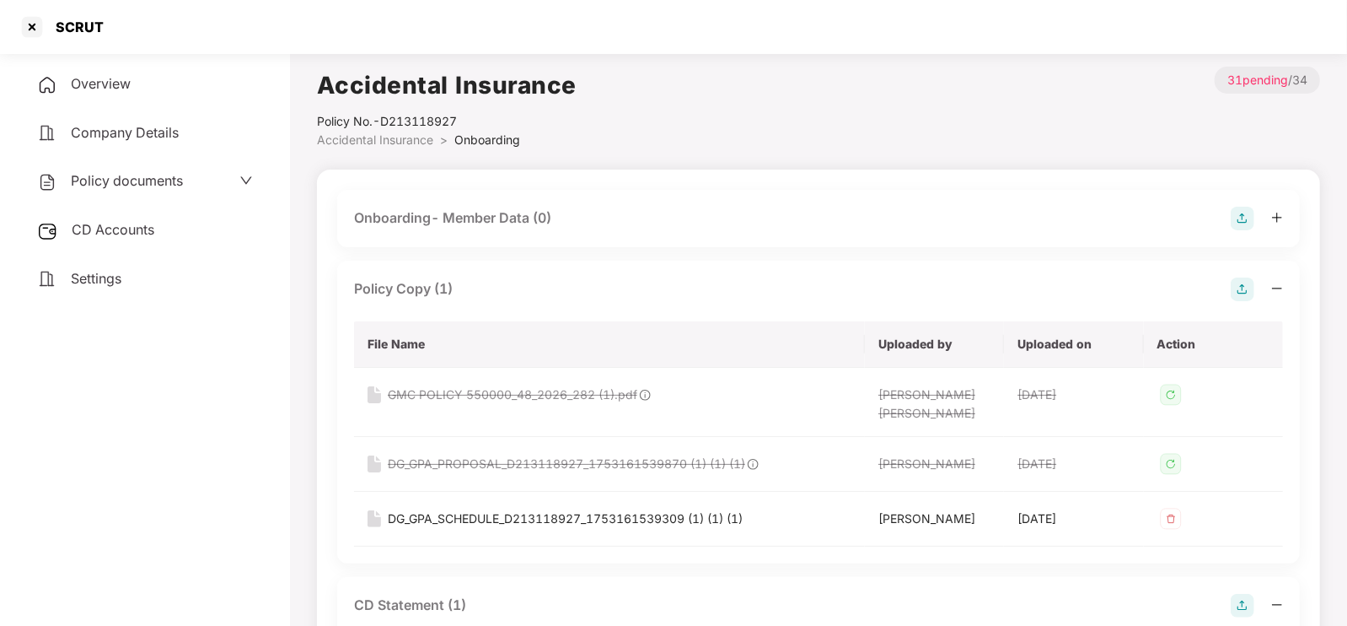
click at [87, 242] on div "CD Accounts" at bounding box center [145, 230] width 250 height 39
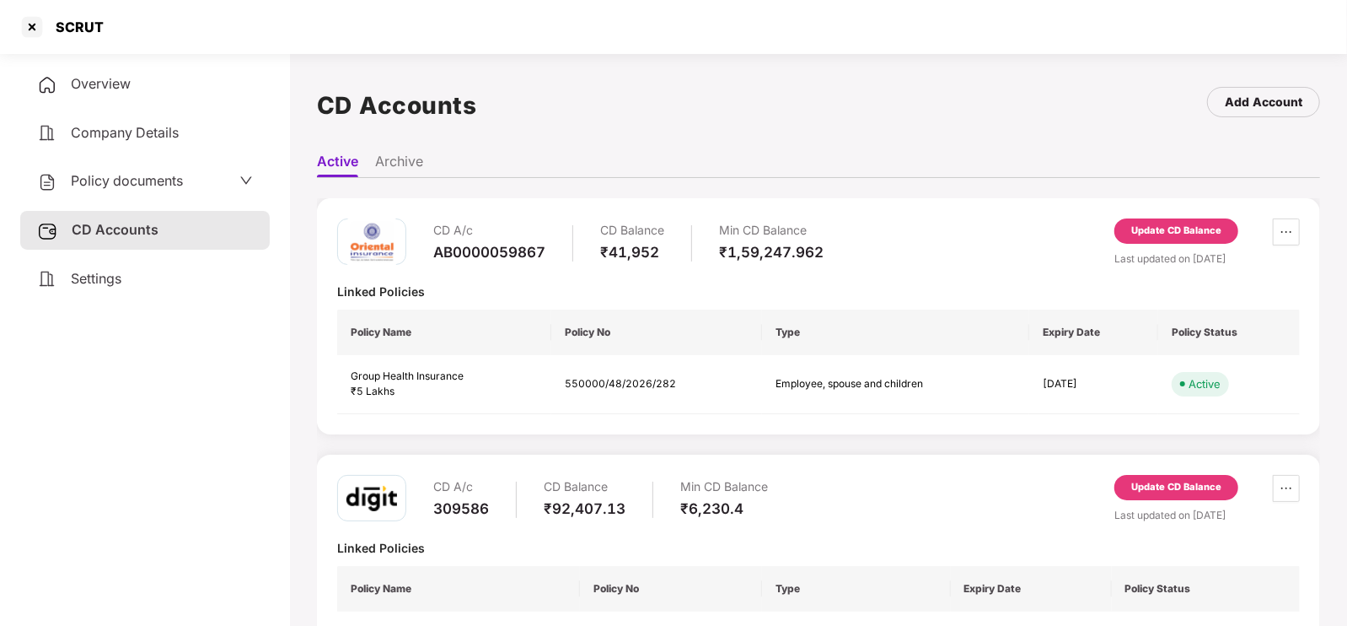
scroll to position [199, 0]
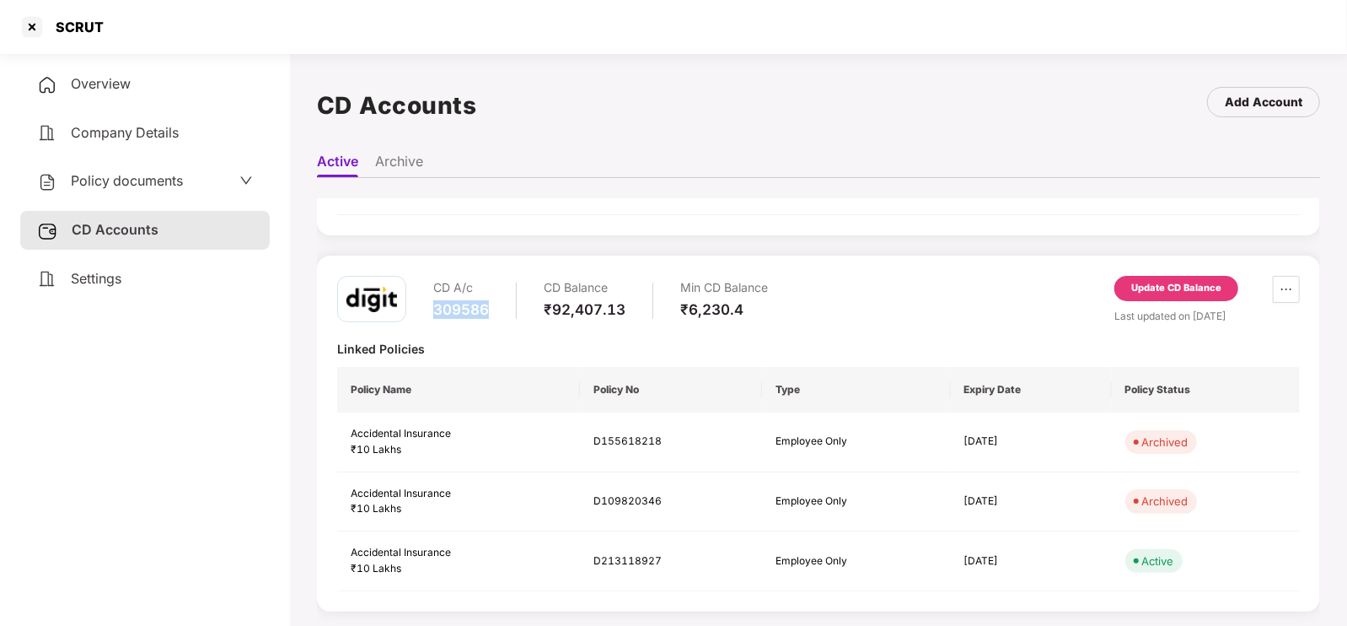
drag, startPoint x: 430, startPoint y: 304, endPoint x: 514, endPoint y: 312, distance: 84.6
click at [514, 312] on div "CD A/c 309586 CD Balance ₹92,407.13 Min CD Balance ₹6,230.4" at bounding box center [552, 300] width 431 height 48
copy div "309586"
click at [34, 27] on div at bounding box center [32, 26] width 27 height 27
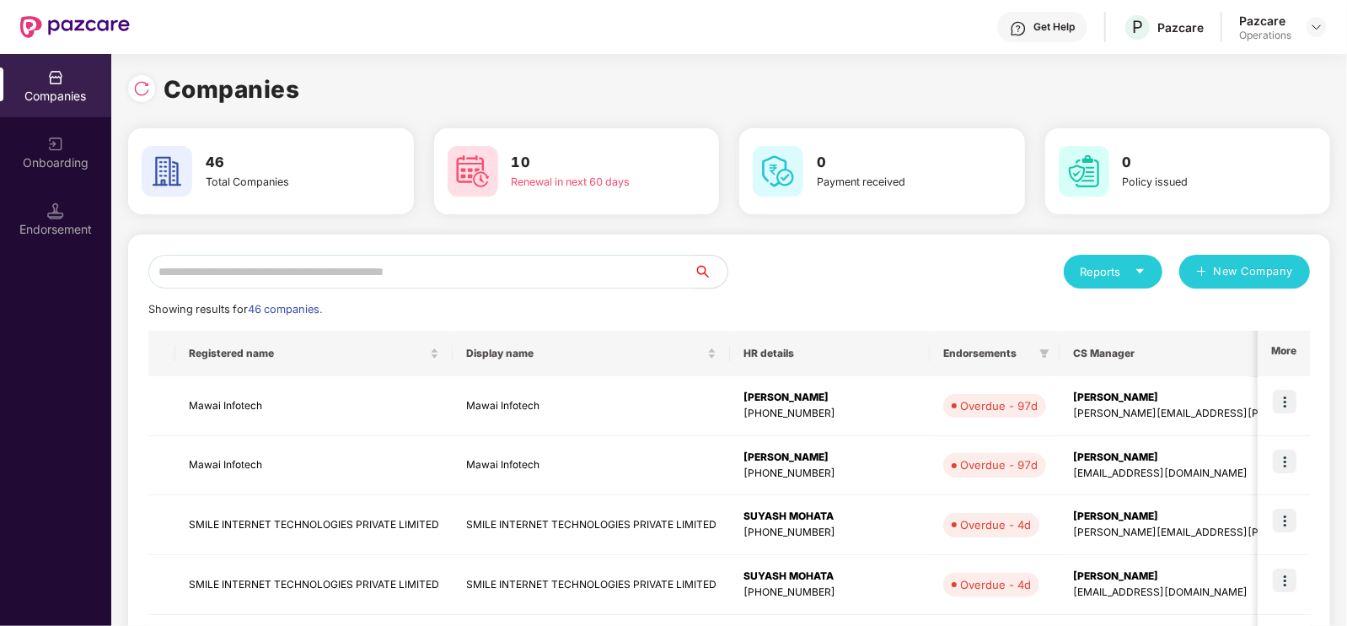
click at [393, 264] on input "text" at bounding box center [420, 272] width 545 height 34
paste input "**********"
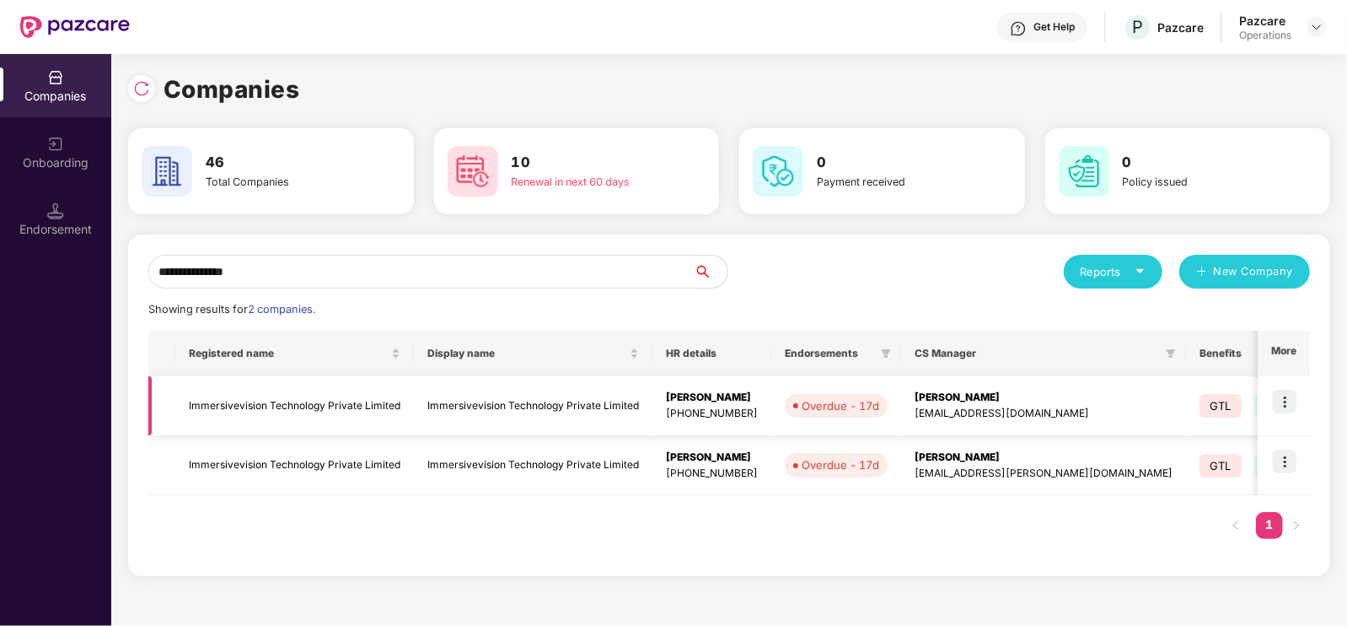
type input "**********"
click at [331, 399] on td "Immersivevision Technology Private Limited" at bounding box center [294, 406] width 239 height 60
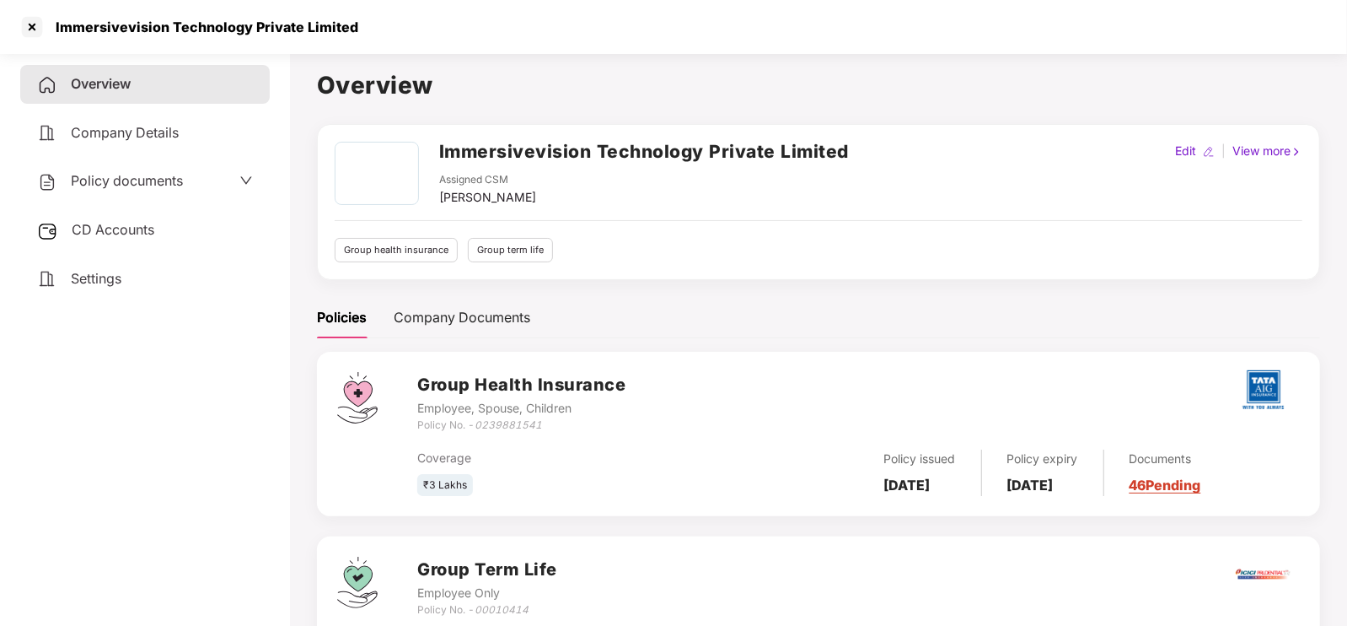
click at [146, 175] on span "Policy documents" at bounding box center [127, 180] width 112 height 17
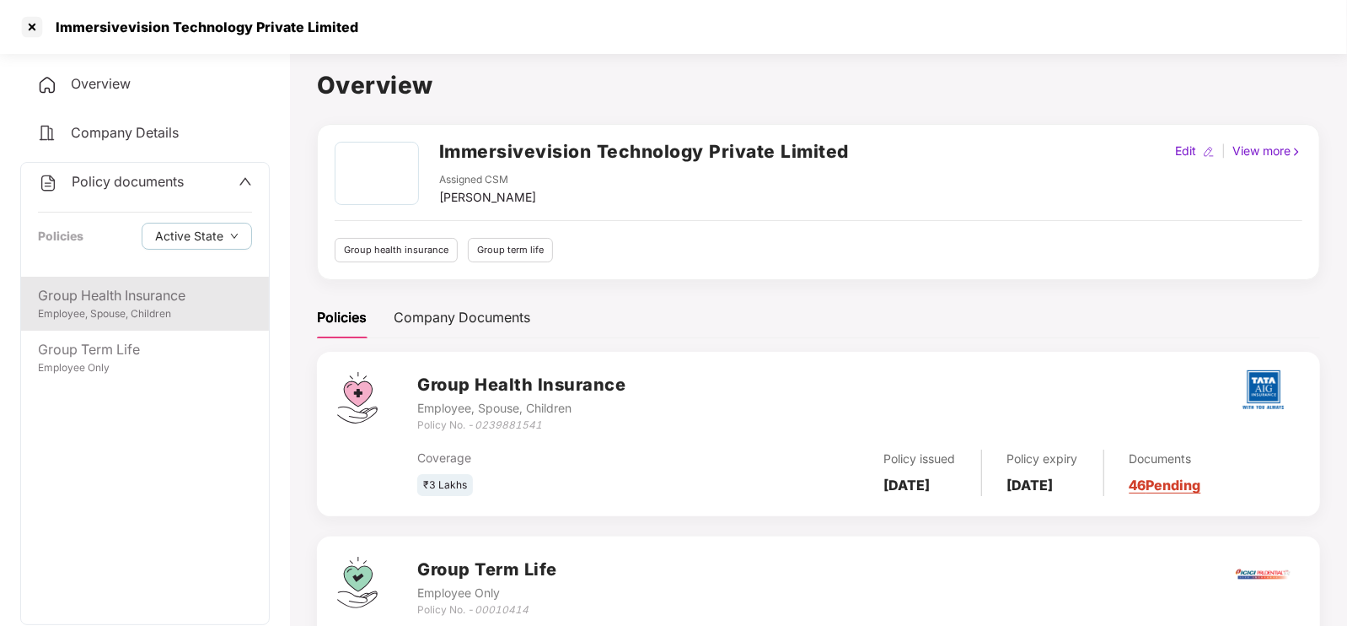
click at [107, 320] on div "Employee, Spouse, Children" at bounding box center [145, 314] width 214 height 16
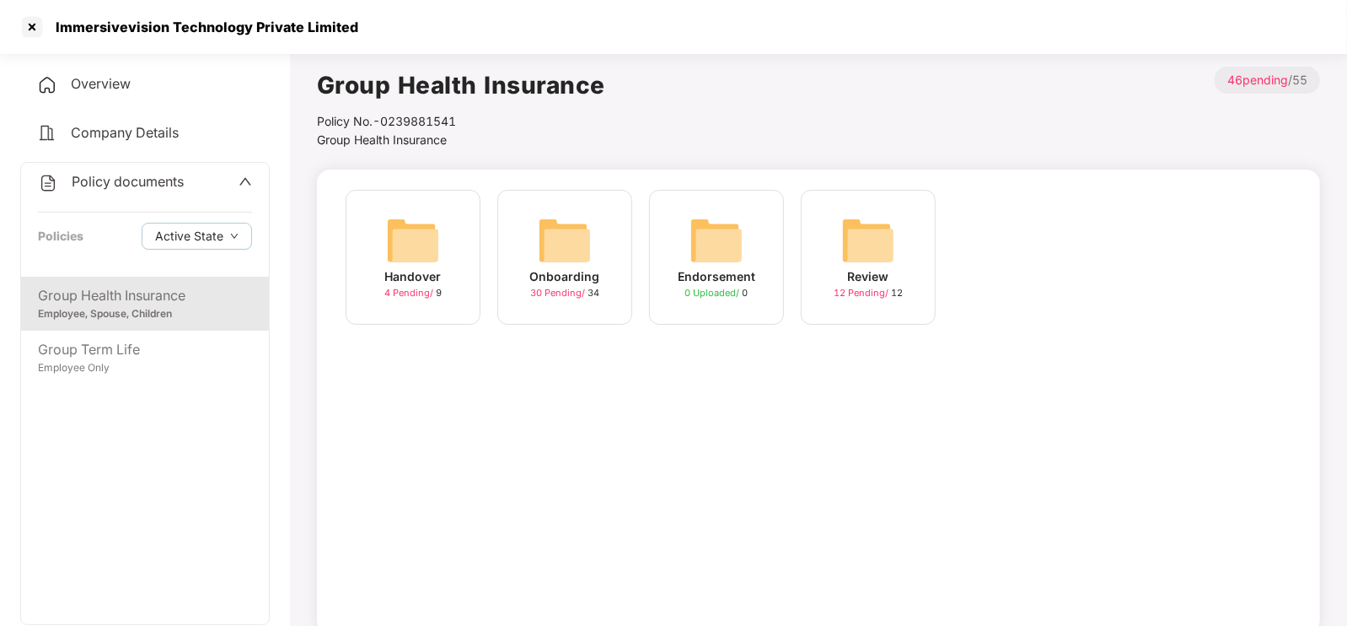
click at [583, 265] on img at bounding box center [565, 240] width 54 height 54
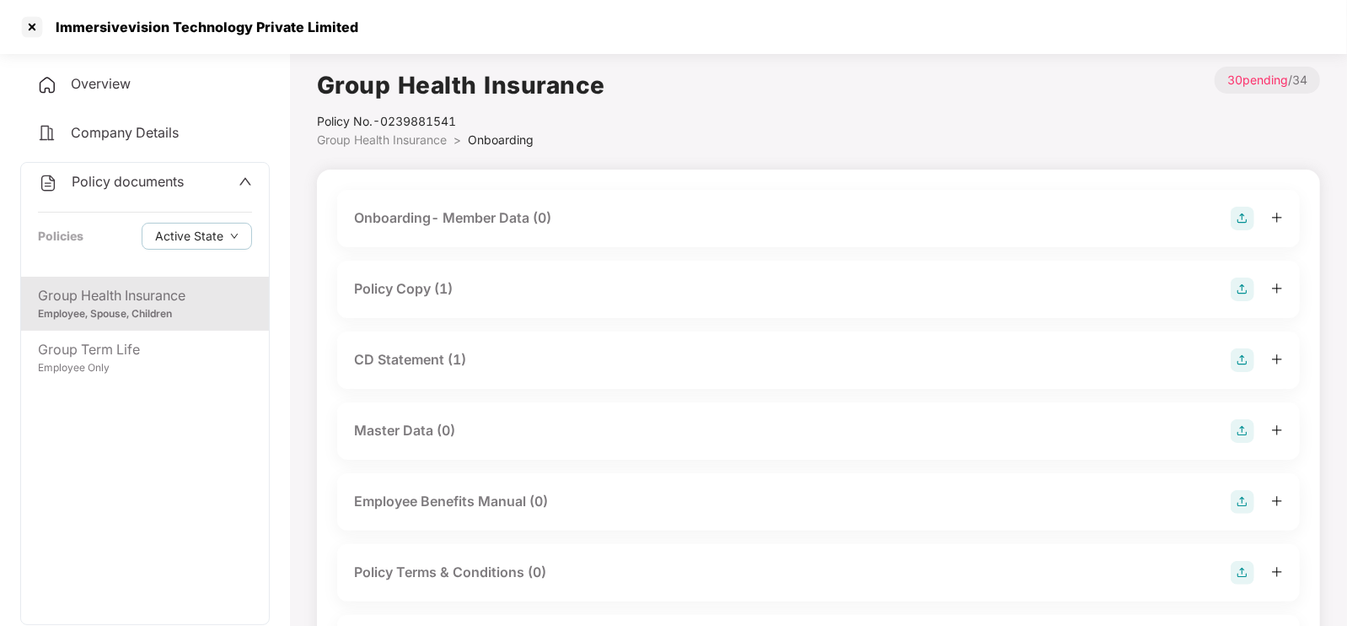
click at [455, 288] on div "Policy Copy (1)" at bounding box center [818, 289] width 929 height 24
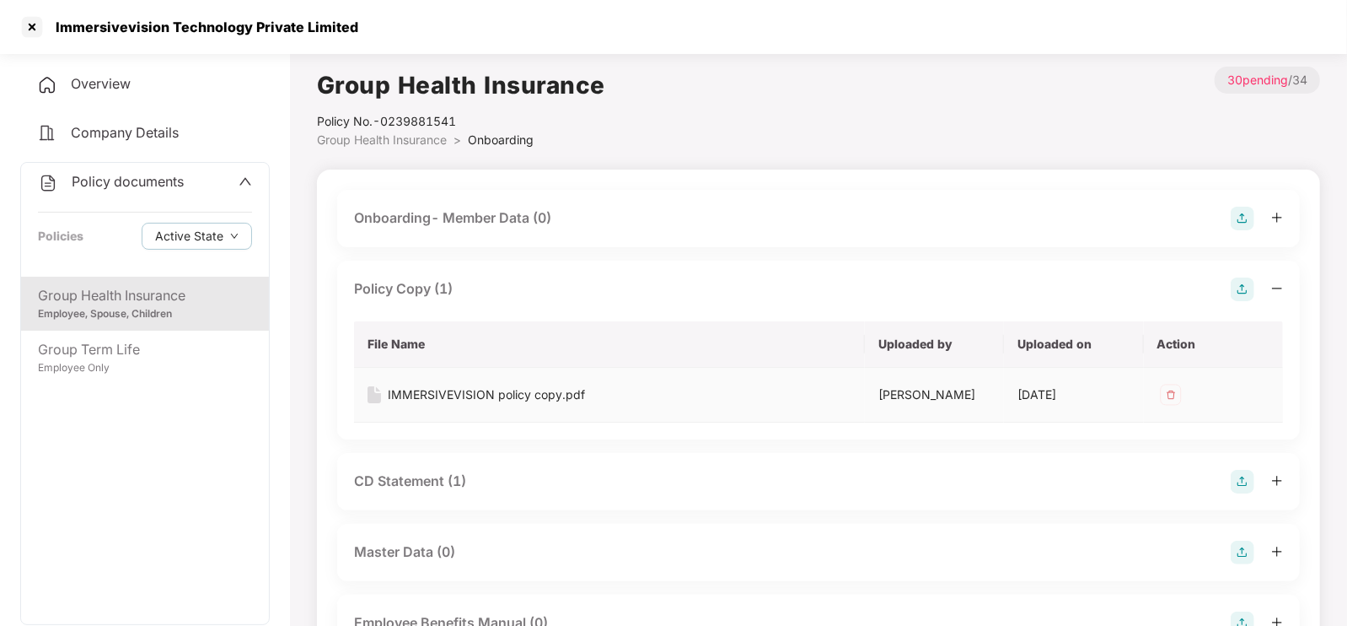
click at [476, 400] on div "IMMERSIVEVISION policy copy.pdf" at bounding box center [486, 394] width 197 height 19
click at [448, 476] on div "CD Statement (1)" at bounding box center [410, 480] width 112 height 21
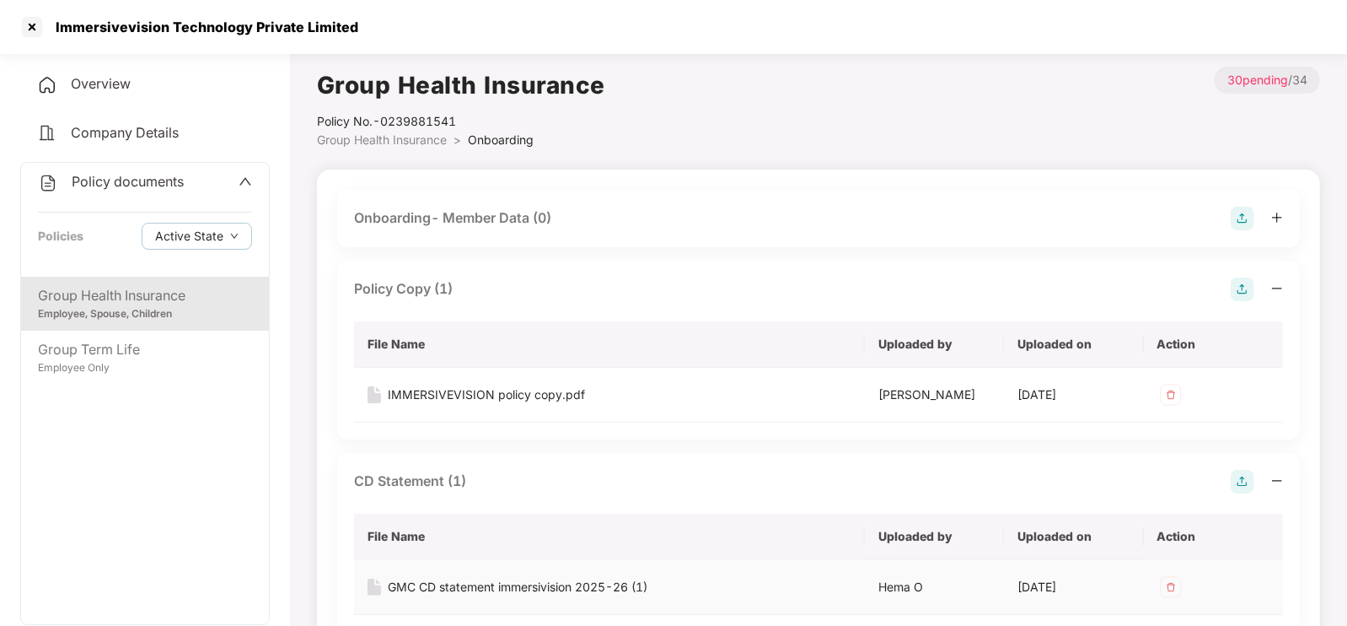
click at [481, 590] on div "GMC CD statement immersivision 2025-26 (1)" at bounding box center [518, 586] width 260 height 19
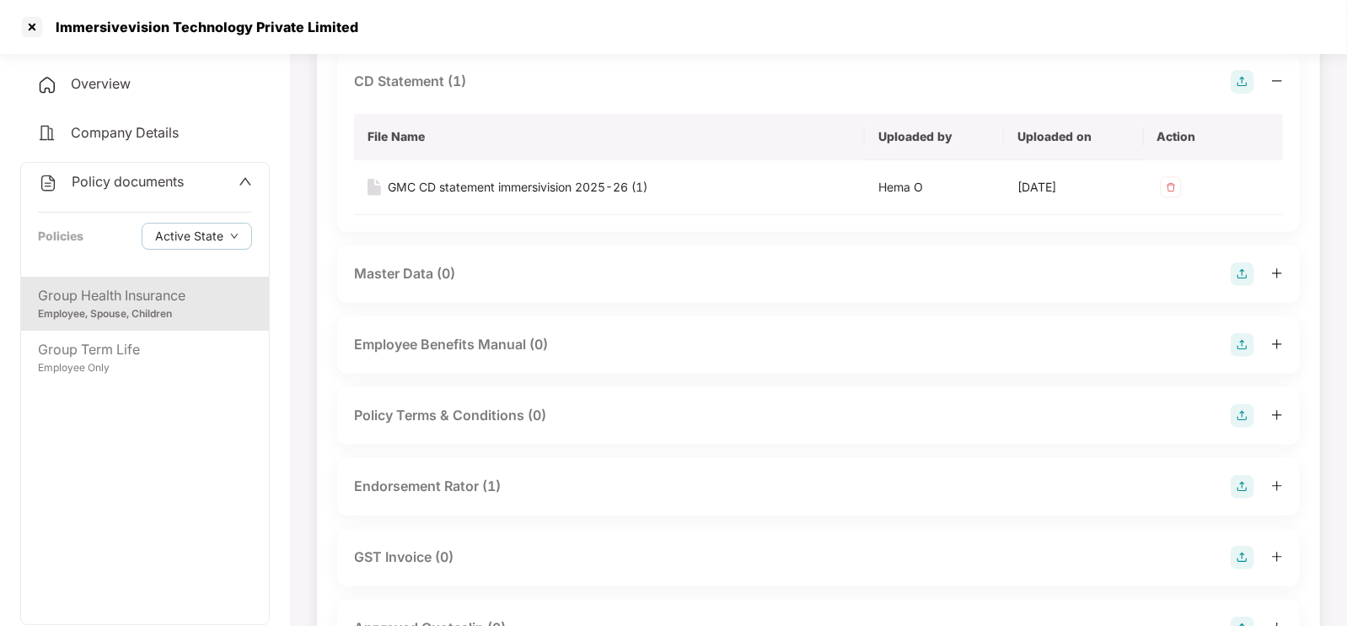
scroll to position [401, 0]
click at [473, 478] on div "Endorsement Rator (1)" at bounding box center [427, 484] width 147 height 21
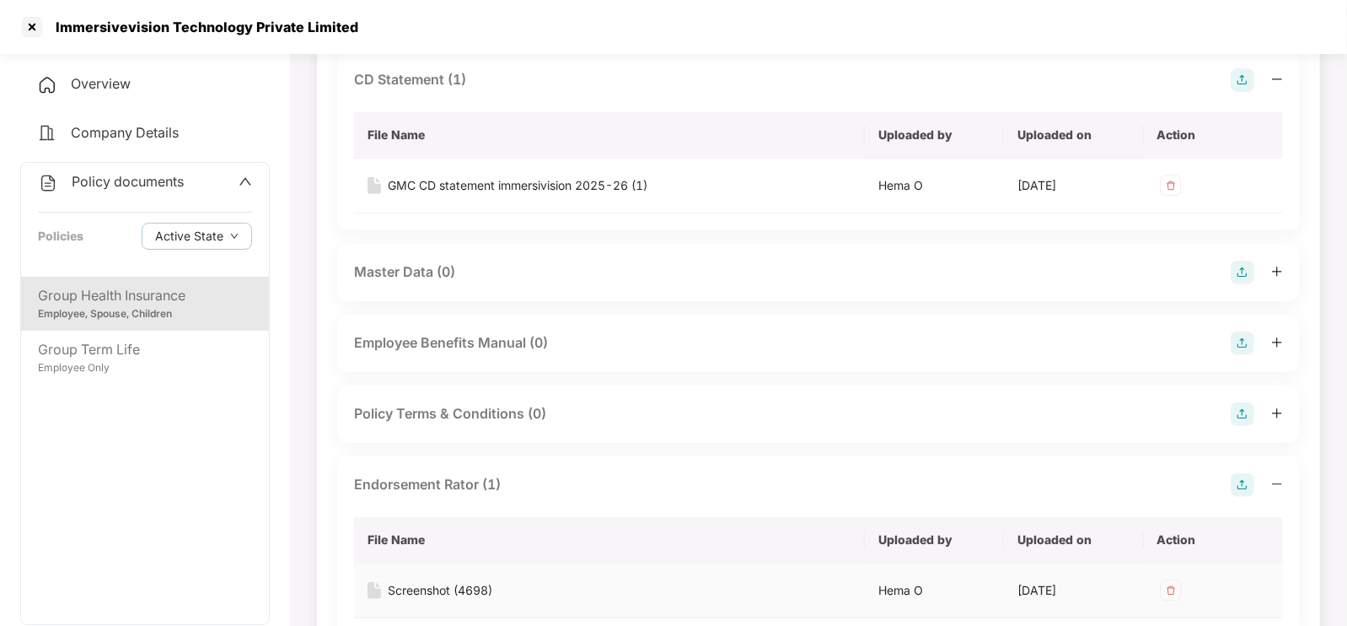
click at [485, 584] on div "Screenshot (4698)" at bounding box center [440, 590] width 105 height 19
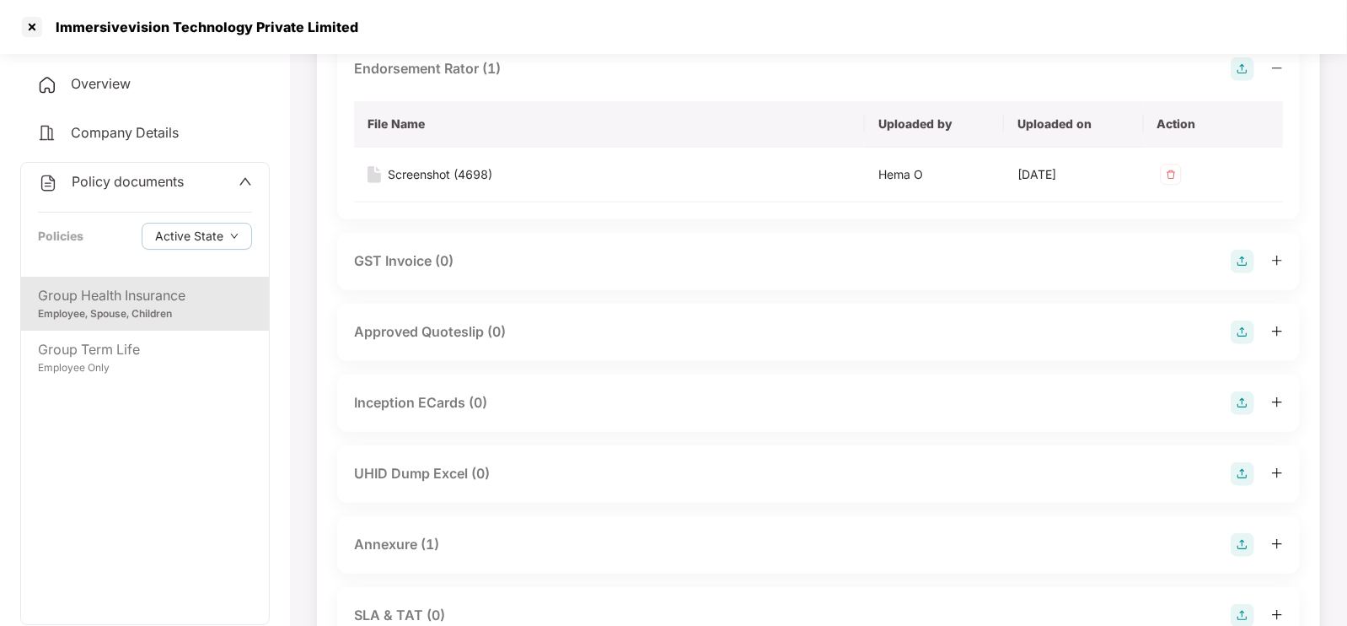
scroll to position [828, 0]
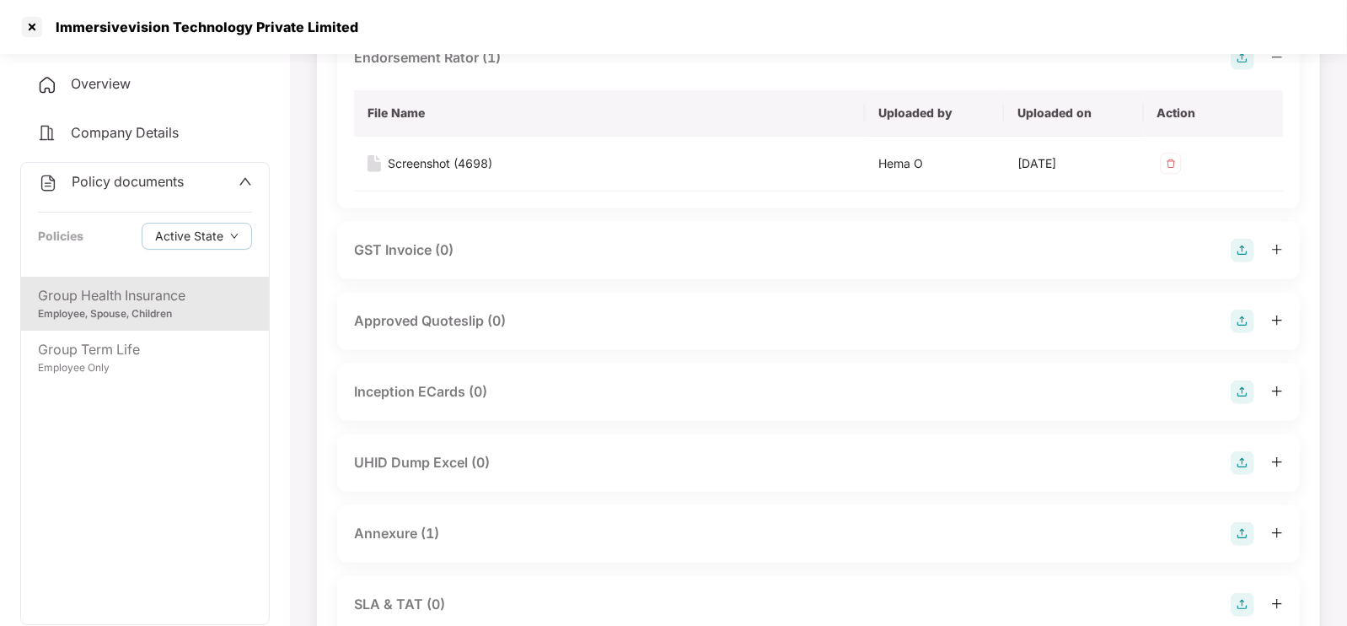
click at [486, 542] on div "Annexure (1)" at bounding box center [818, 534] width 929 height 24
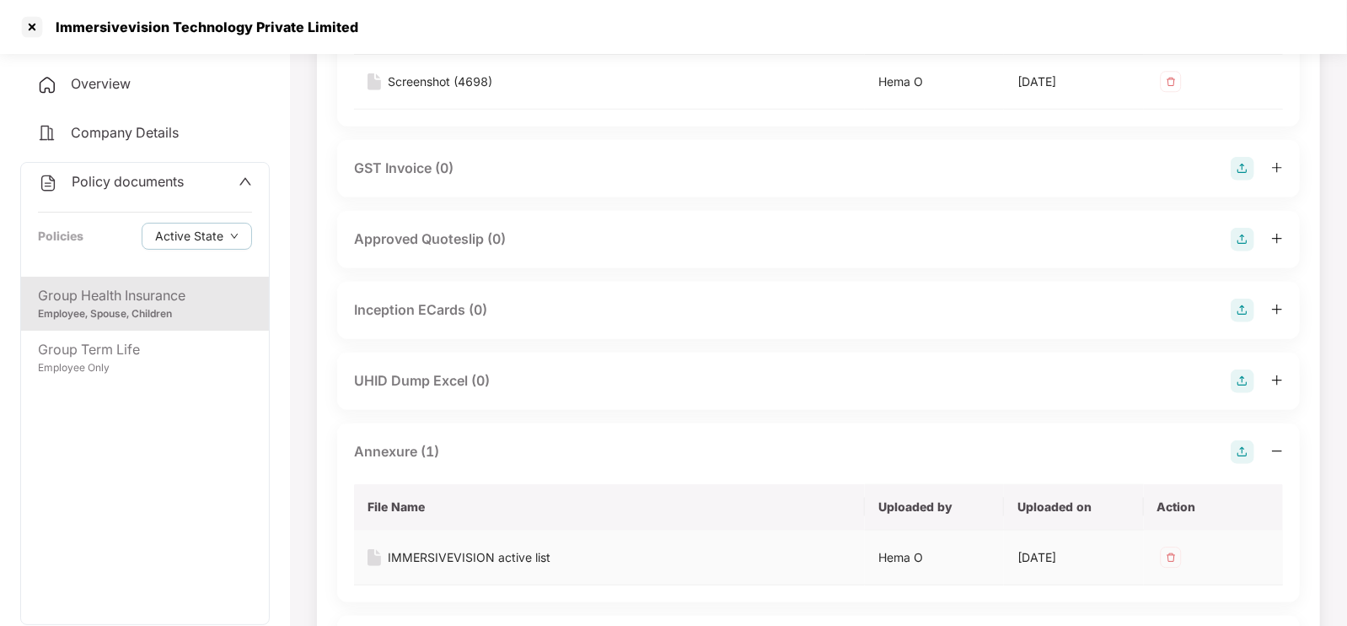
scroll to position [910, 0]
click at [486, 542] on td "IMMERSIVEVISION active list" at bounding box center [609, 556] width 511 height 55
click at [493, 558] on div "IMMERSIVEVISION active list" at bounding box center [469, 556] width 163 height 19
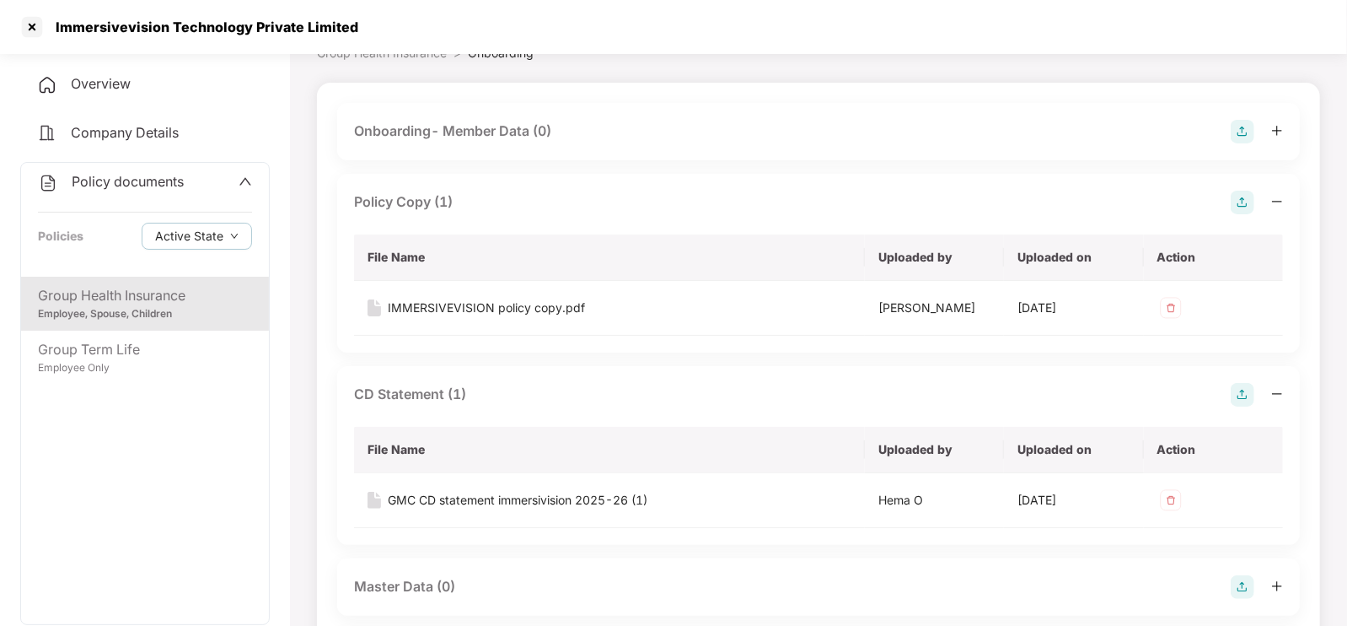
scroll to position [86, 0]
click at [30, 27] on div at bounding box center [32, 26] width 27 height 27
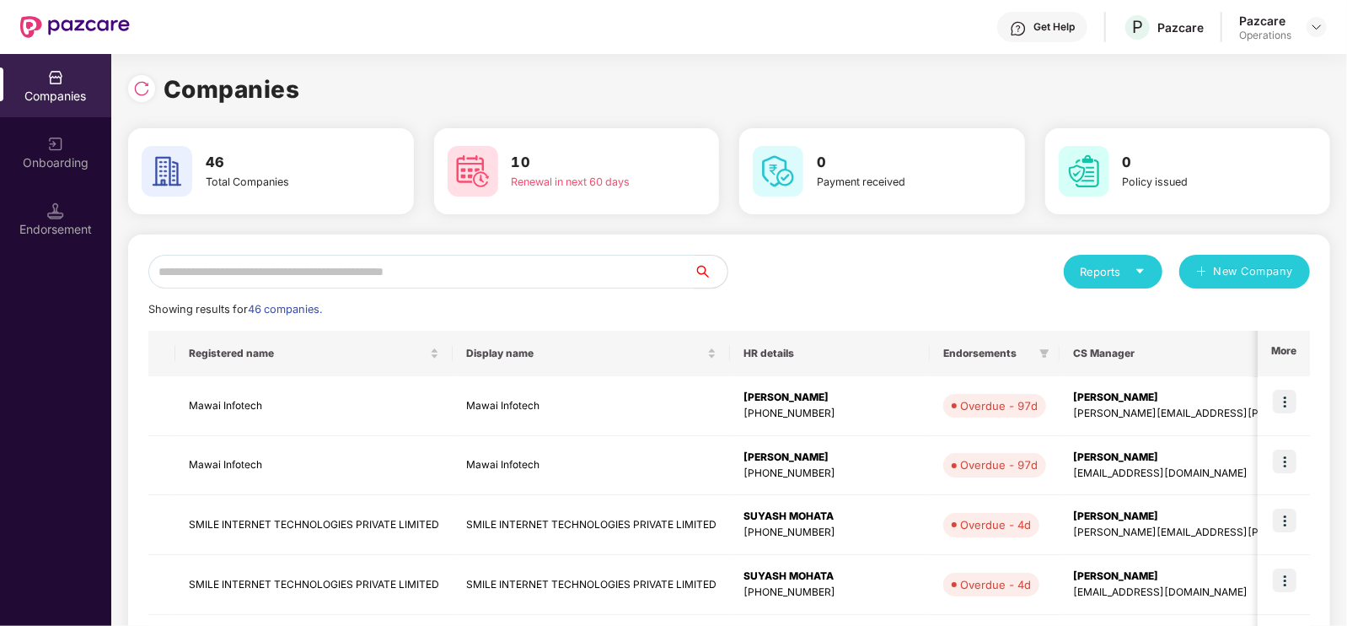
click at [307, 281] on input "text" at bounding box center [420, 272] width 545 height 34
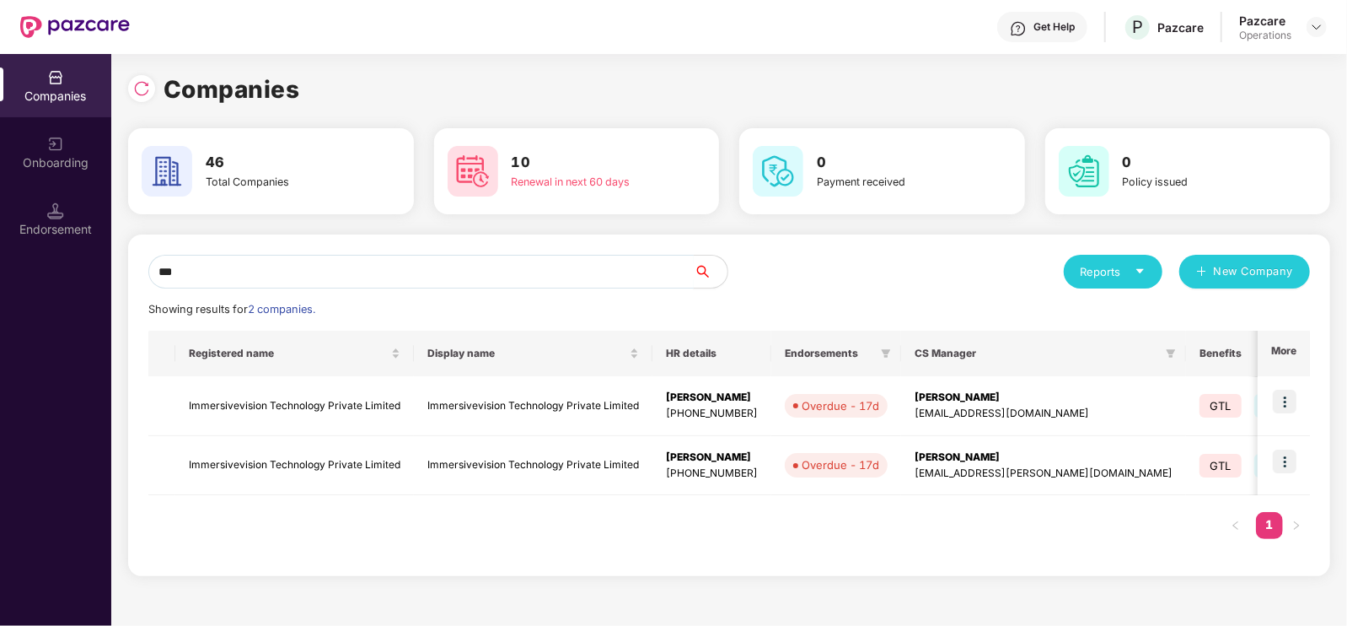
type input "***"
click at [287, 409] on td "Immersivevision Technology Private Limited" at bounding box center [294, 406] width 239 height 60
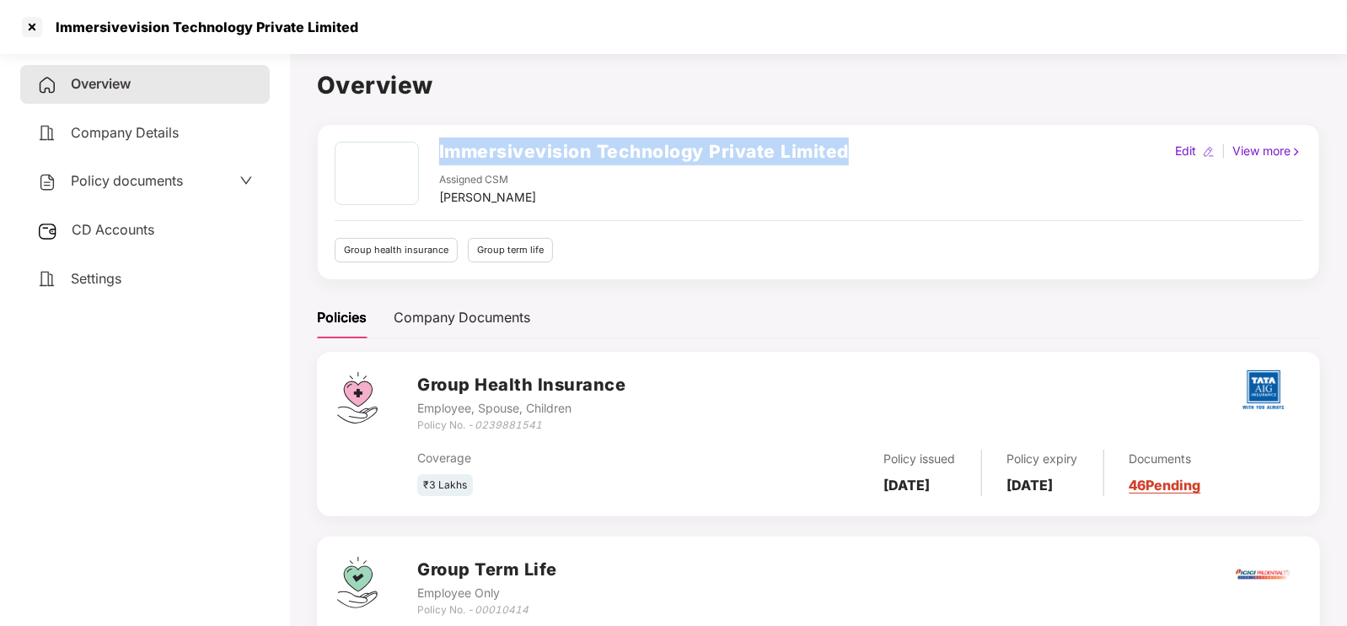
drag, startPoint x: 438, startPoint y: 148, endPoint x: 851, endPoint y: 145, distance: 413.1
click at [851, 145] on div "Immersivevision Technology Private Limited Assigned CSM [PERSON_NAME] Edit | Vi…" at bounding box center [819, 174] width 968 height 65
copy h2 "Immersivevision Technology Private Limited"
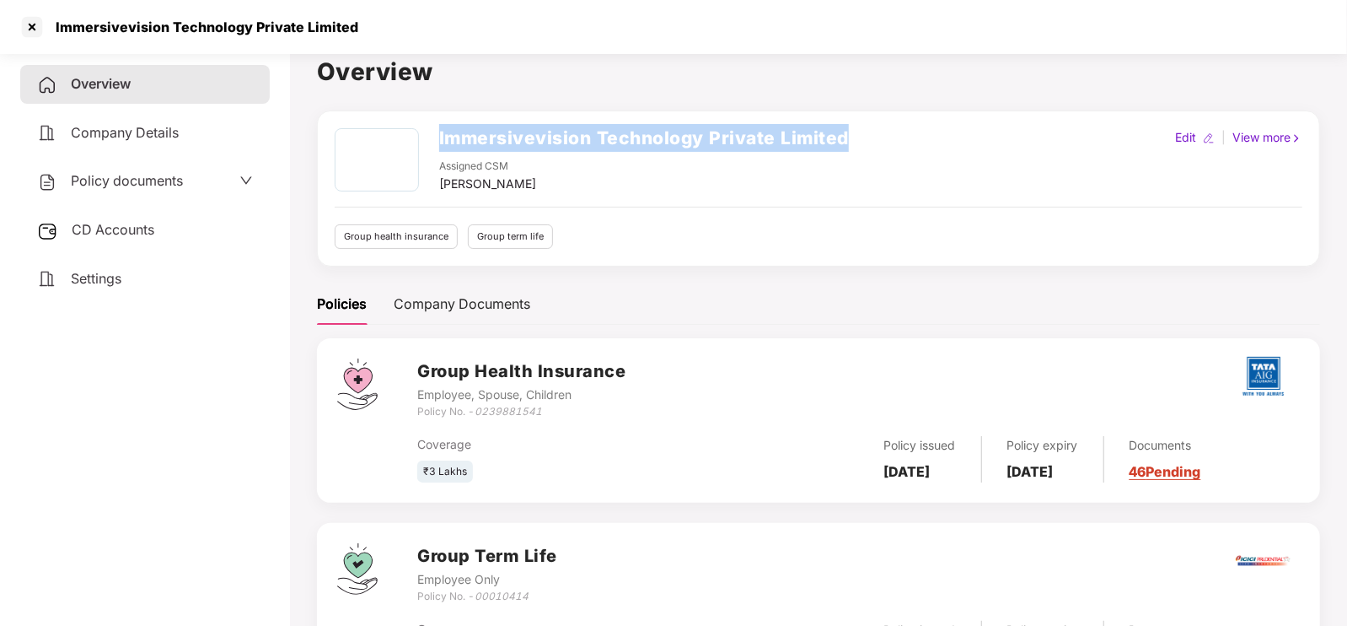
scroll to position [14, 0]
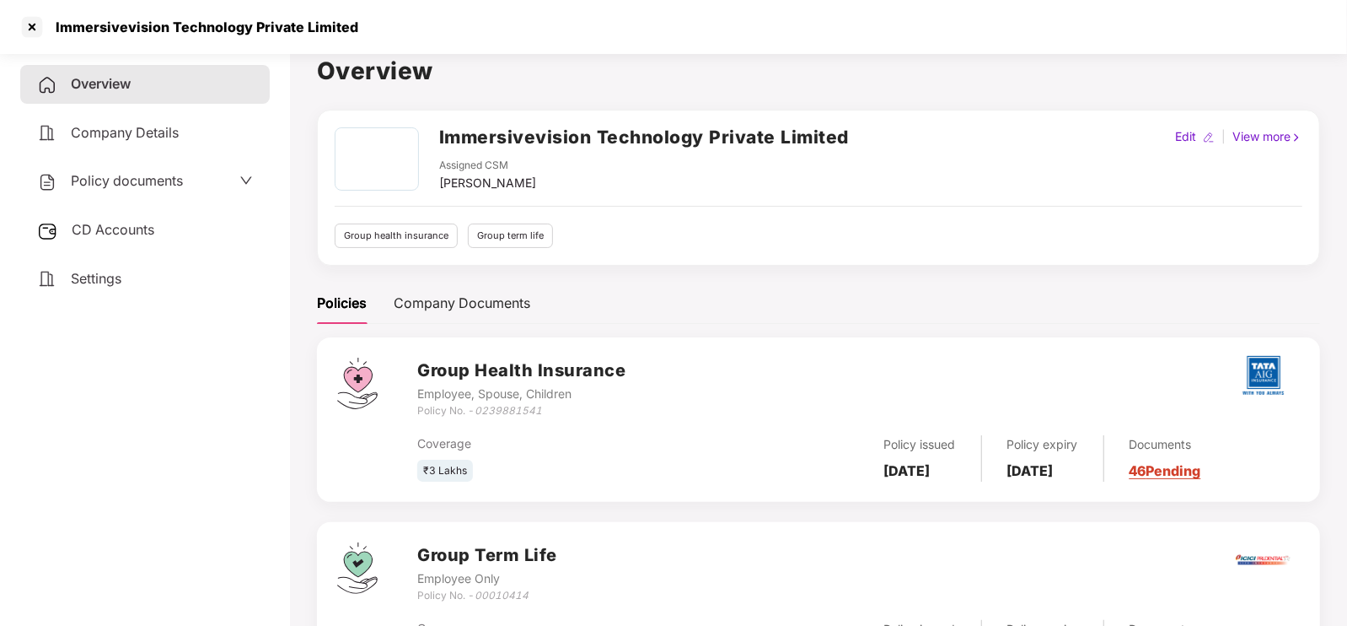
click at [140, 237] on span "CD Accounts" at bounding box center [113, 229] width 83 height 17
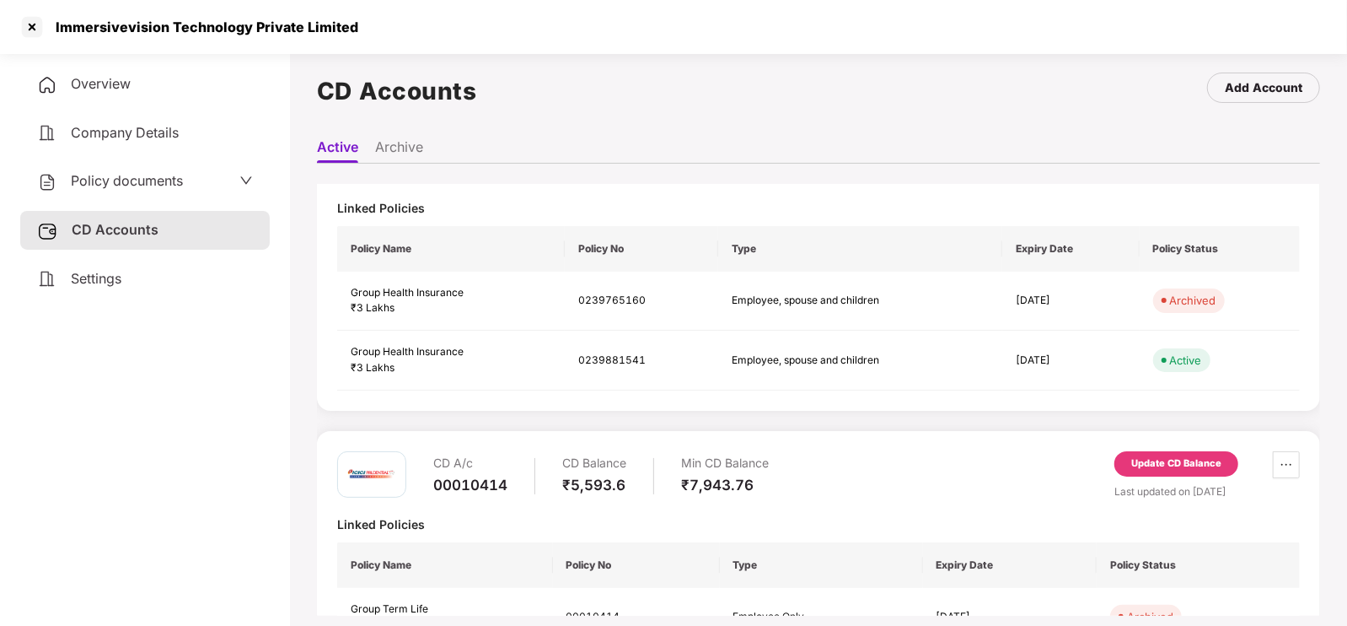
scroll to position [72, 0]
